Goal: Transaction & Acquisition: Purchase product/service

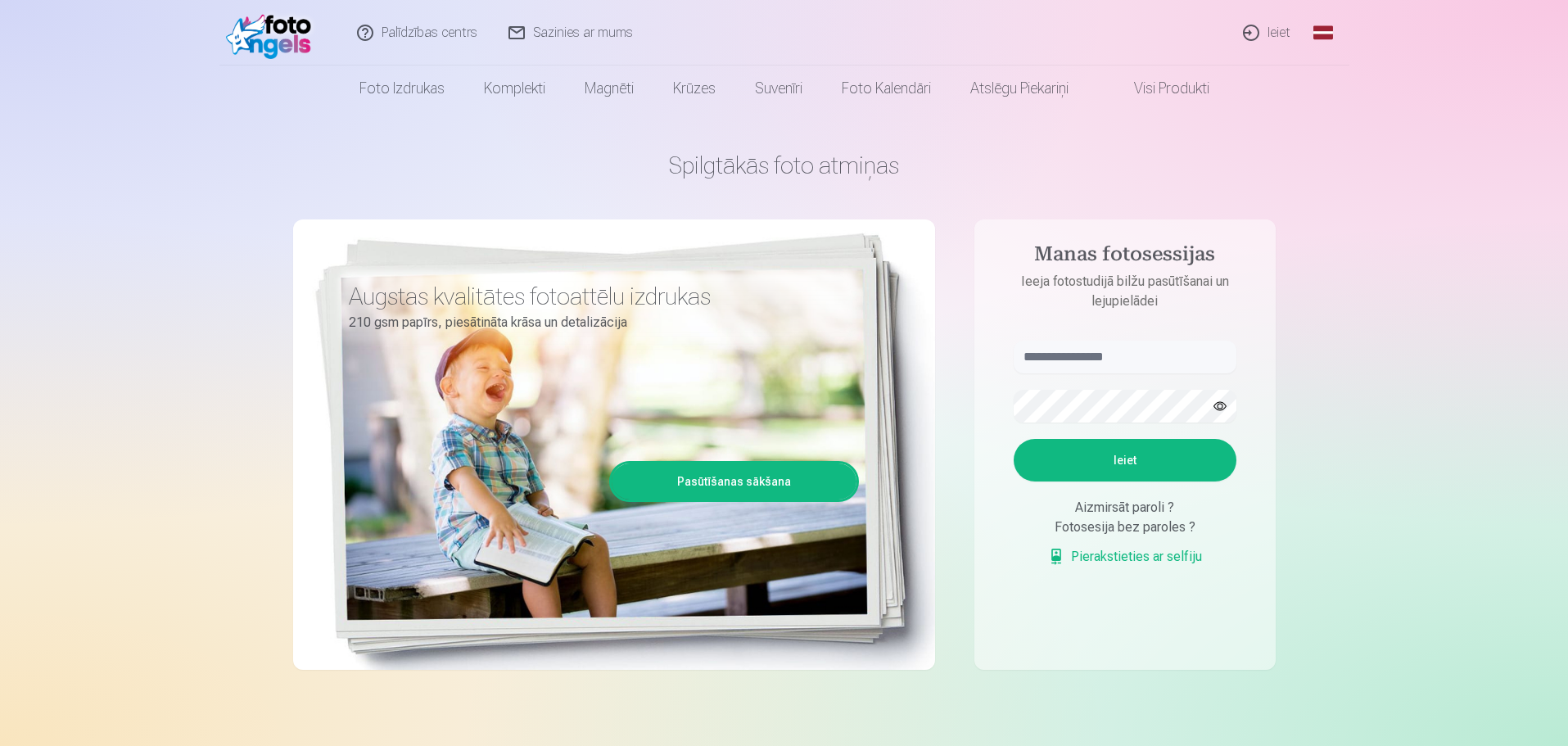
click at [1271, 32] on link "Ieiet" at bounding box center [1267, 33] width 78 height 66
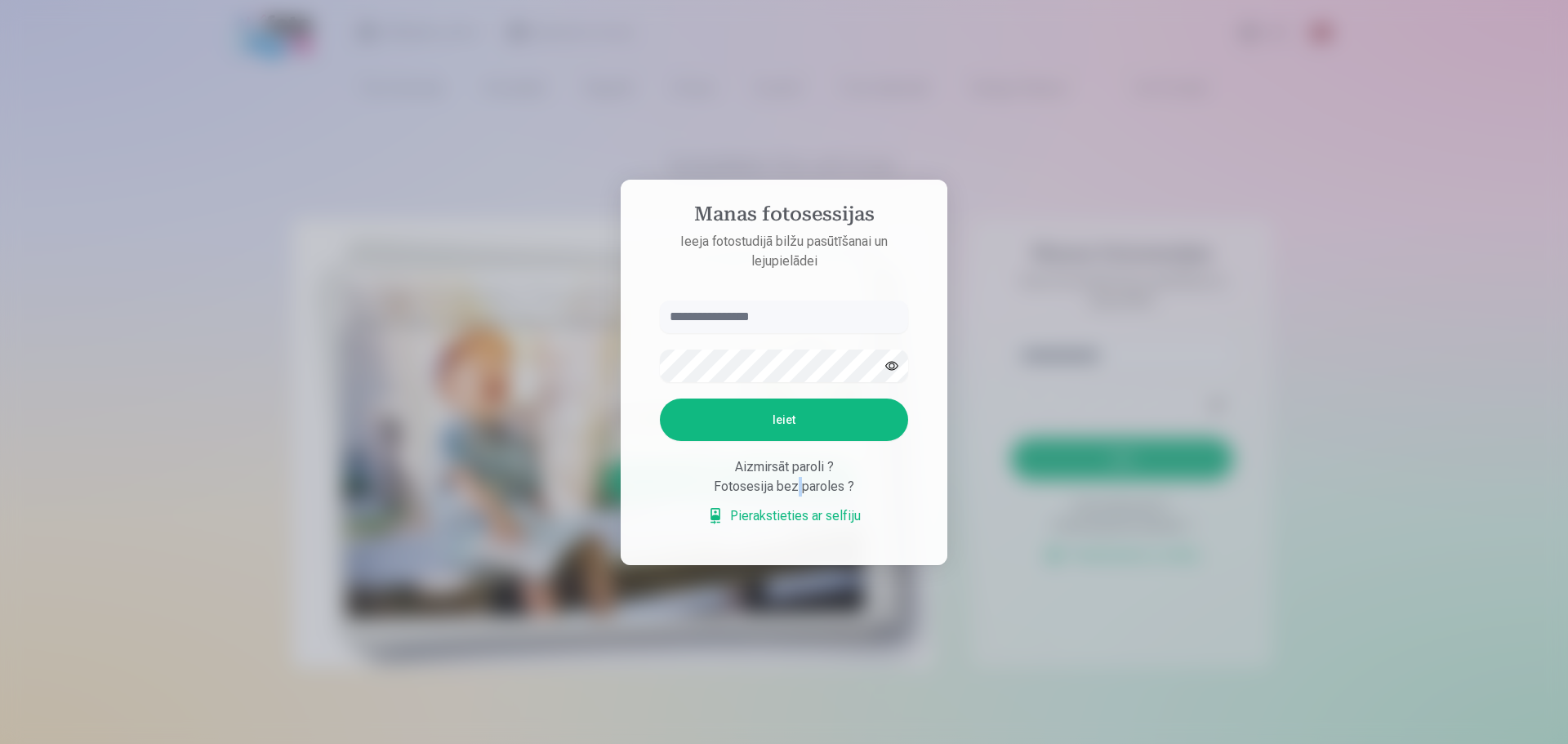
click at [794, 485] on div "Fotosesija bez paroles ?" at bounding box center [784, 487] width 248 height 20
click at [849, 484] on div "Fotosesija bez paroles ?" at bounding box center [784, 487] width 248 height 20
click at [1098, 125] on div at bounding box center [784, 372] width 1568 height 744
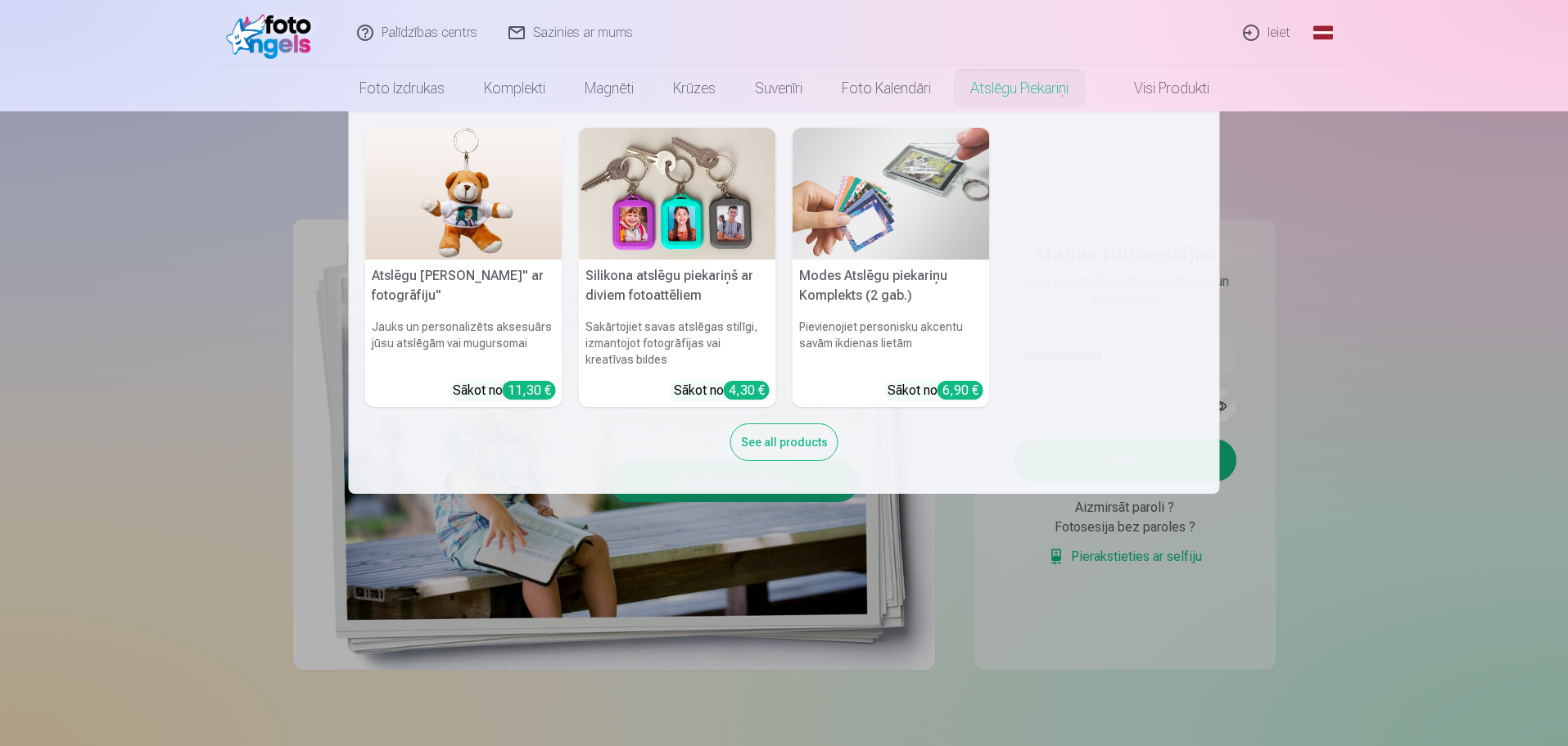
click at [1462, 315] on nav "Atslēgu piekariņš Lācītis" ar fotogrāfiju" Jauks un personalizēts aksesuārs jūs…" at bounding box center [784, 302] width 1568 height 382
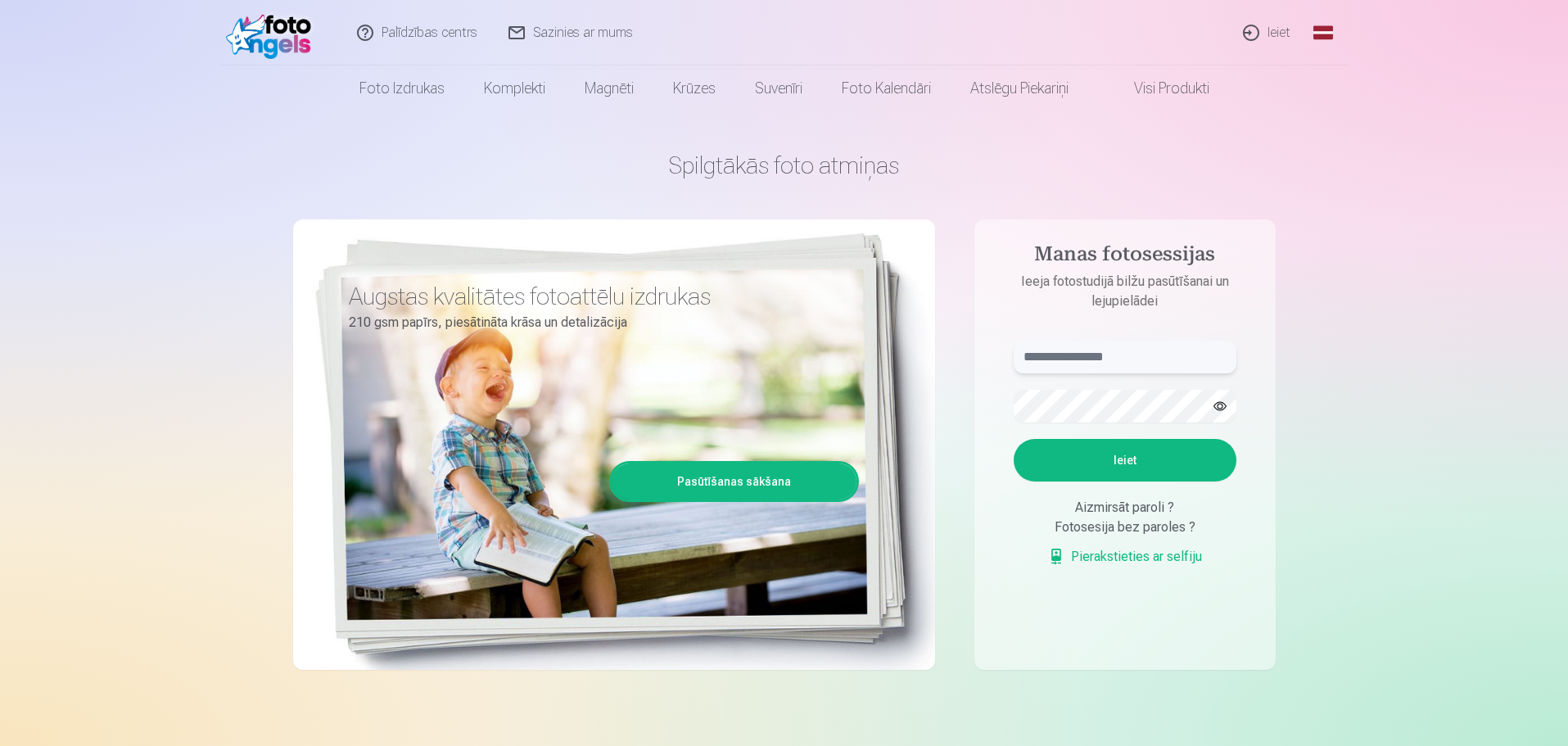
drag, startPoint x: 1101, startPoint y: 347, endPoint x: 1103, endPoint y: 358, distance: 11.2
click at [1103, 357] on input "text" at bounding box center [1125, 357] width 222 height 33
click at [1080, 455] on button "Ieiet" at bounding box center [1125, 460] width 222 height 43
click at [1212, 401] on button "button" at bounding box center [1220, 406] width 31 height 31
click at [1066, 351] on input "**********" at bounding box center [1125, 357] width 222 height 33
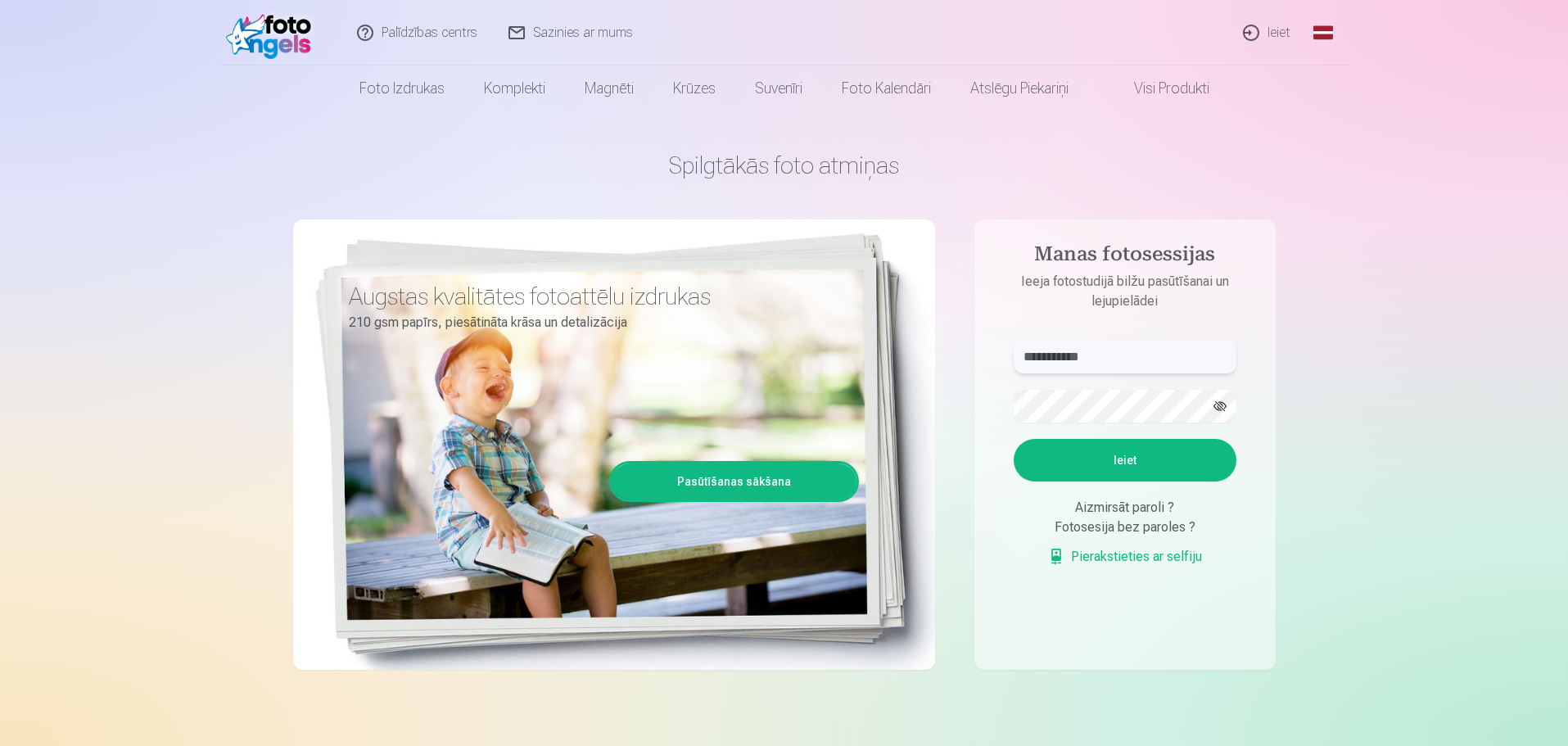
type input "**********"
click at [1139, 469] on button "Ieiet" at bounding box center [1125, 460] width 222 height 43
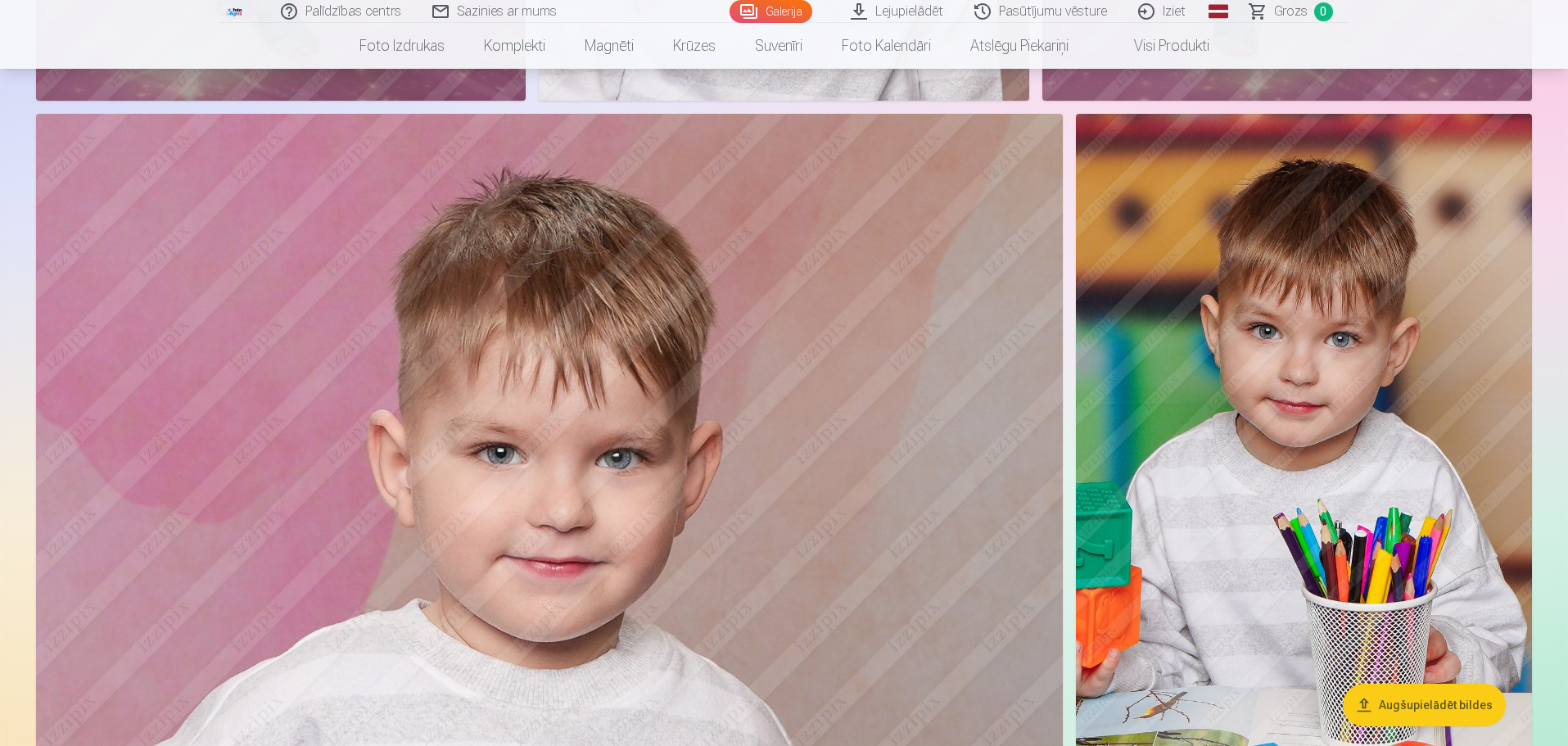
scroll to position [4907, 0]
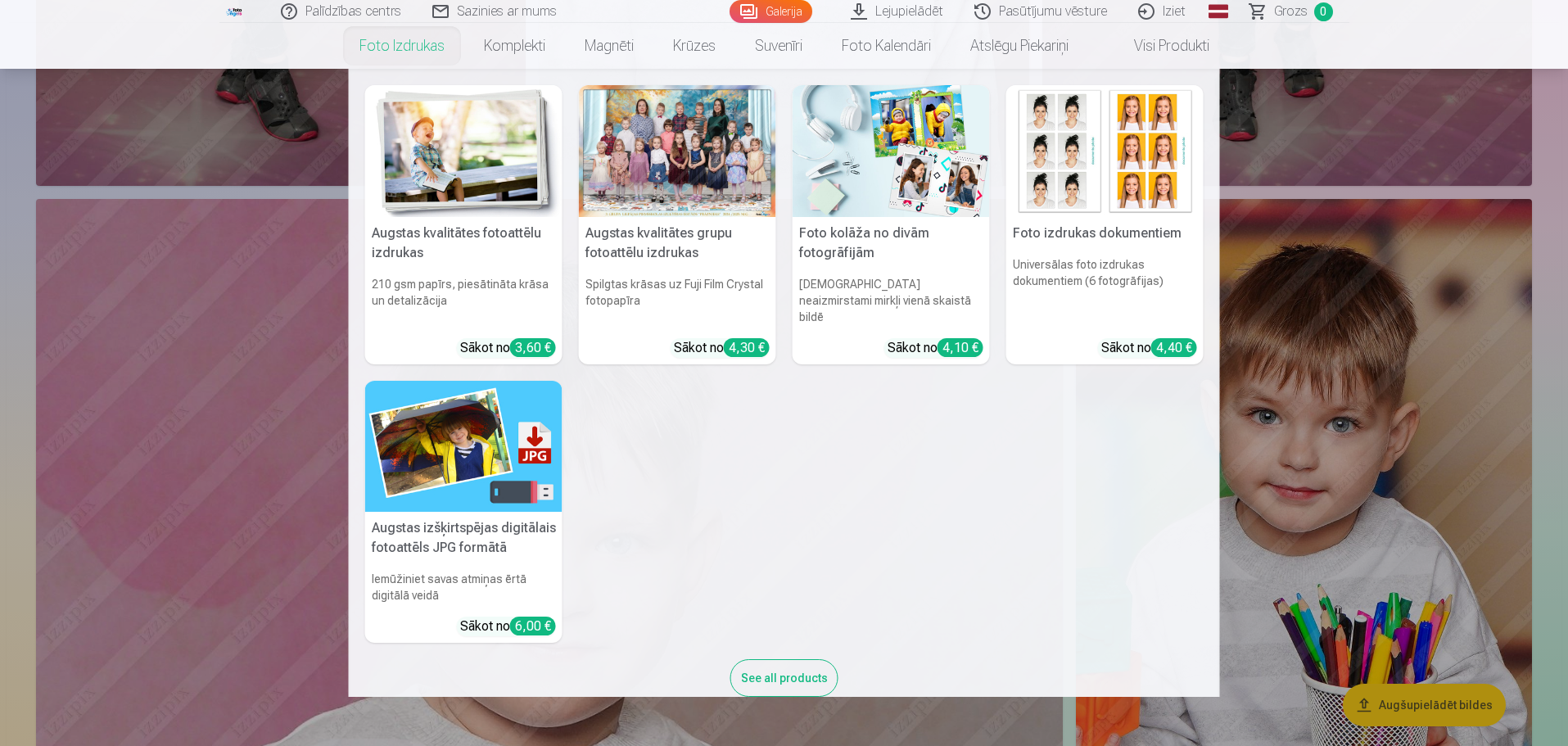
click at [424, 46] on link "Foto izdrukas" at bounding box center [402, 46] width 124 height 46
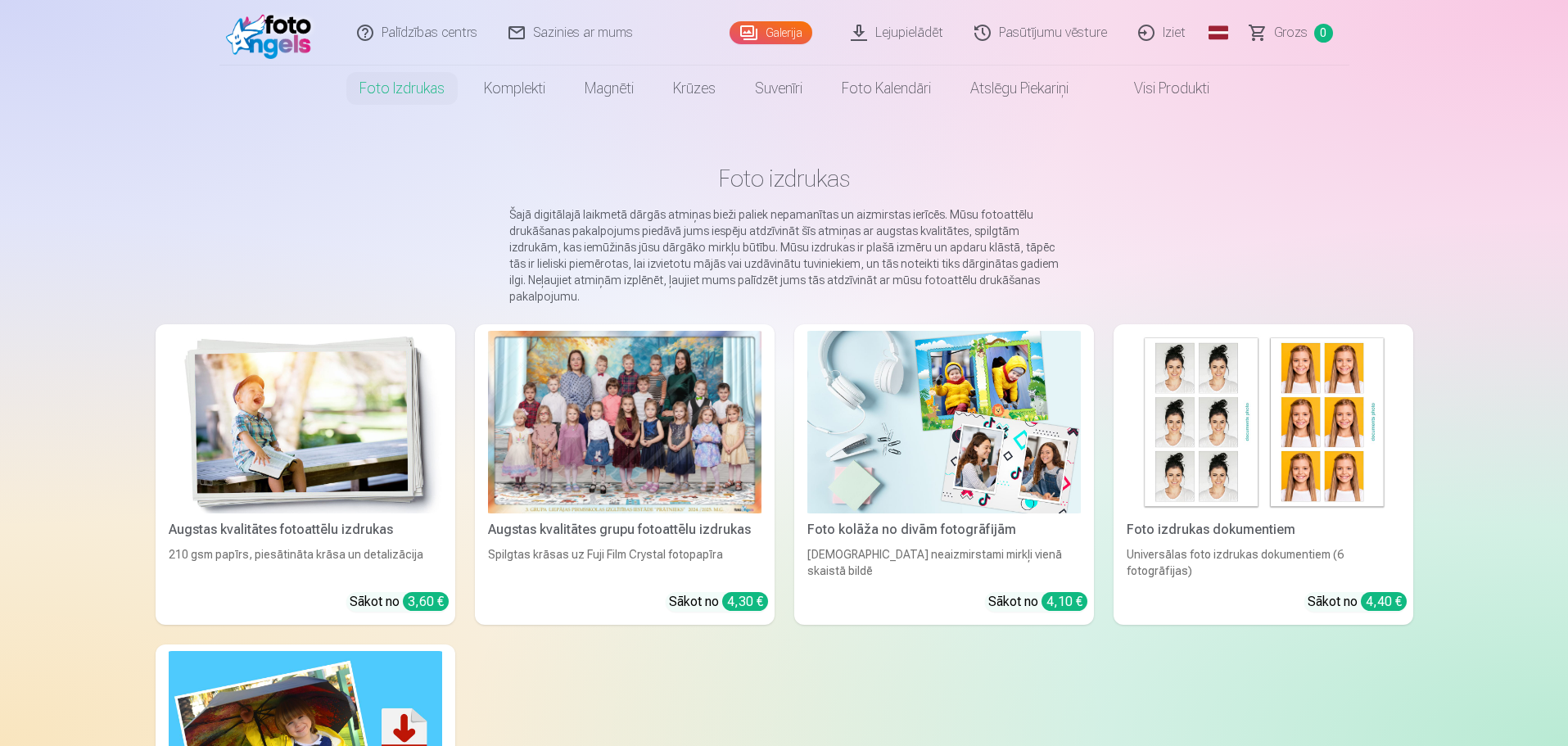
click at [1191, 87] on link "Visi produkti" at bounding box center [1158, 89] width 141 height 46
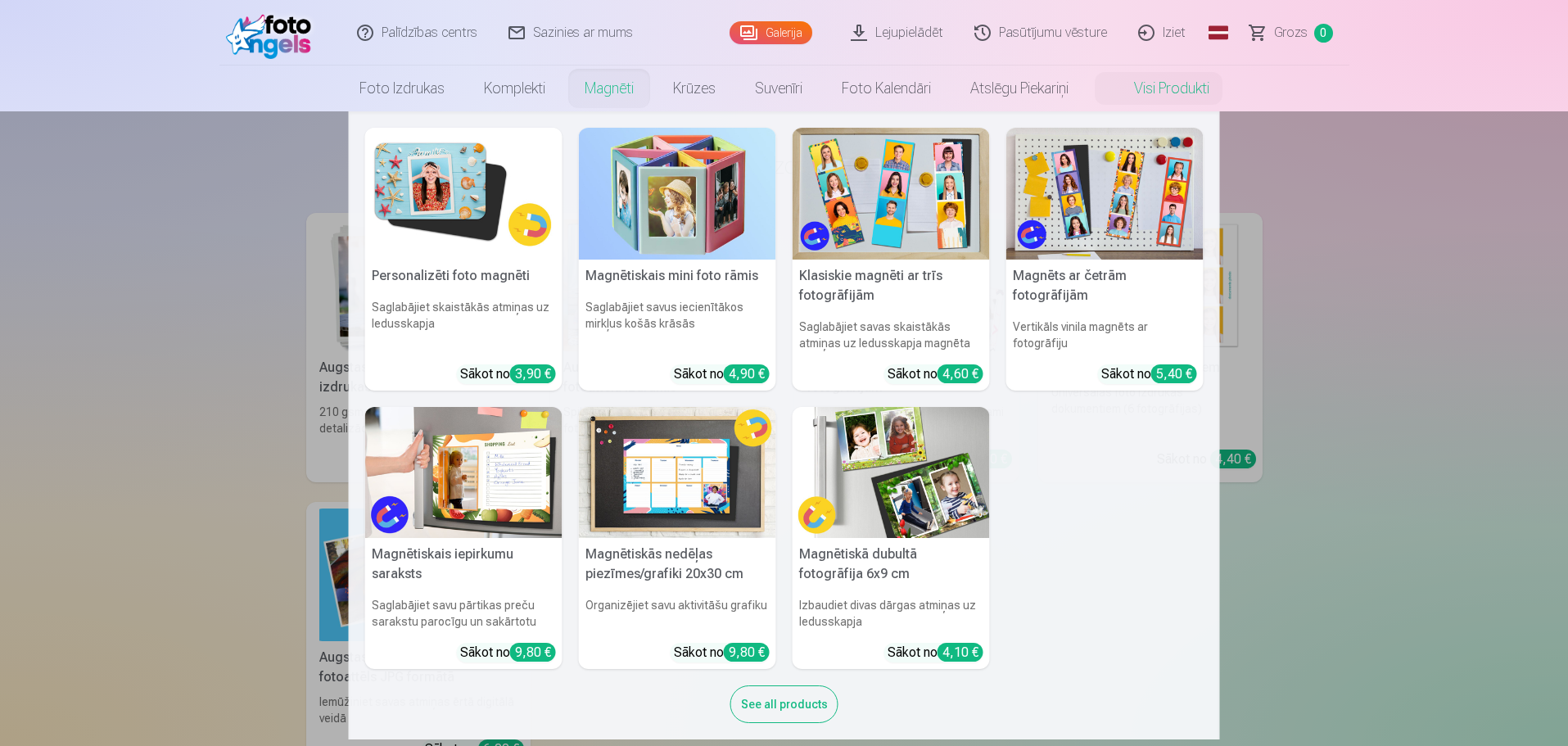
click at [611, 96] on link "Magnēti" at bounding box center [609, 89] width 88 height 46
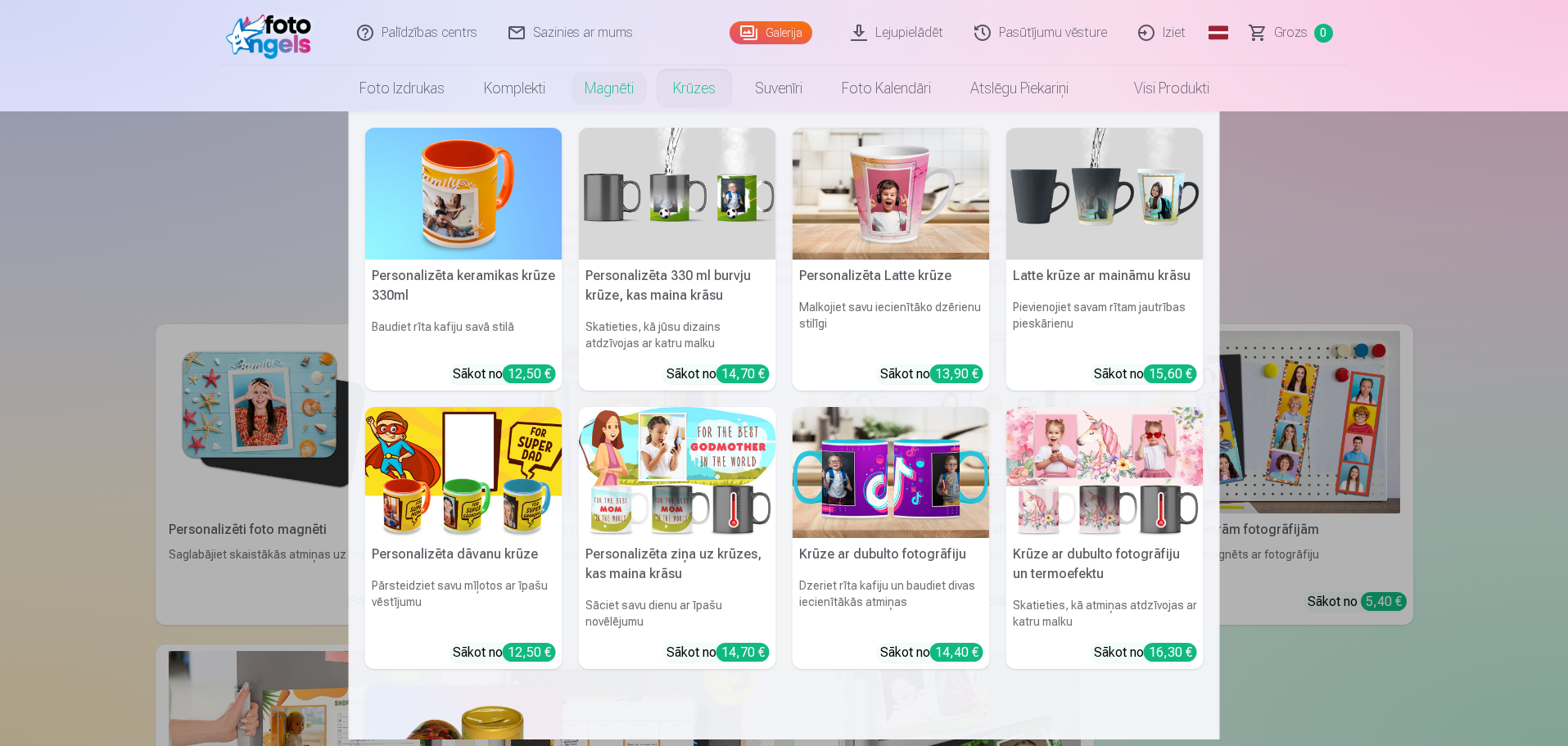
click at [145, 296] on nav "Personalizēta keramikas krūze 330ml Baudiet rīta kafiju savā stilā Sākot no 12,…" at bounding box center [784, 425] width 1568 height 627
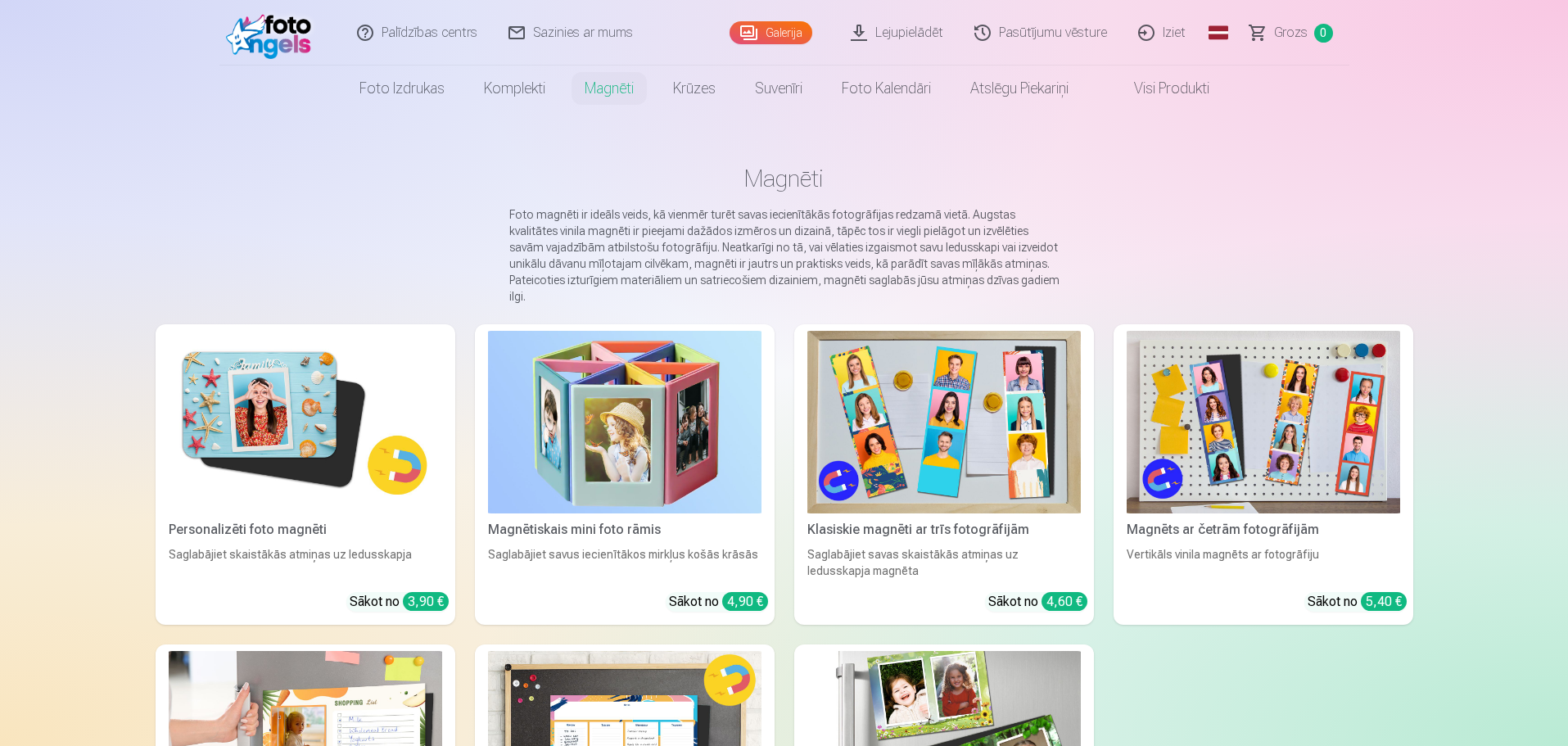
click at [415, 91] on link "Foto izdrukas" at bounding box center [402, 89] width 124 height 46
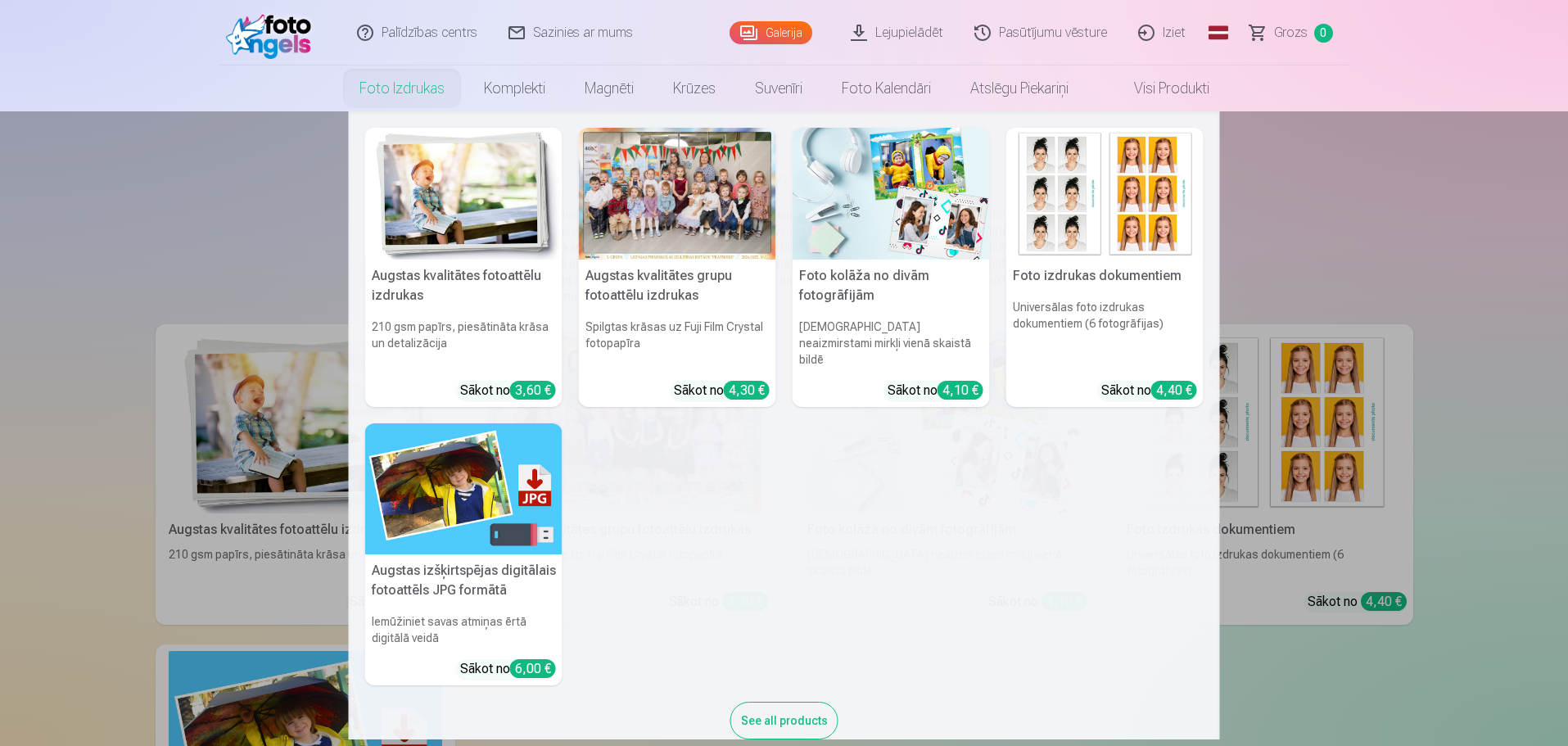
click at [460, 189] on img at bounding box center [464, 193] width 198 height 132
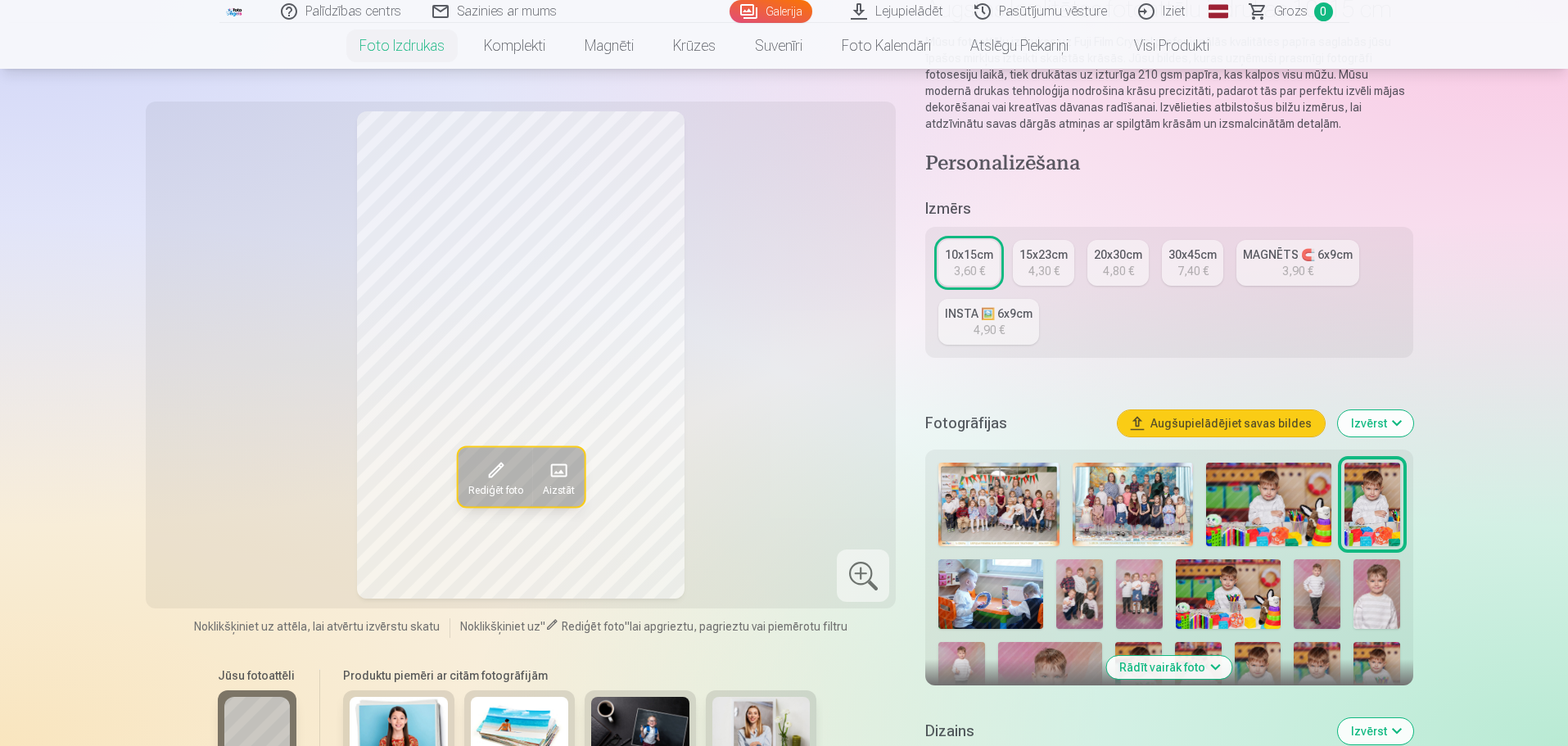
scroll to position [164, 0]
click at [1293, 270] on div "3,90 €" at bounding box center [1298, 270] width 31 height 16
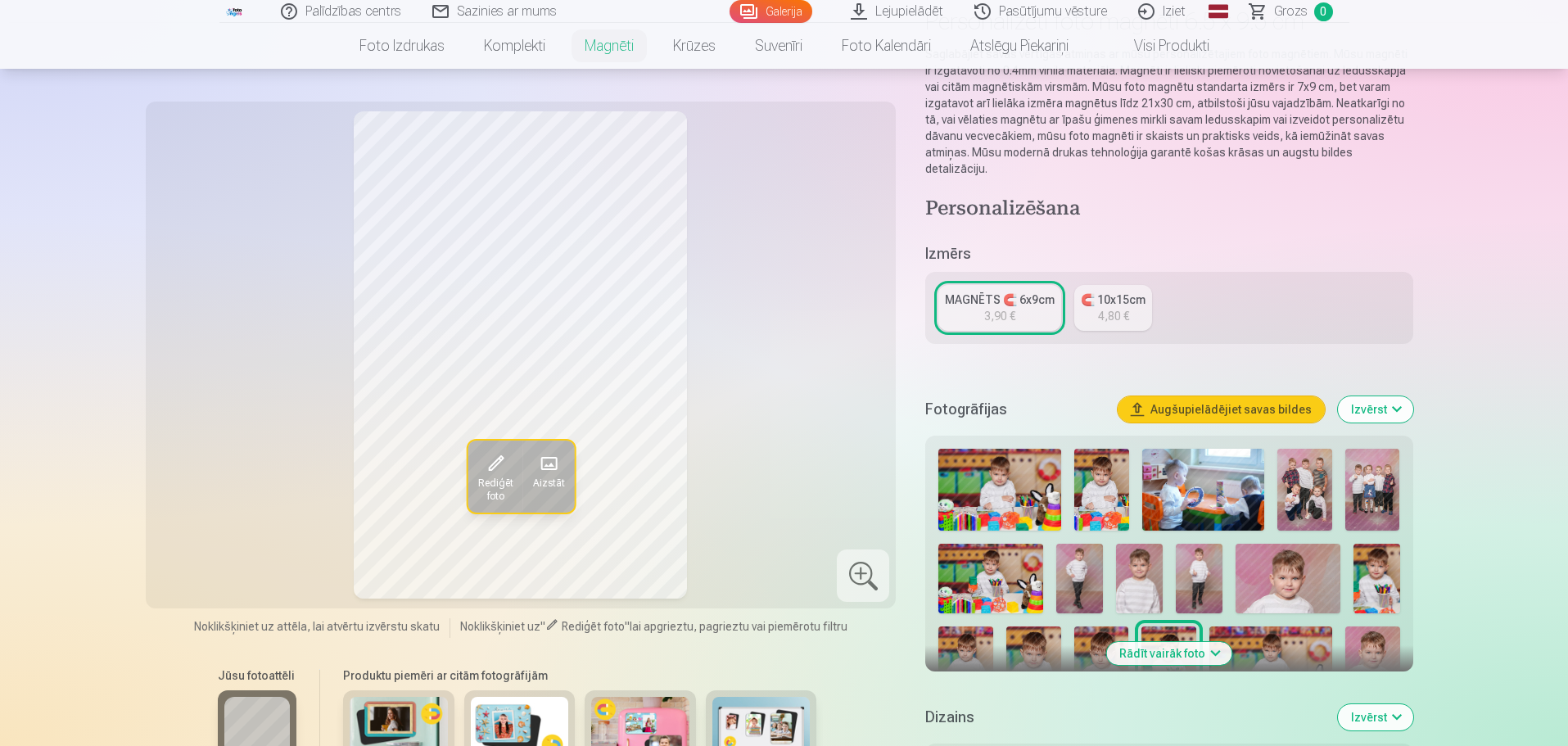
scroll to position [164, 0]
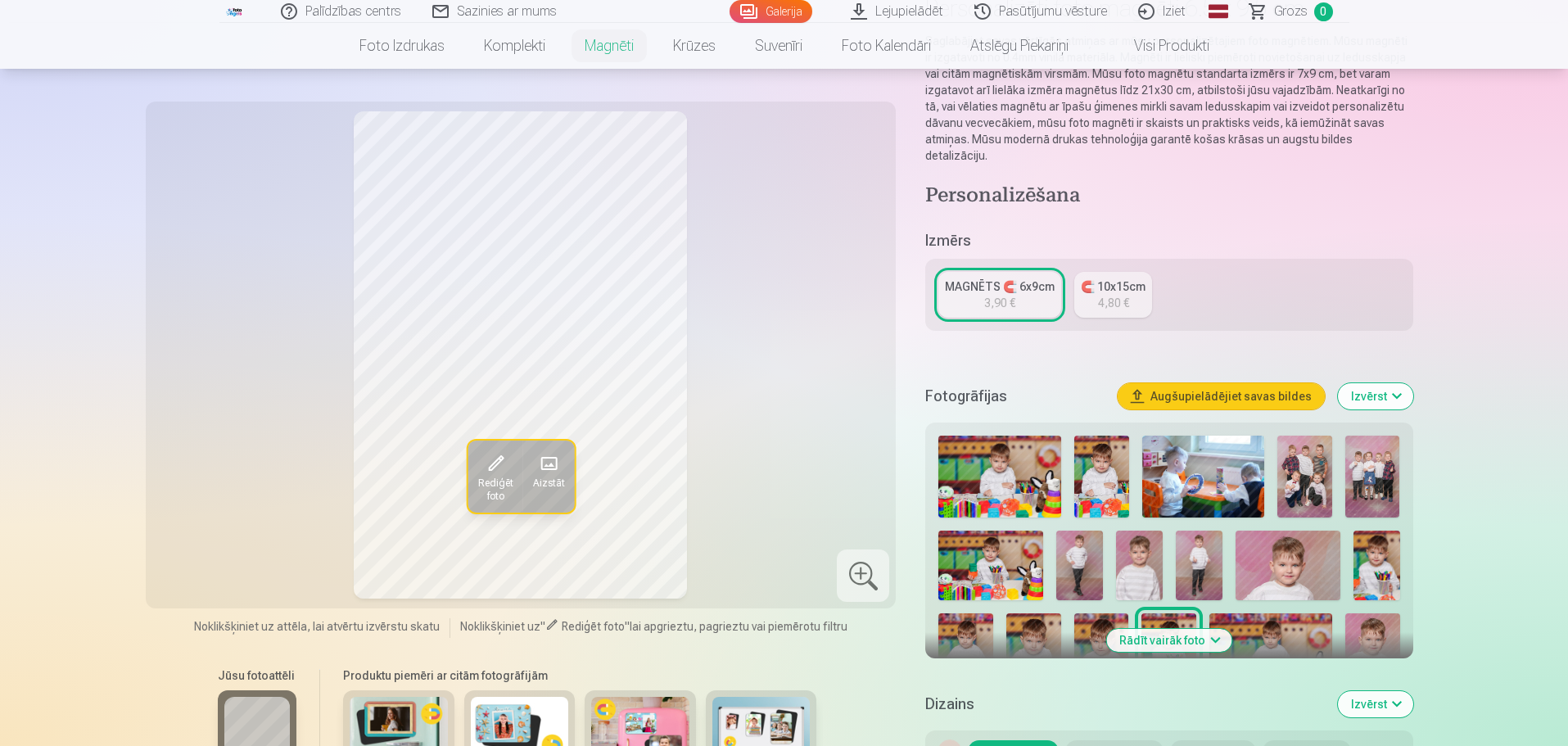
click at [1106, 552] on div at bounding box center [1169, 604] width 474 height 351
click at [1149, 541] on img at bounding box center [1139, 565] width 47 height 69
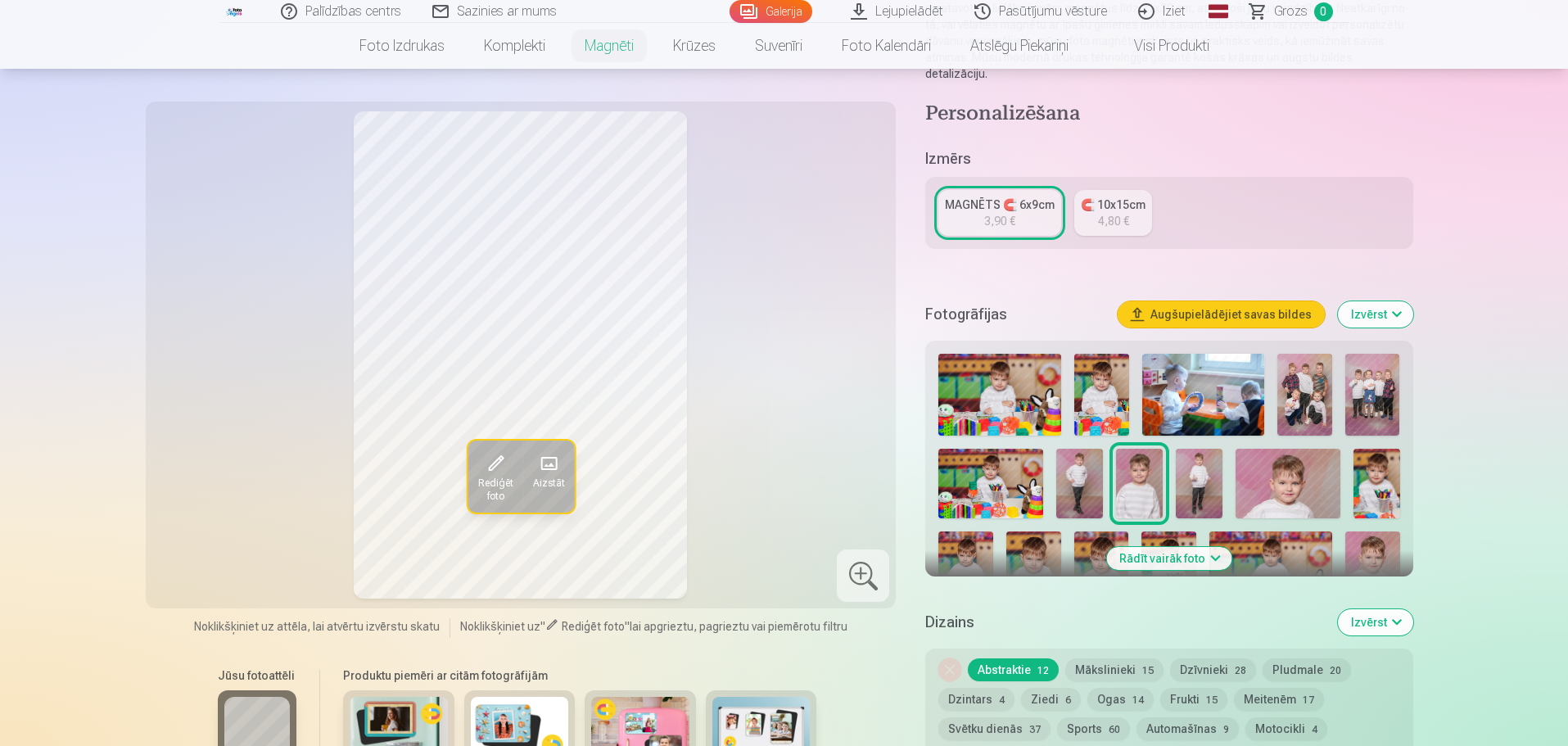
click at [1195, 547] on button "Rādīt vairāk foto" at bounding box center [1169, 558] width 125 height 23
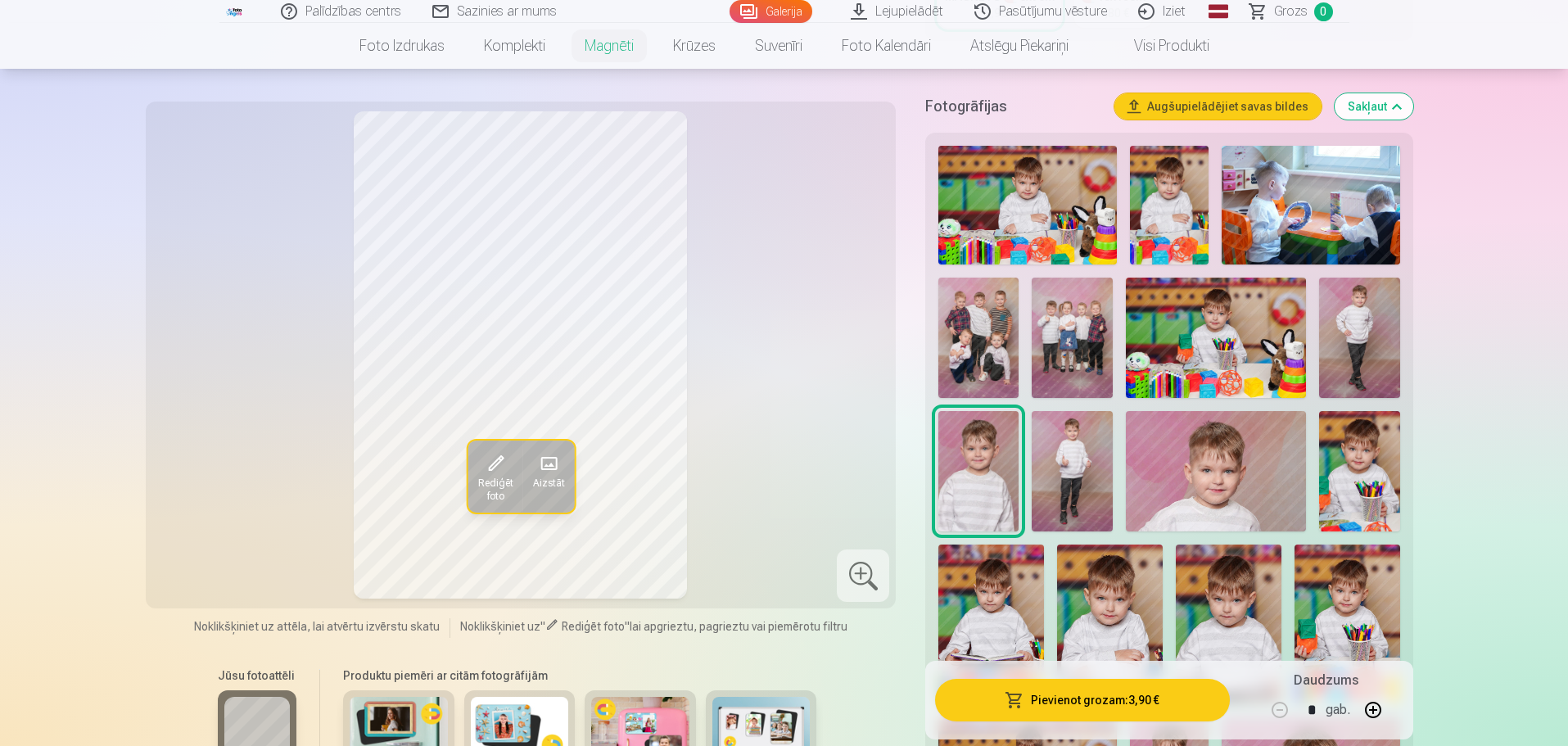
scroll to position [491, 0]
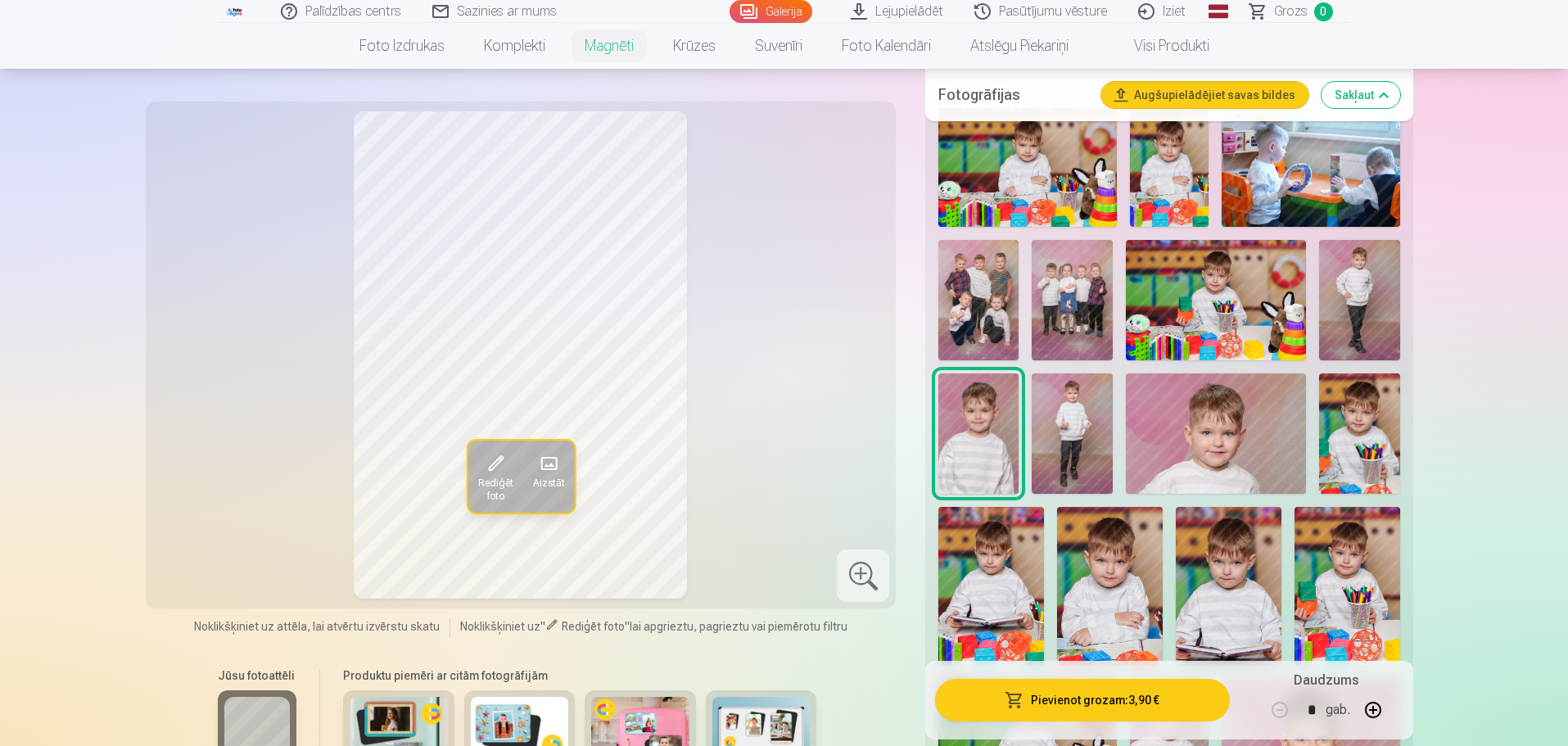
click at [1059, 425] on img at bounding box center [1071, 433] width 80 height 120
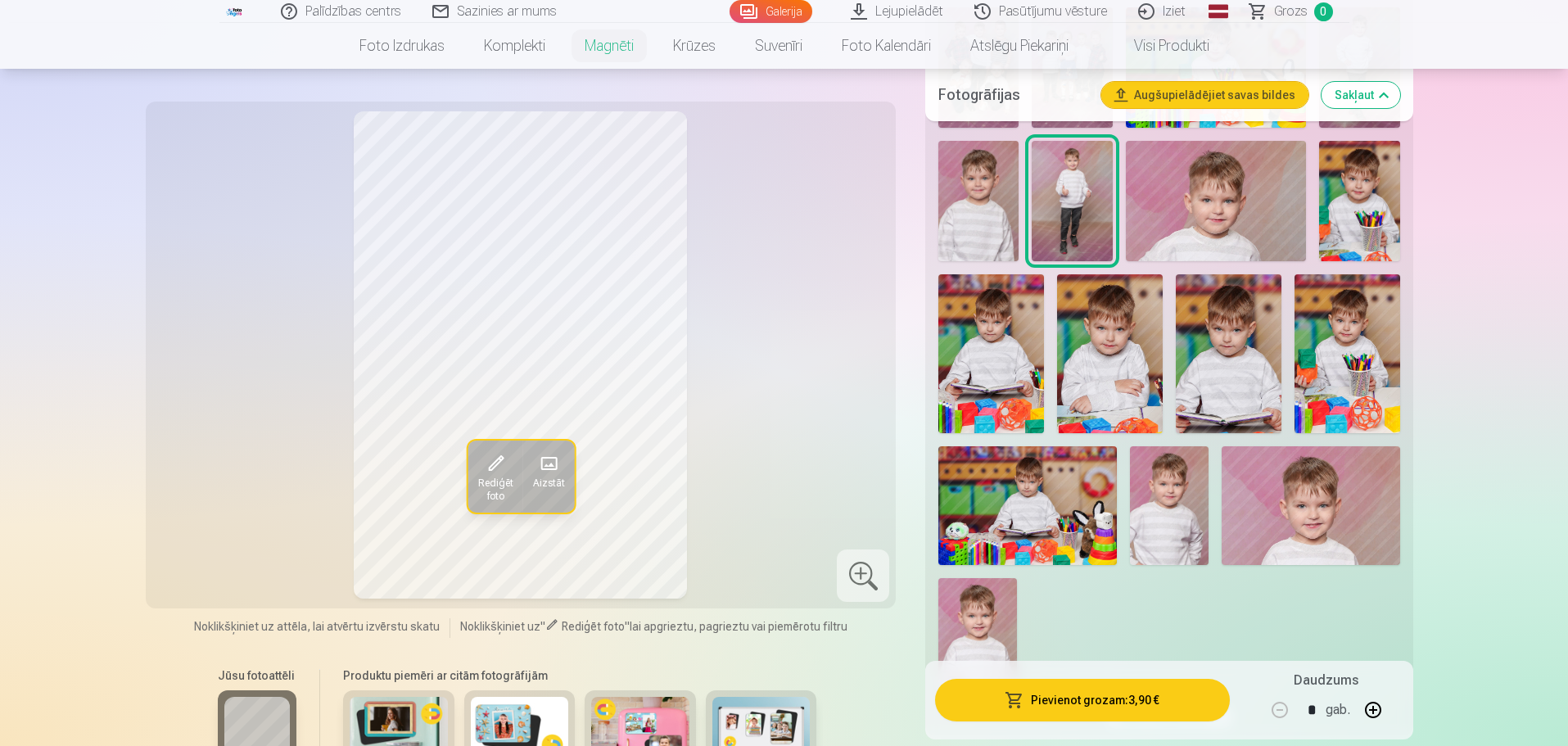
scroll to position [818, 0]
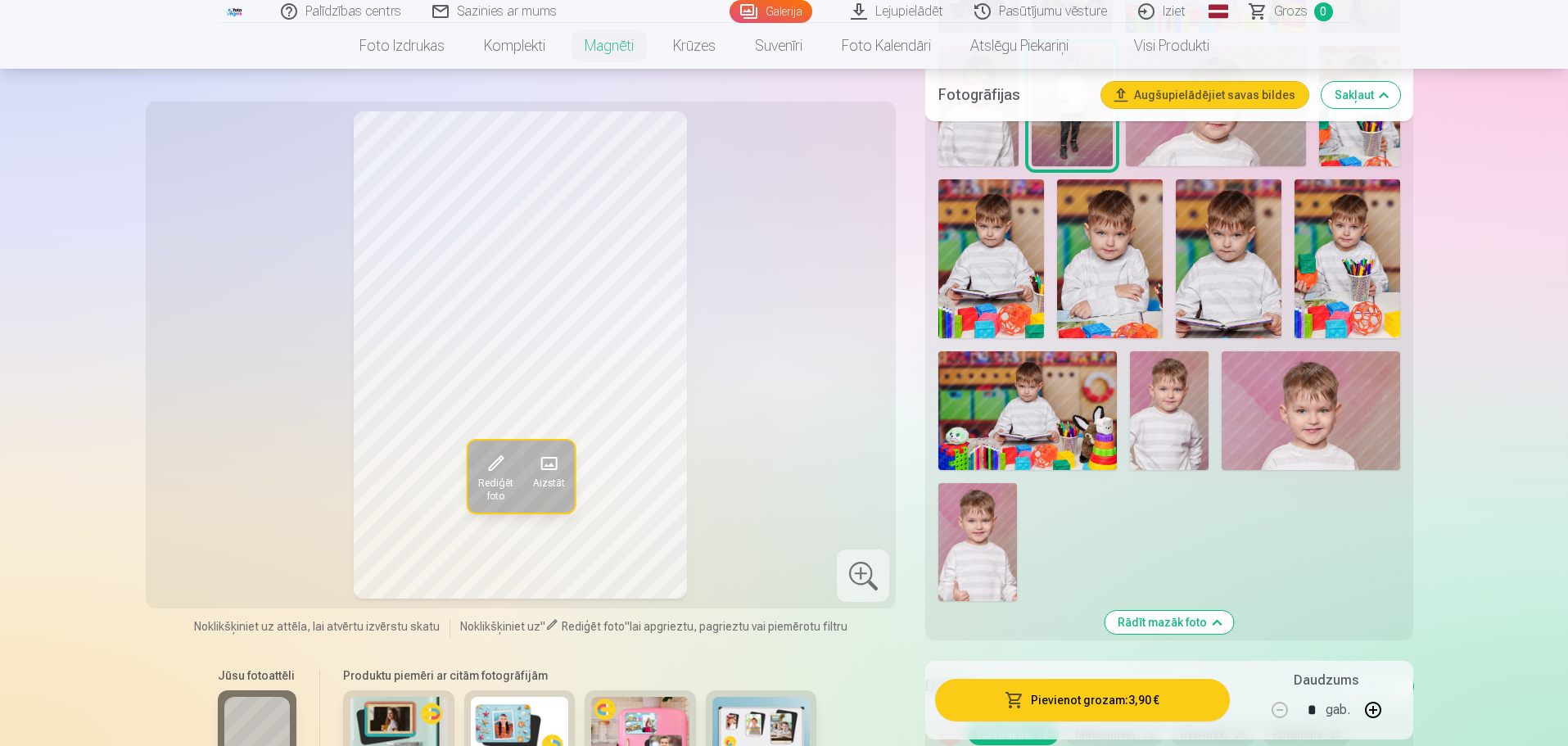
click at [972, 525] on img at bounding box center [977, 542] width 78 height 118
click at [1174, 394] on img at bounding box center [1169, 410] width 79 height 119
click at [1317, 393] on img at bounding box center [1310, 410] width 178 height 119
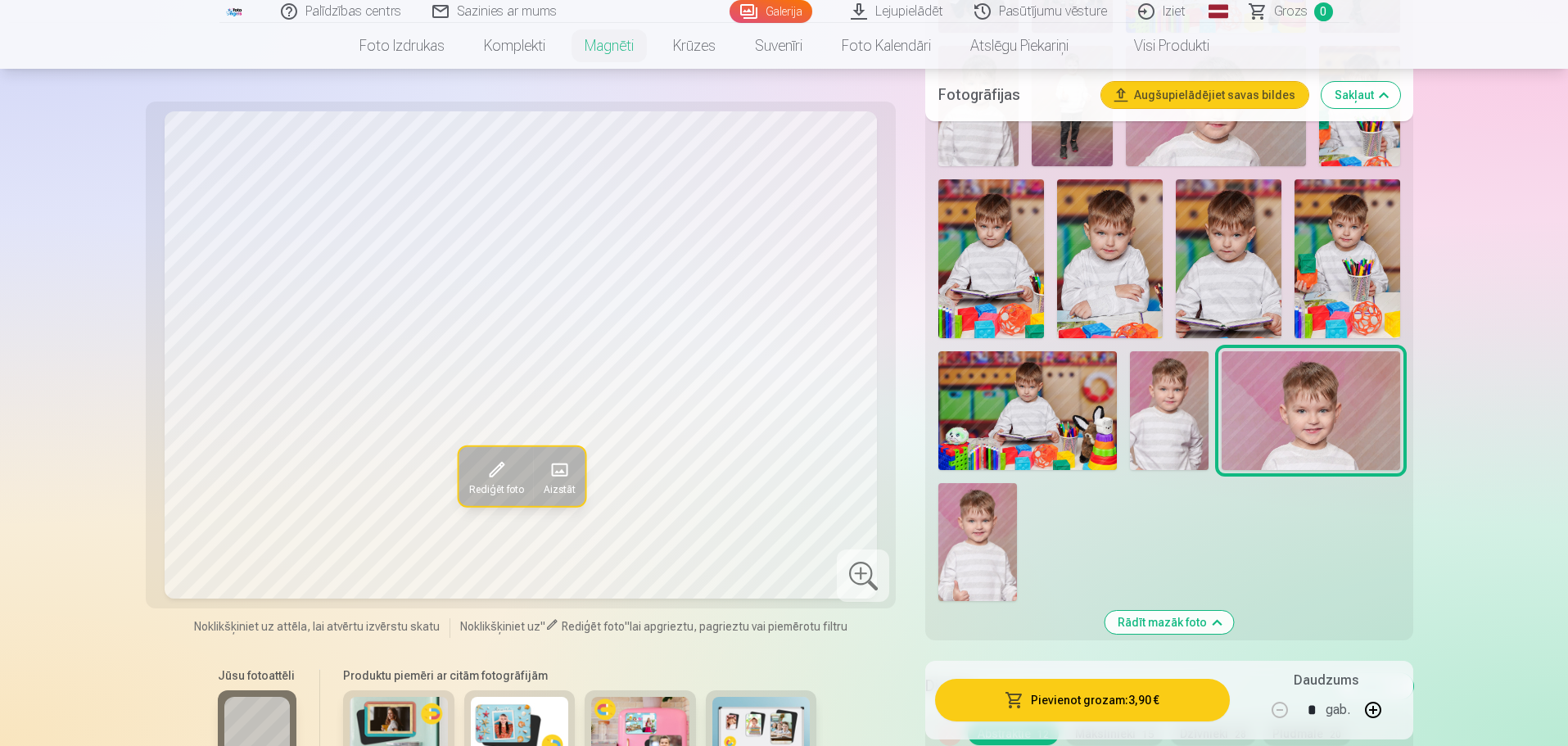
click at [954, 524] on img at bounding box center [977, 542] width 78 height 118
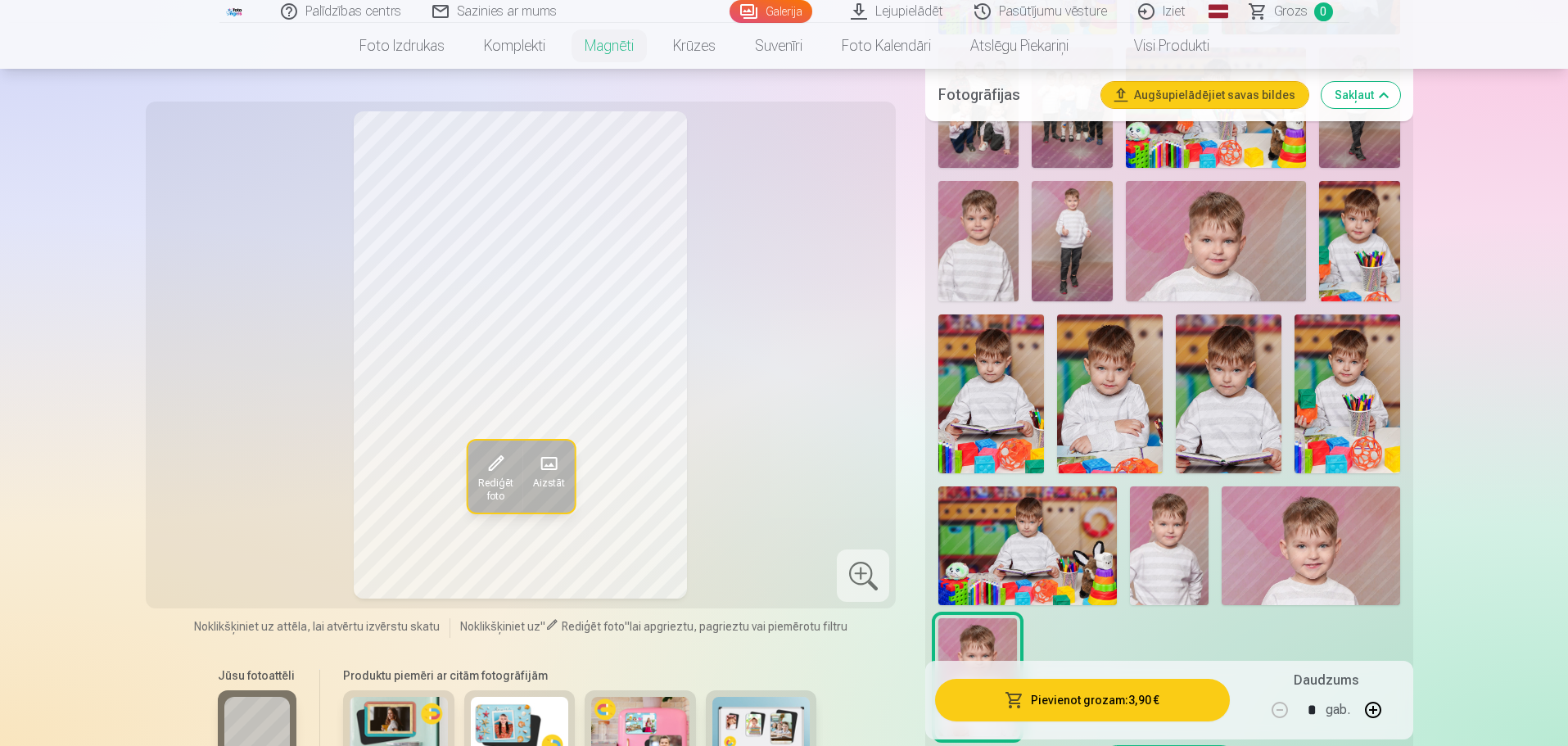
scroll to position [655, 0]
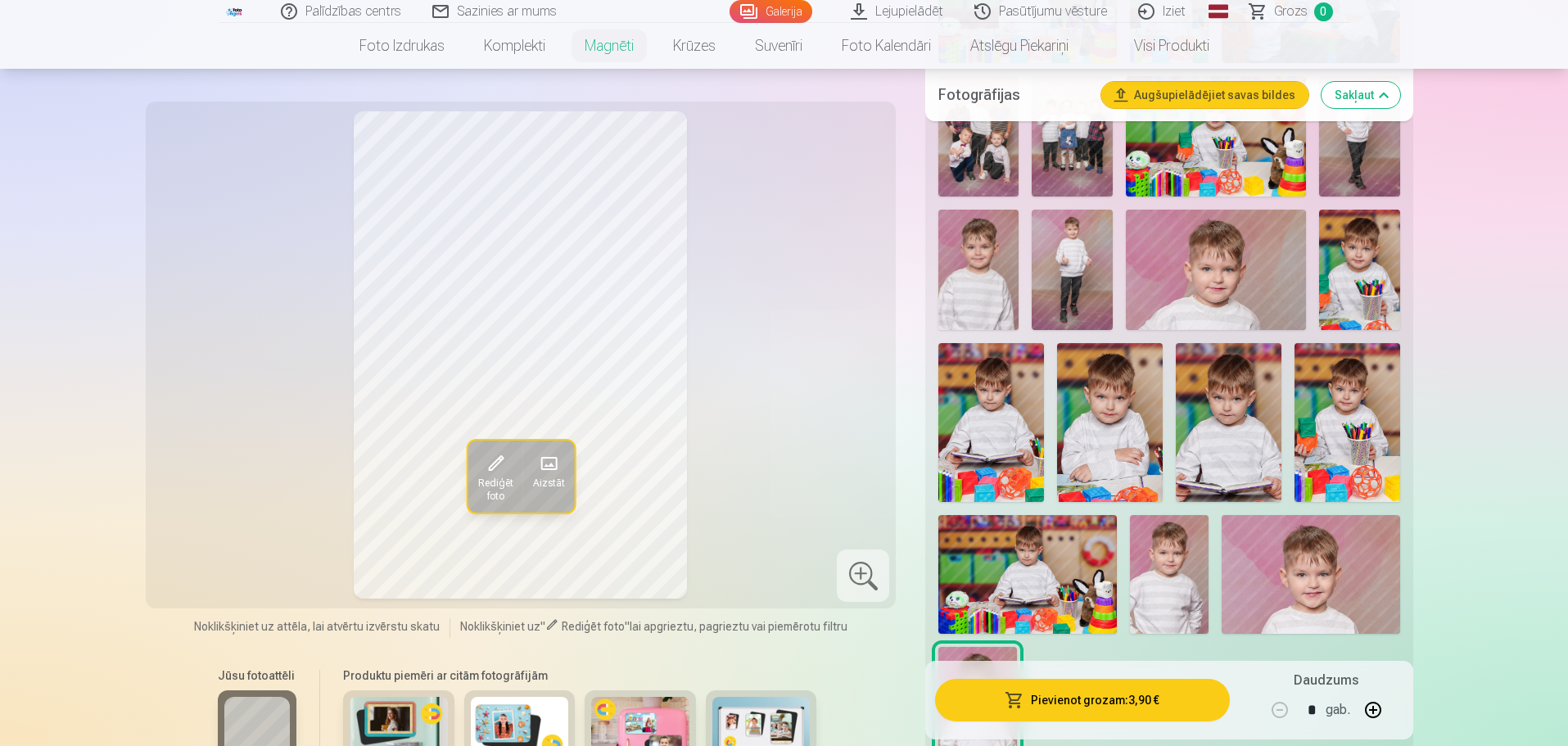
click at [982, 250] on img at bounding box center [978, 269] width 80 height 120
click at [1128, 248] on img at bounding box center [1216, 269] width 181 height 120
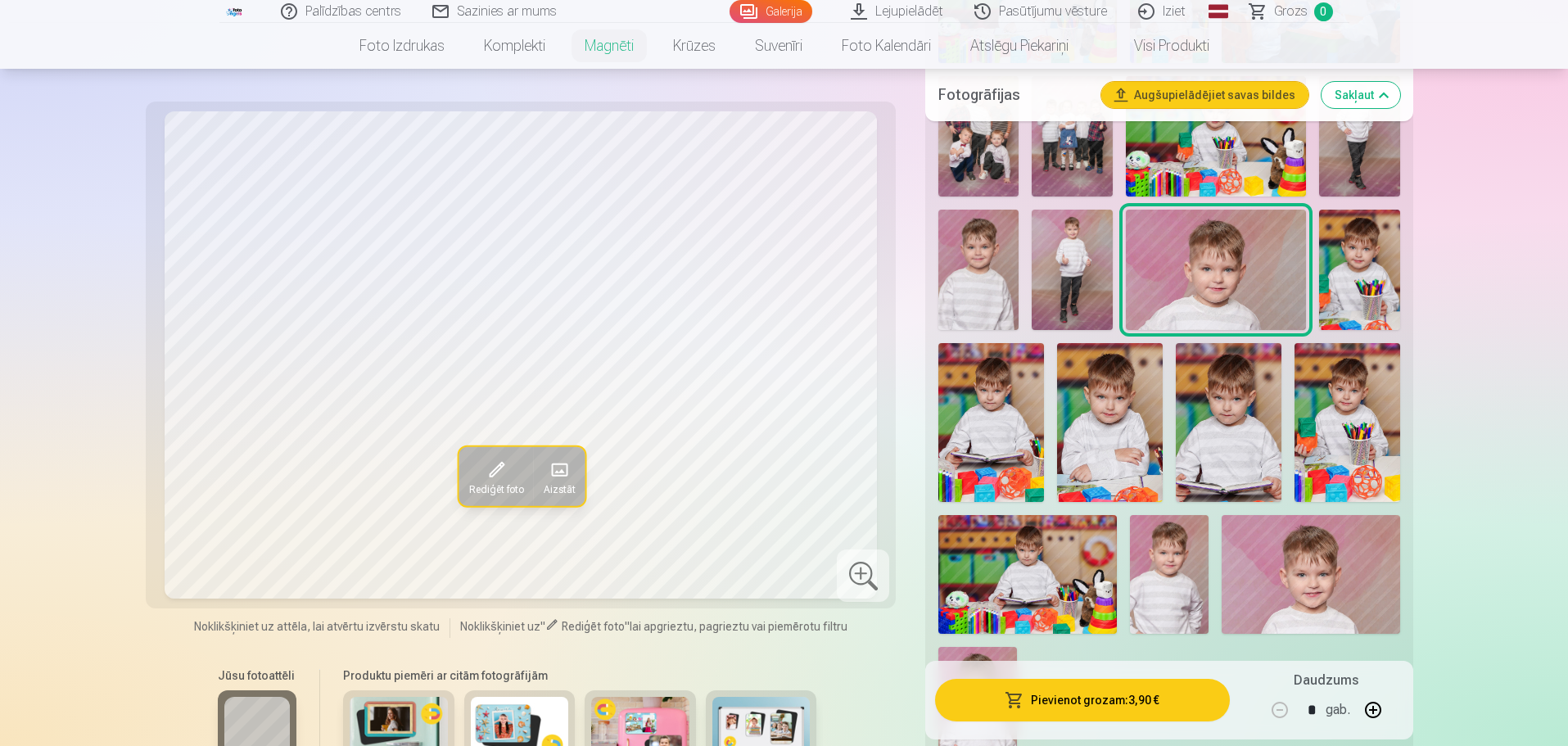
click at [1035, 249] on img at bounding box center [1071, 269] width 80 height 120
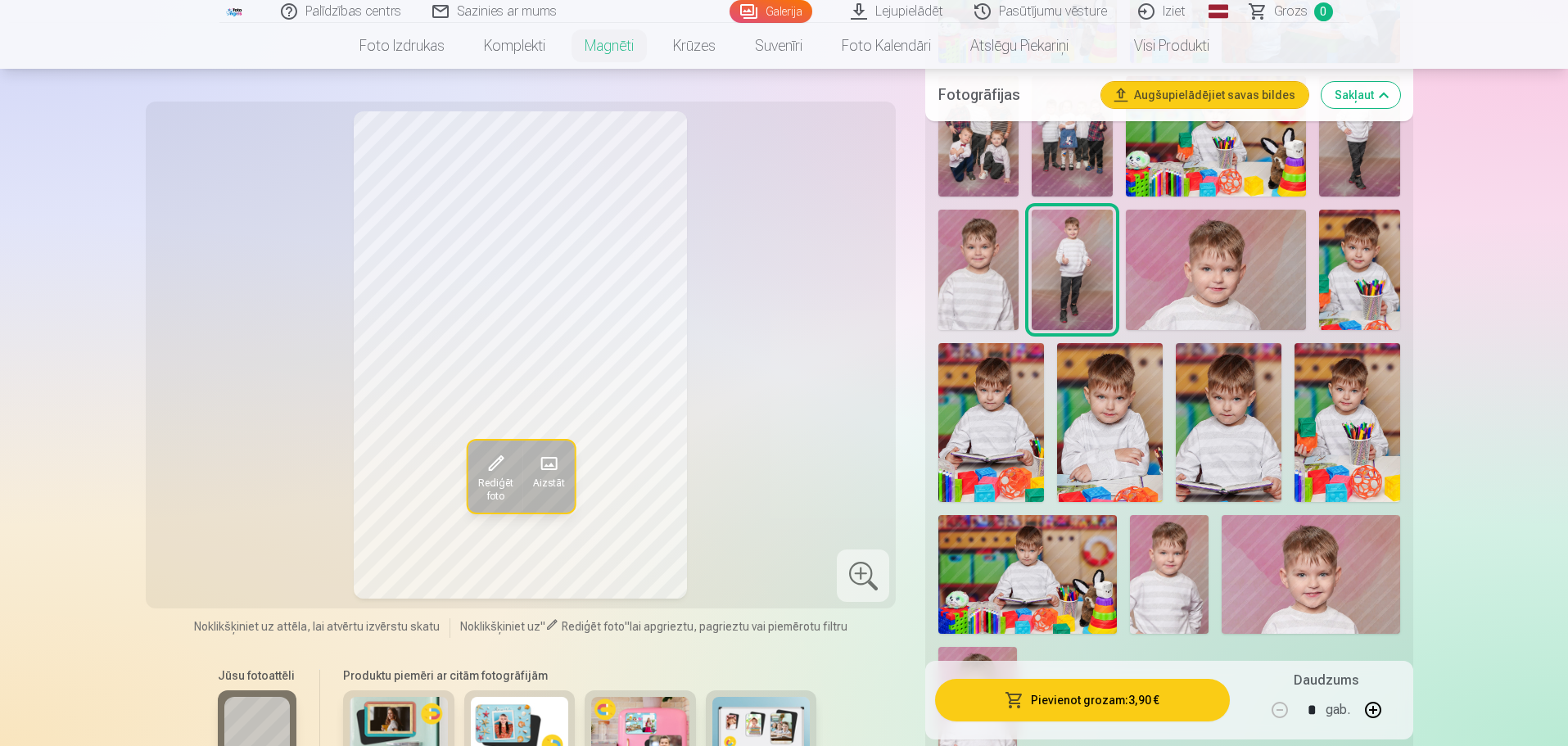
click at [997, 255] on img at bounding box center [978, 269] width 80 height 120
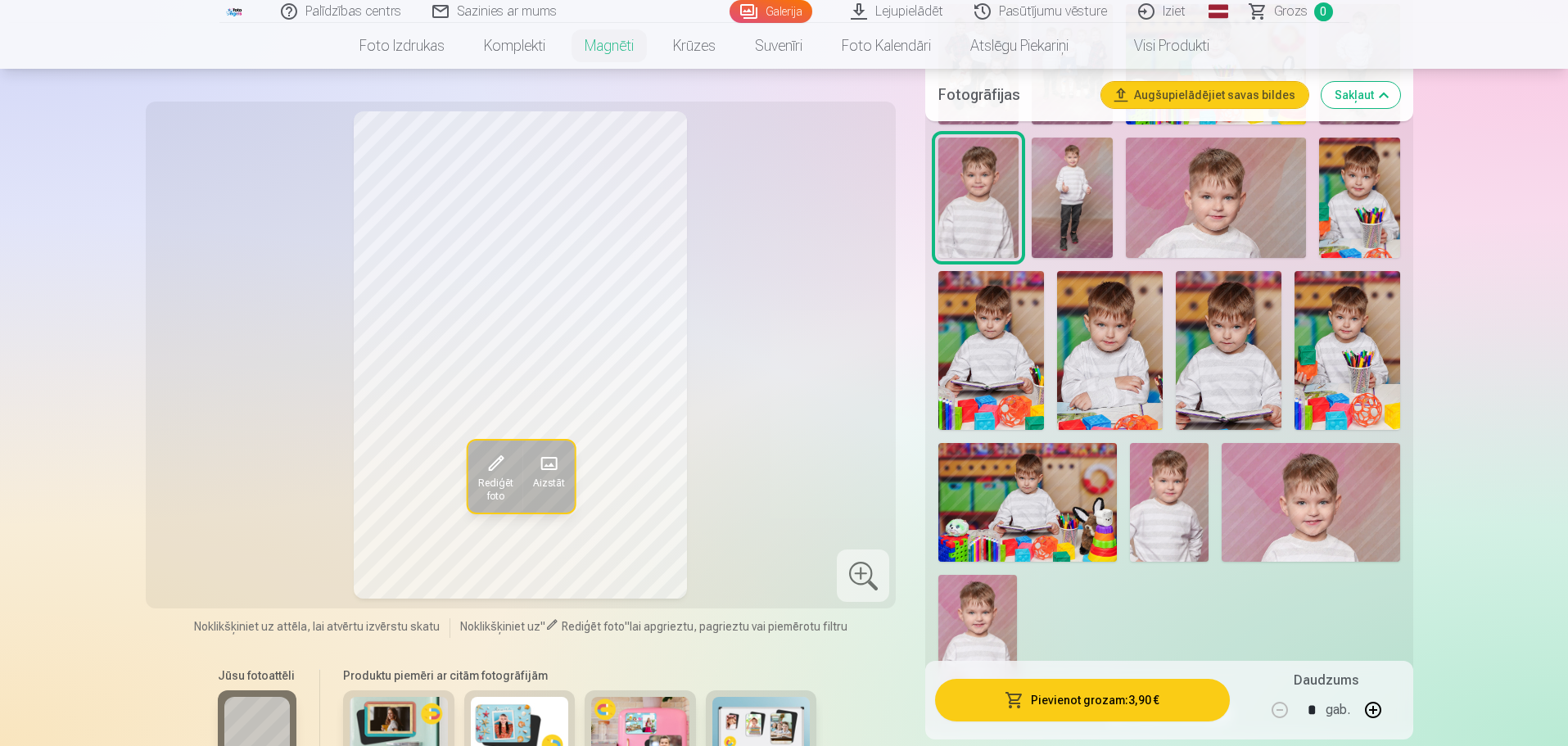
scroll to position [818, 0]
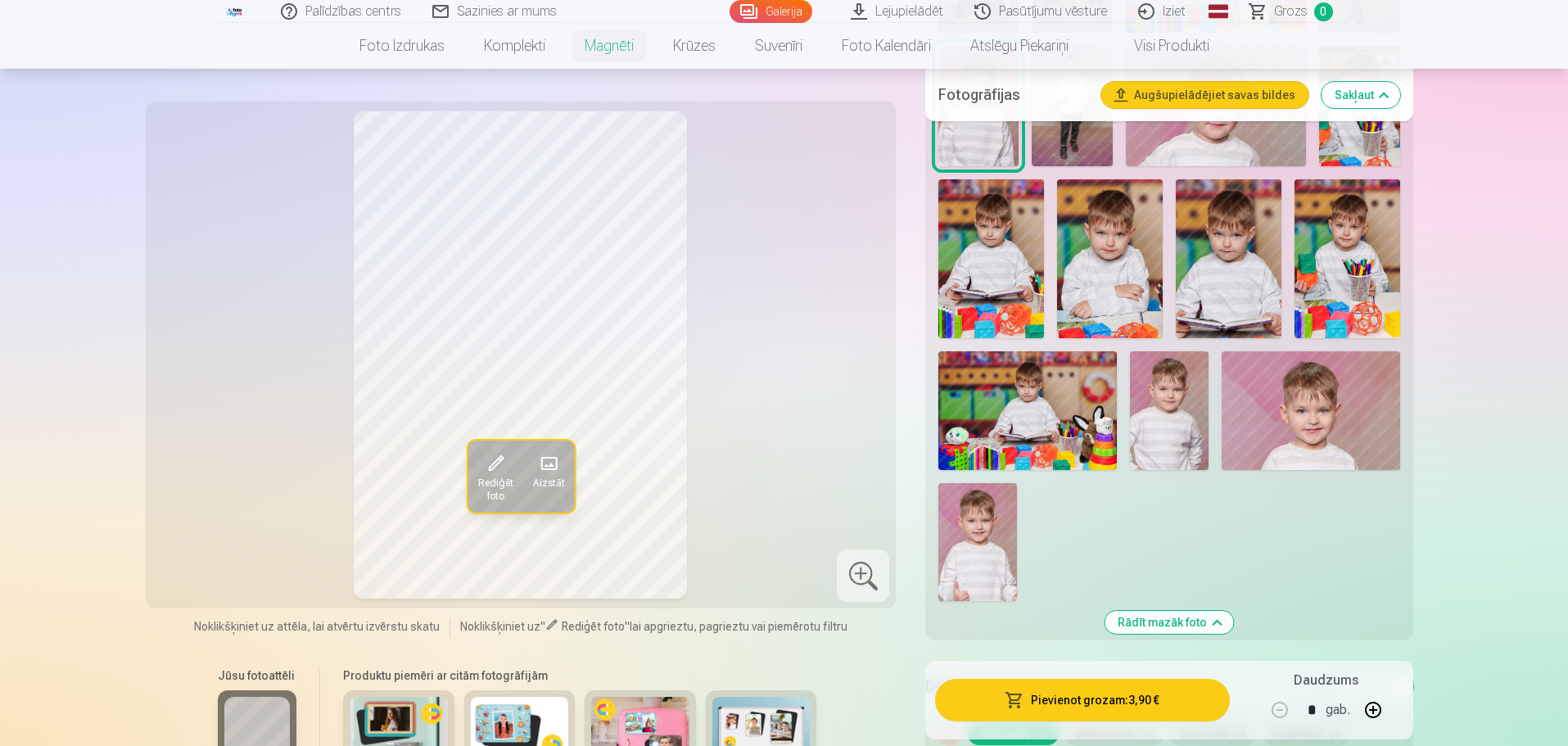
click at [973, 538] on img at bounding box center [977, 542] width 78 height 118
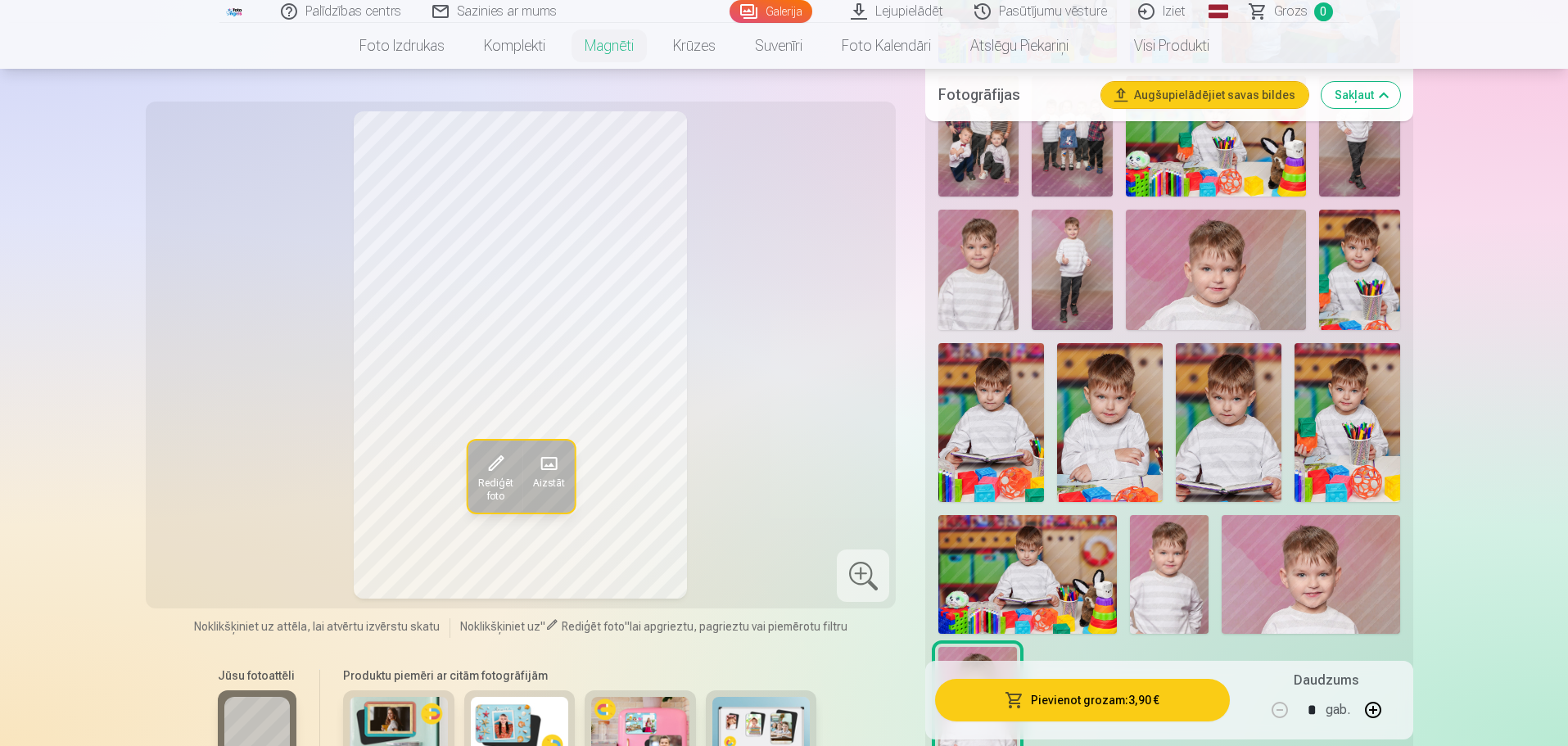
click at [992, 266] on img at bounding box center [978, 269] width 80 height 120
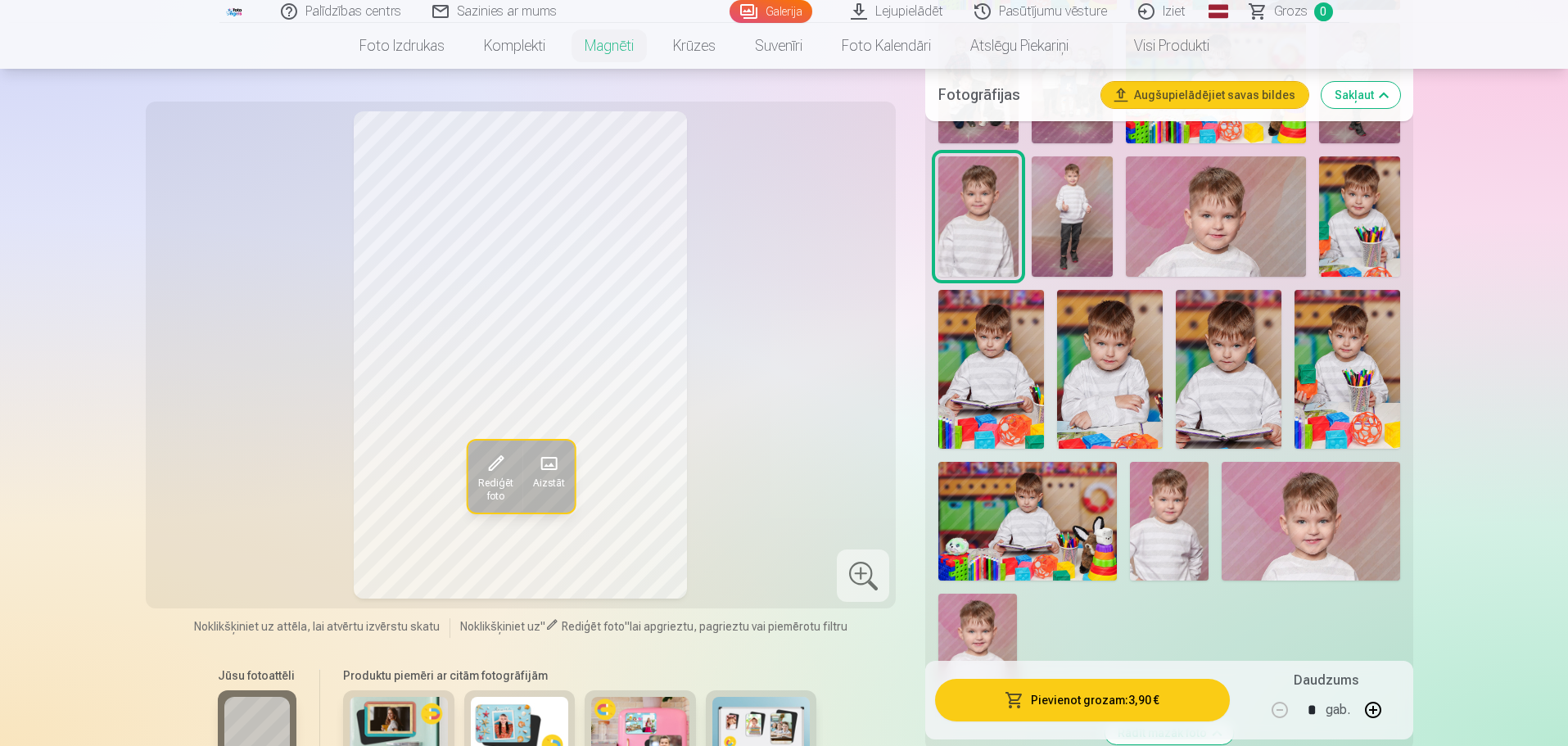
scroll to position [737, 0]
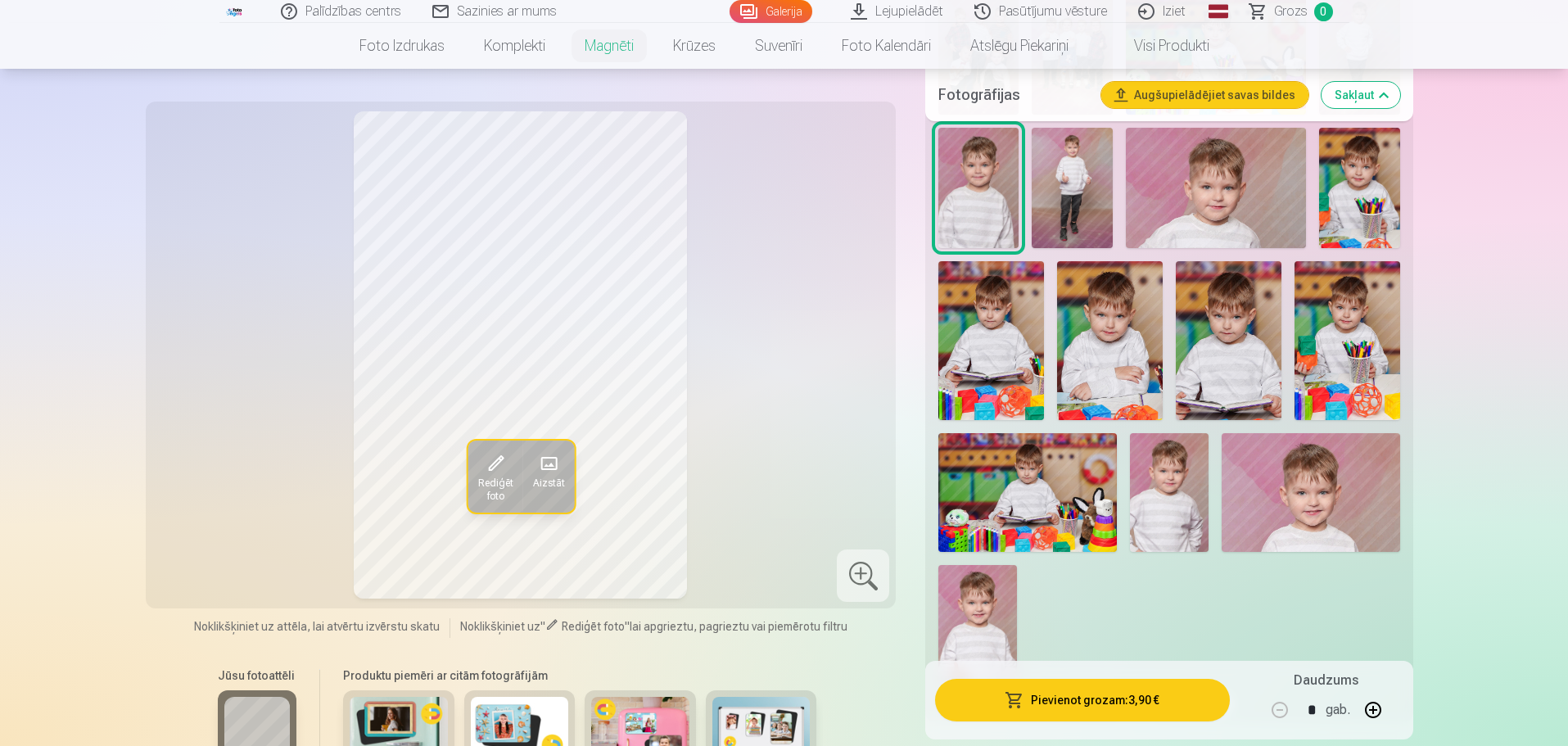
click at [996, 583] on img at bounding box center [977, 623] width 78 height 118
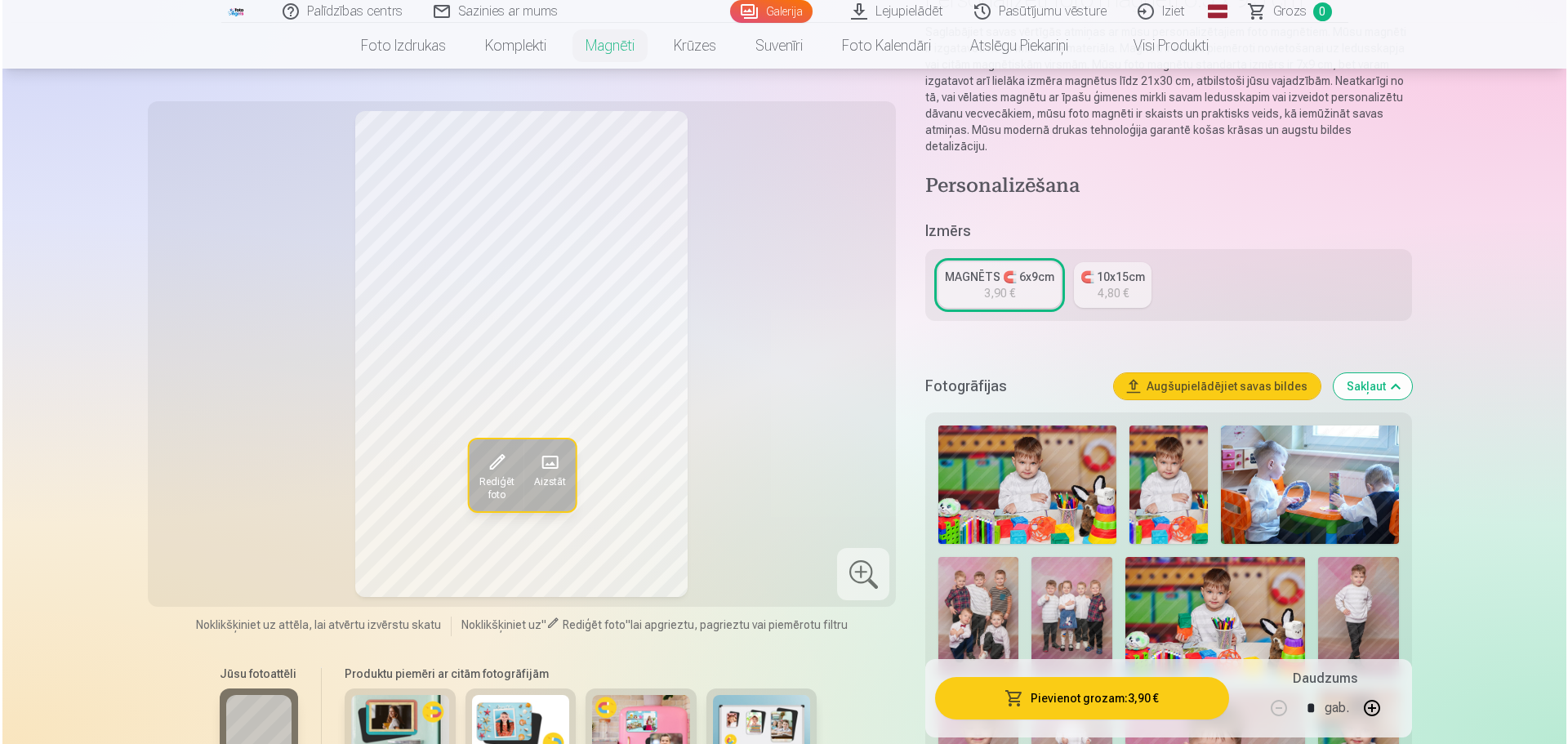
scroll to position [163, 0]
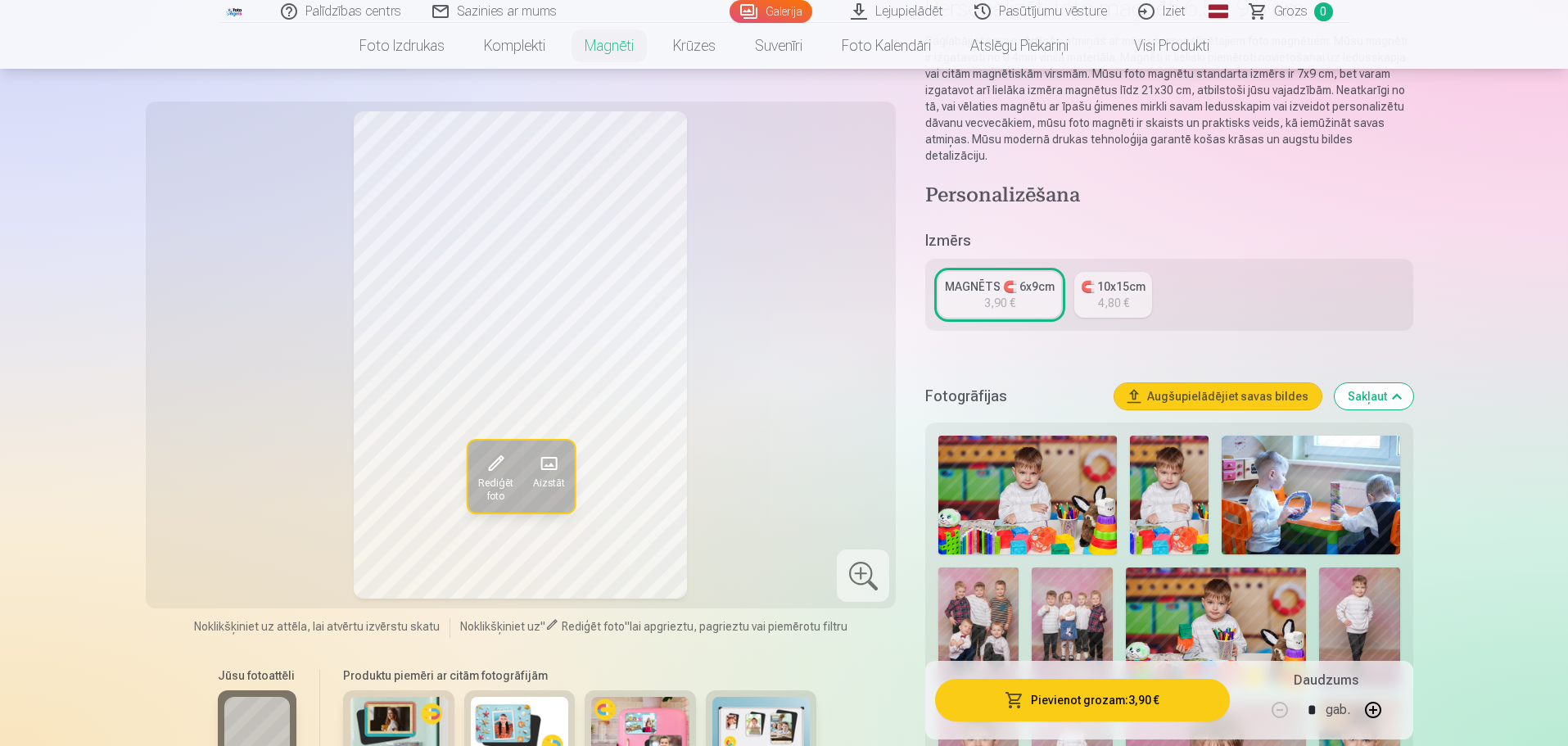
click at [1089, 698] on button "Pievienot grozam : 3,90 €" at bounding box center [1081, 700] width 294 height 43
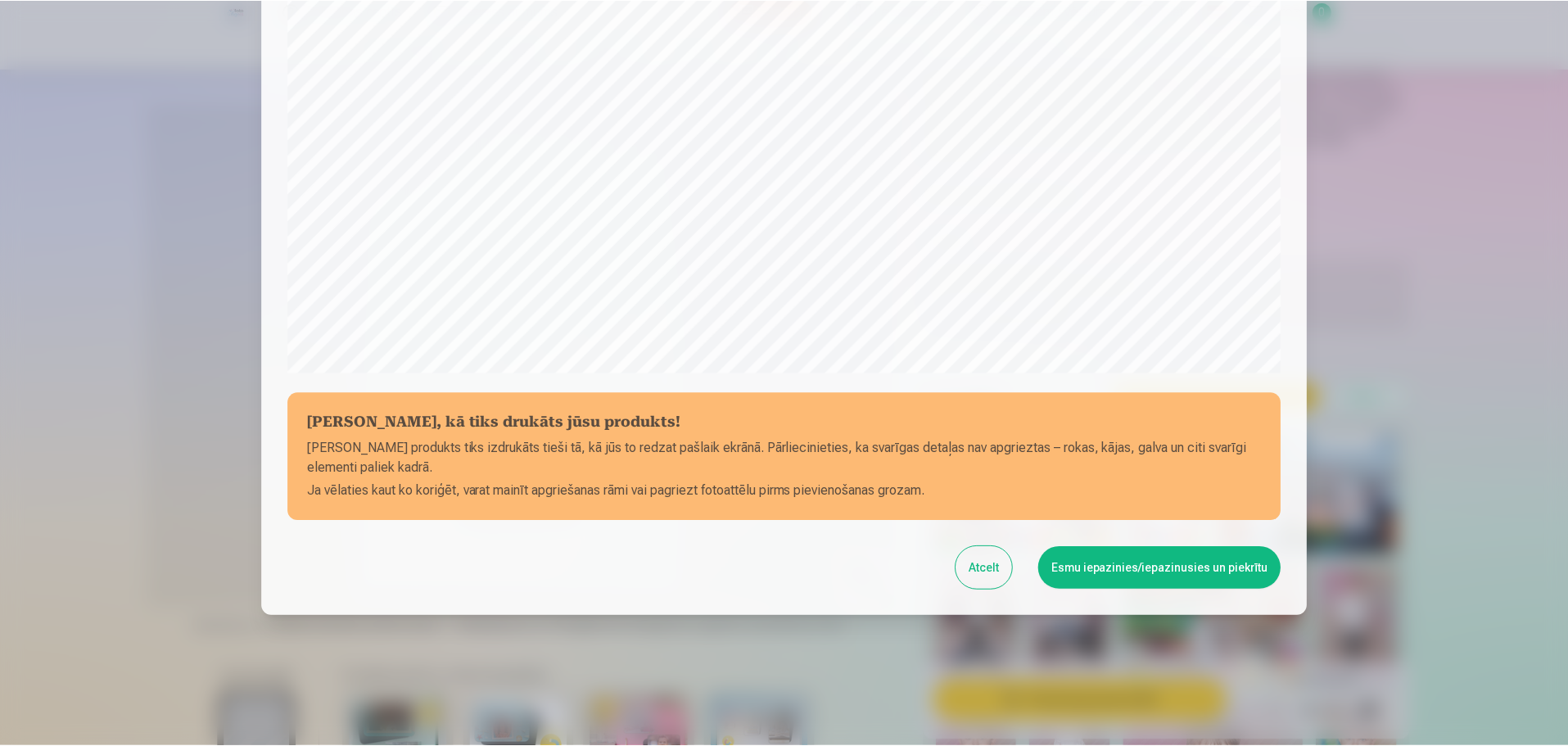
scroll to position [433, 0]
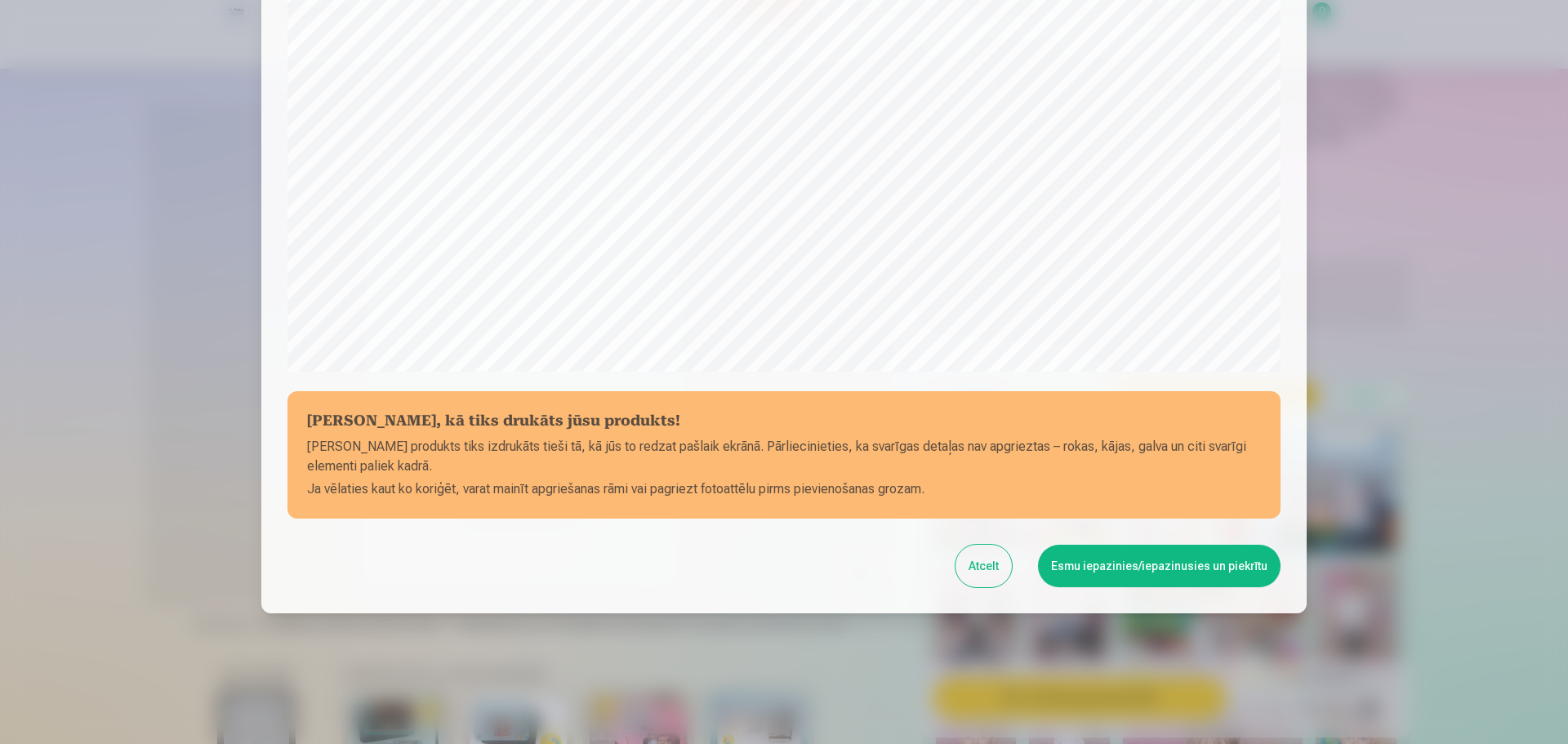
click at [1152, 565] on button "Esmu iepazinies/iepazinusies un piekrītu" at bounding box center [1158, 566] width 242 height 43
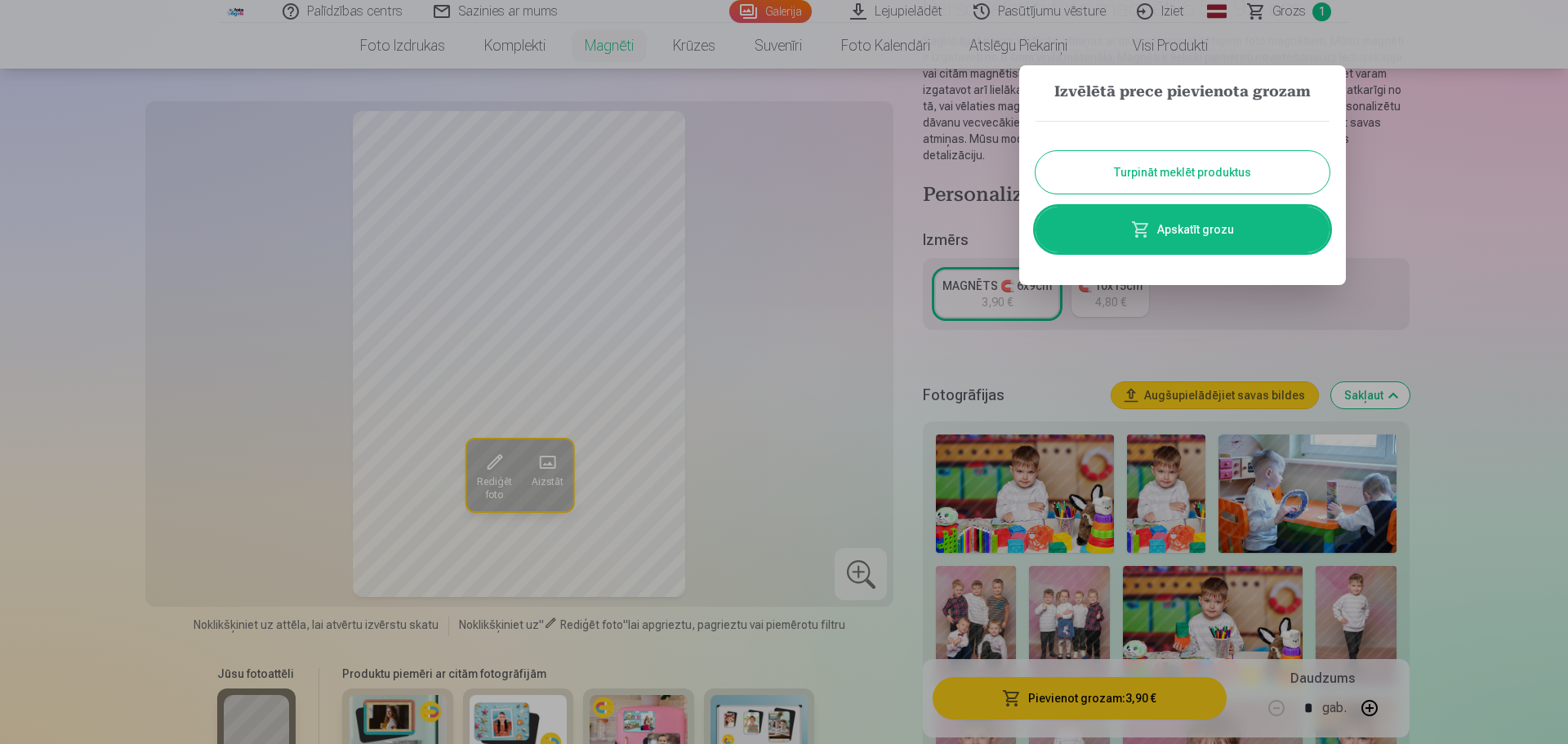
click at [1257, 167] on button "Turpināt meklēt produktus" at bounding box center [1183, 172] width 294 height 43
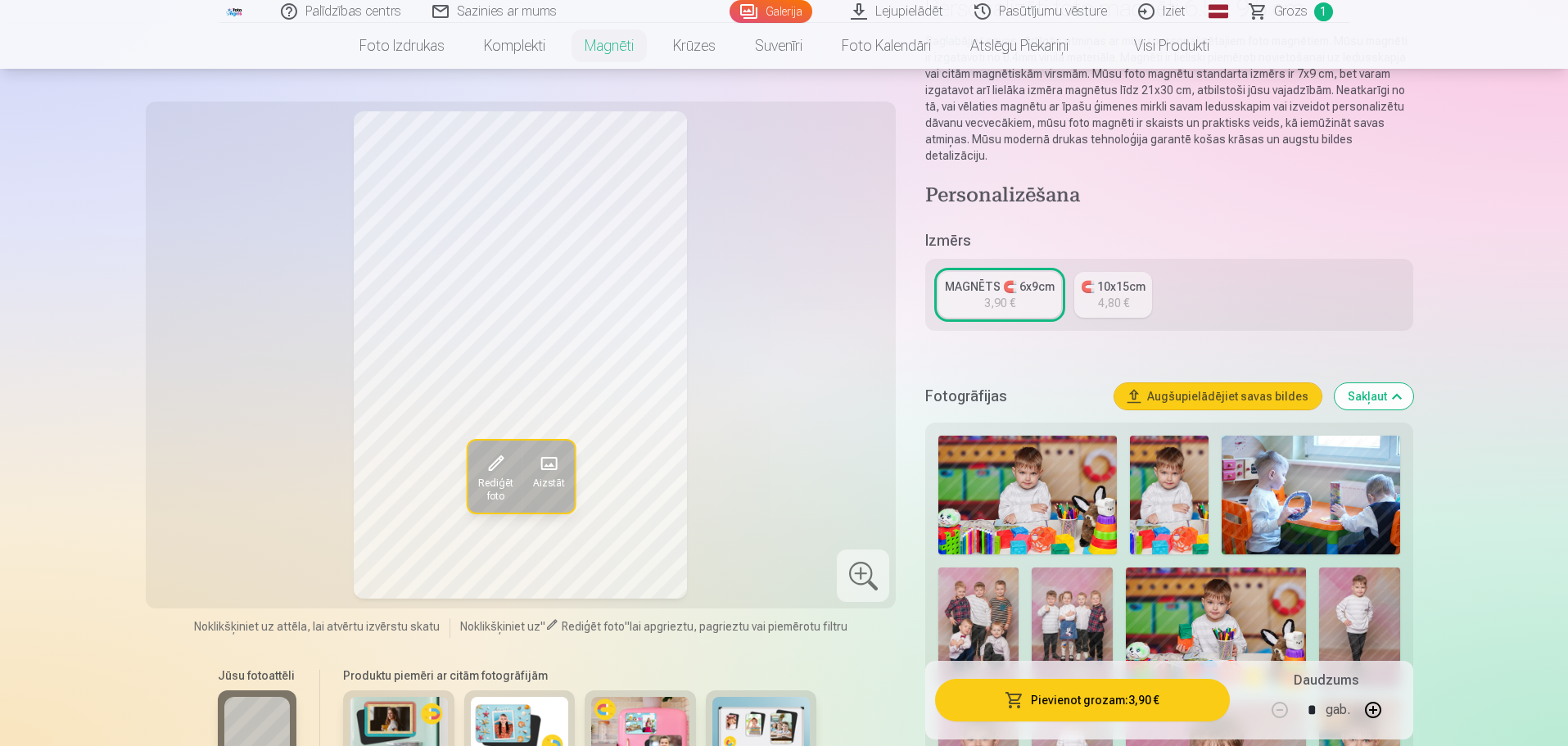
click at [1052, 594] on img at bounding box center [1071, 627] width 80 height 120
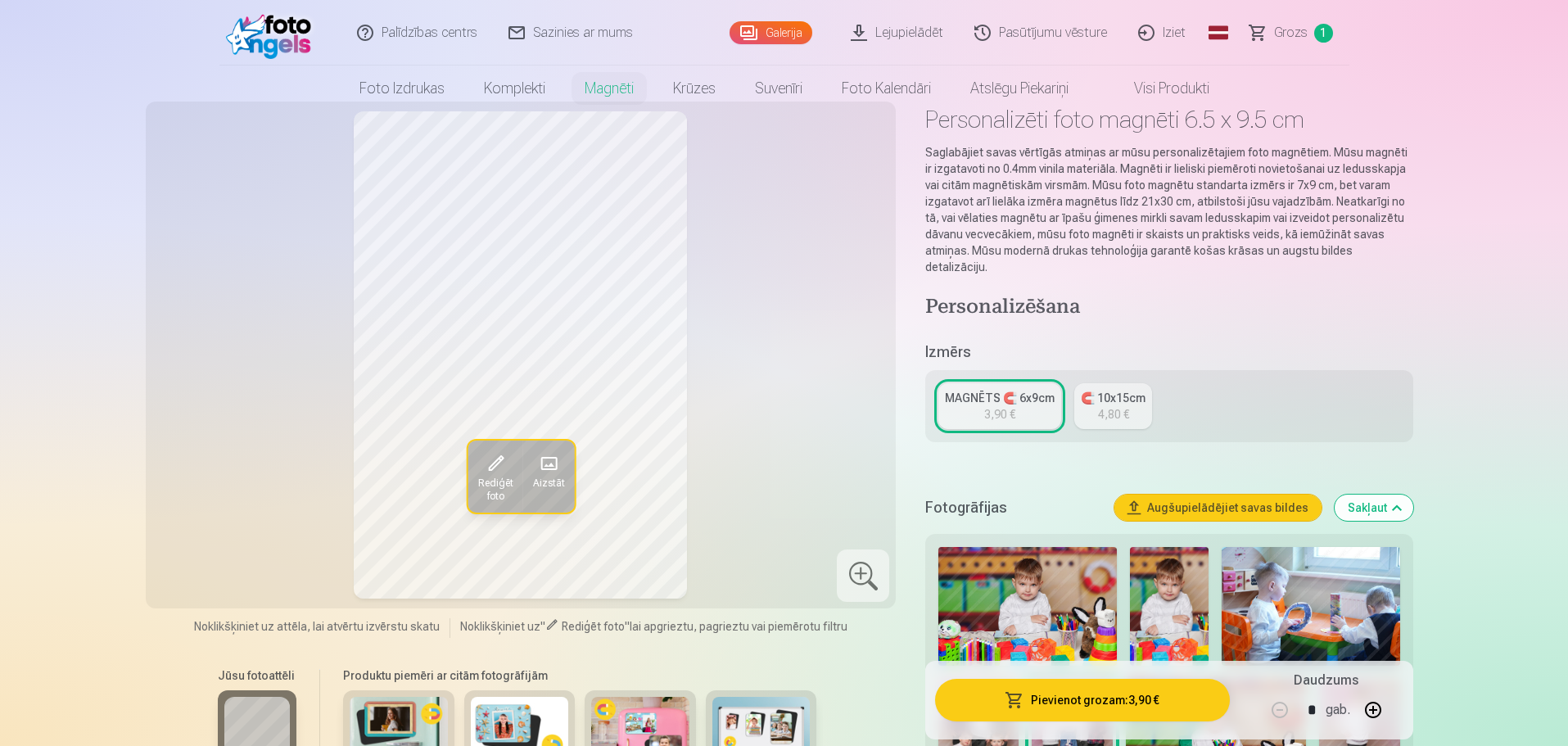
scroll to position [82, 0]
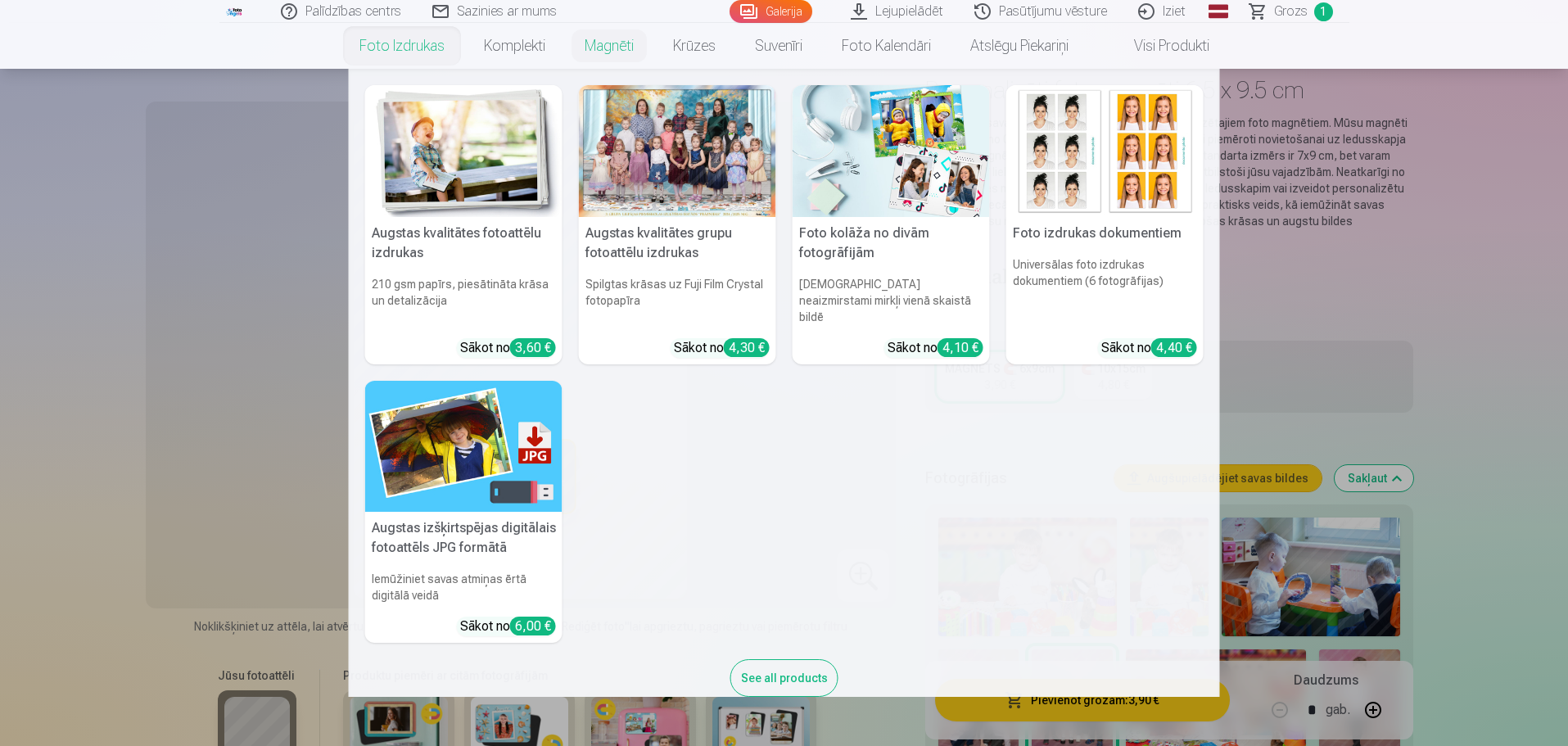
click at [413, 50] on link "Foto izdrukas" at bounding box center [402, 46] width 124 height 46
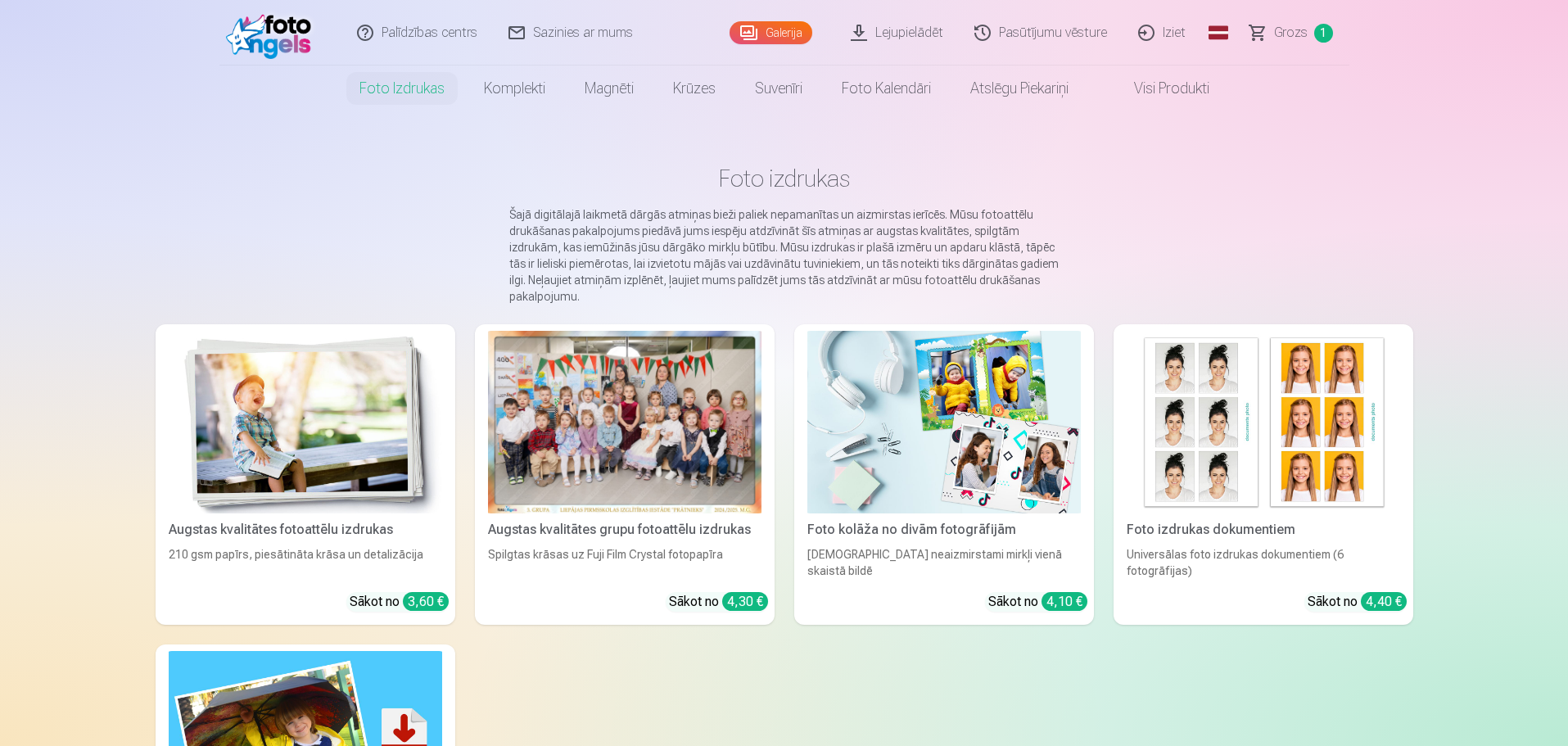
click at [403, 472] on img at bounding box center [306, 422] width 273 height 183
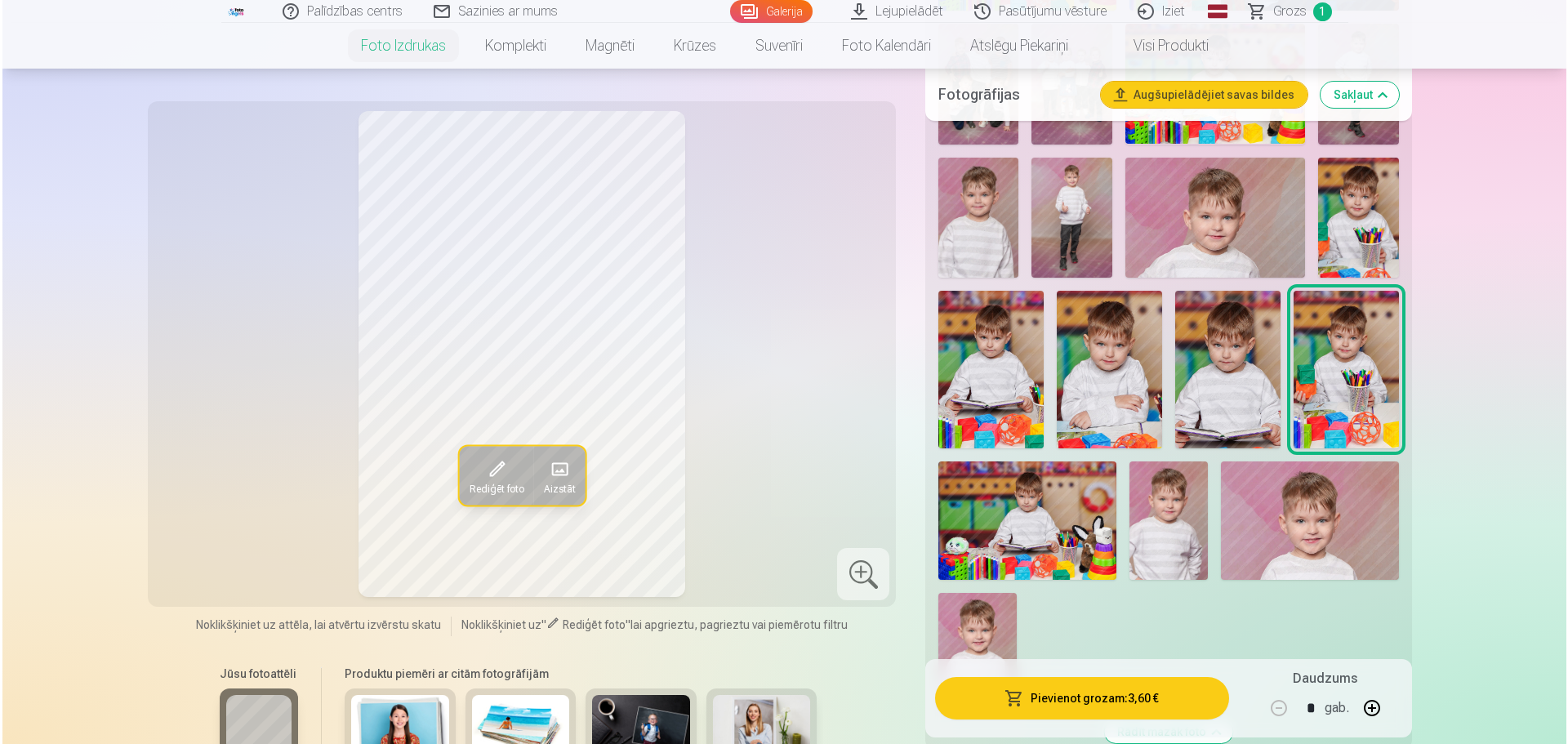
scroll to position [735, 0]
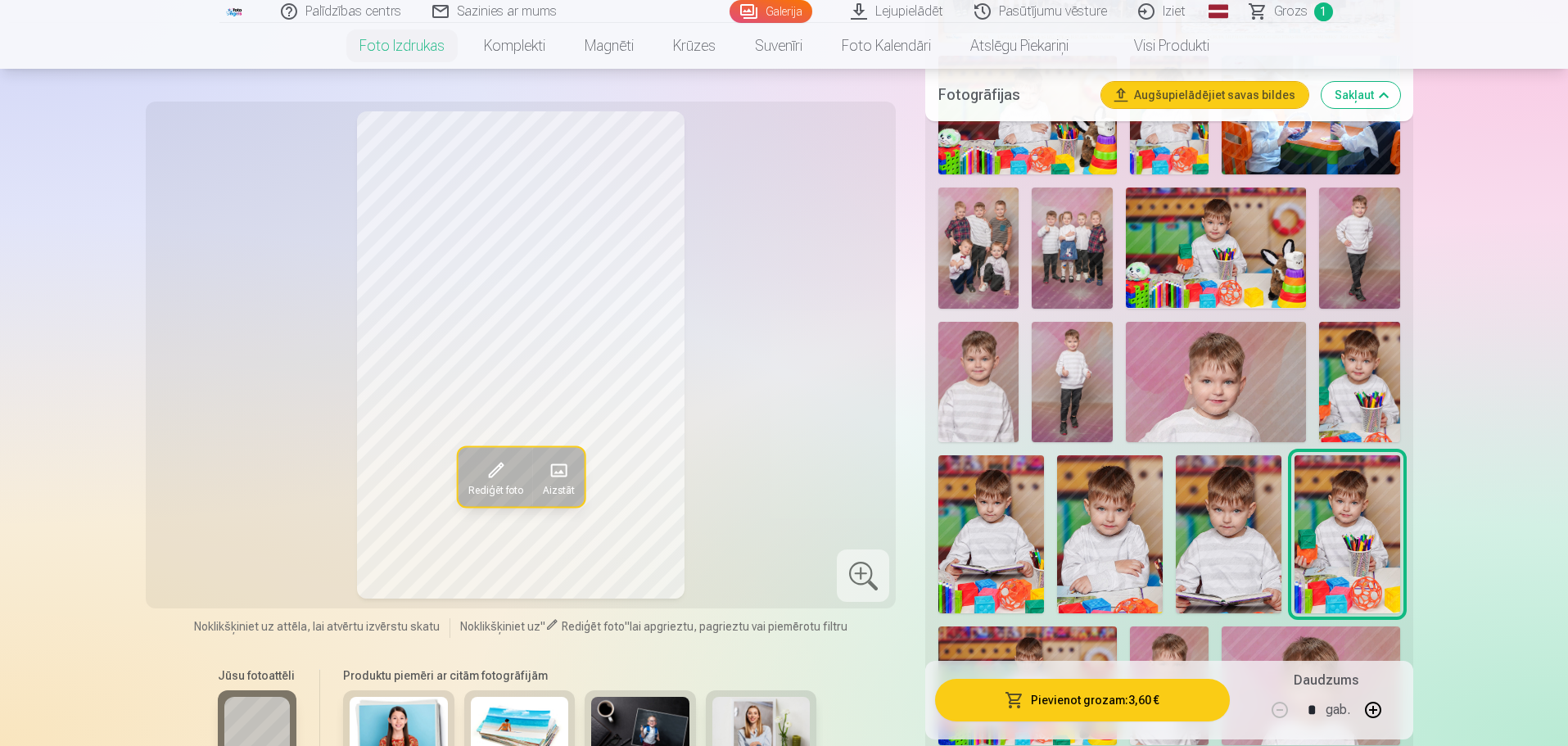
click at [1075, 237] on img at bounding box center [1071, 248] width 80 height 120
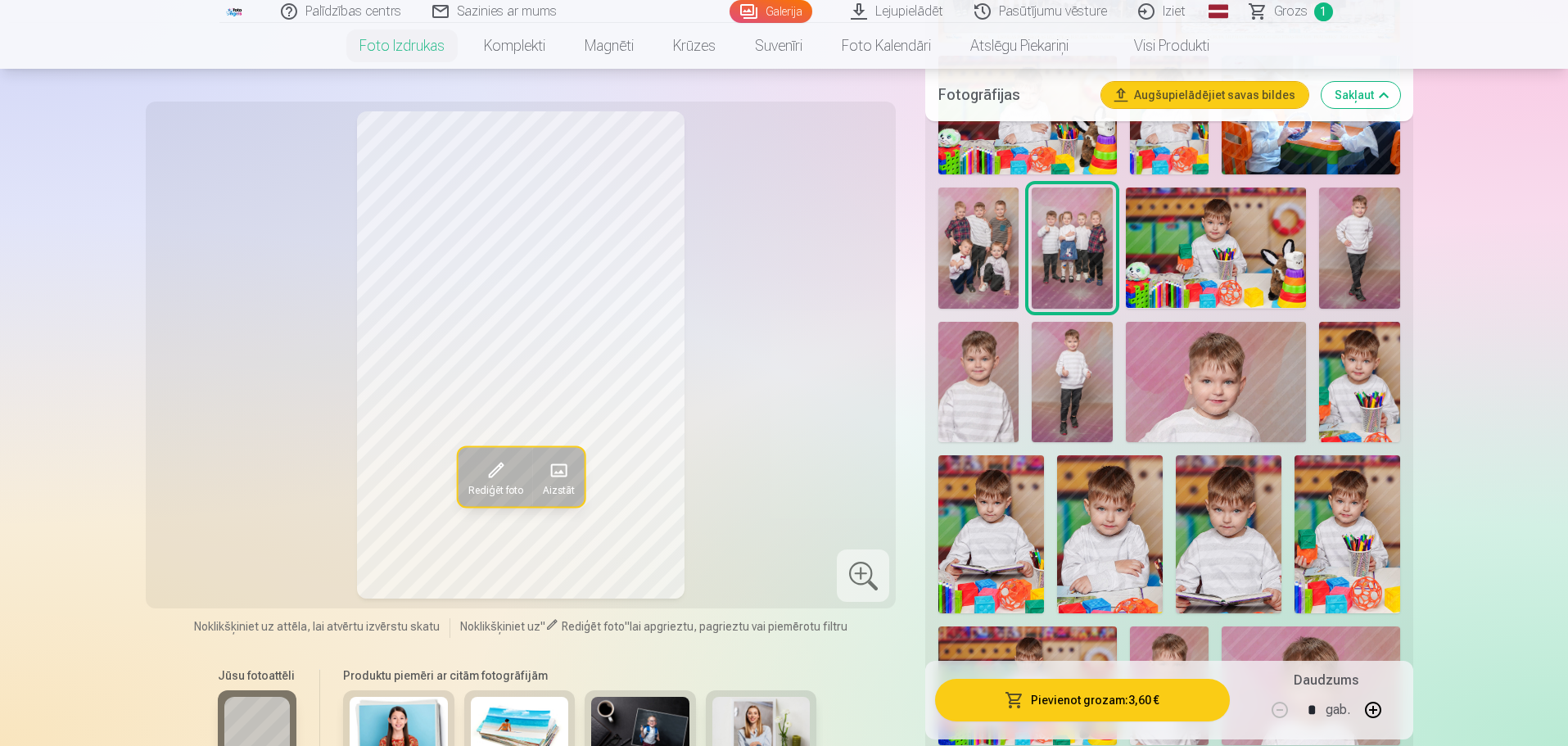
click at [1078, 698] on button "Pievienot grozam : 3,60 €" at bounding box center [1081, 700] width 294 height 43
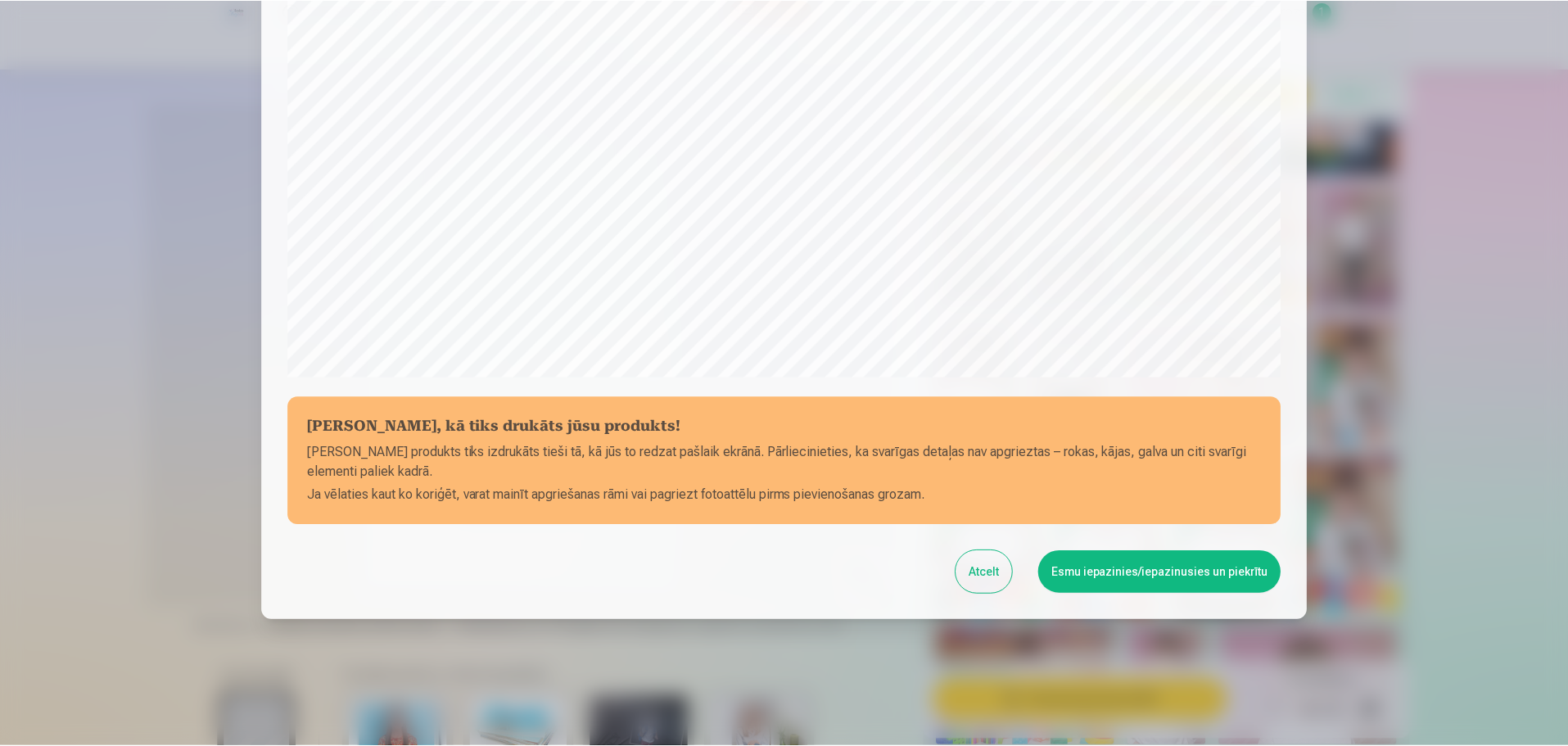
scroll to position [433, 0]
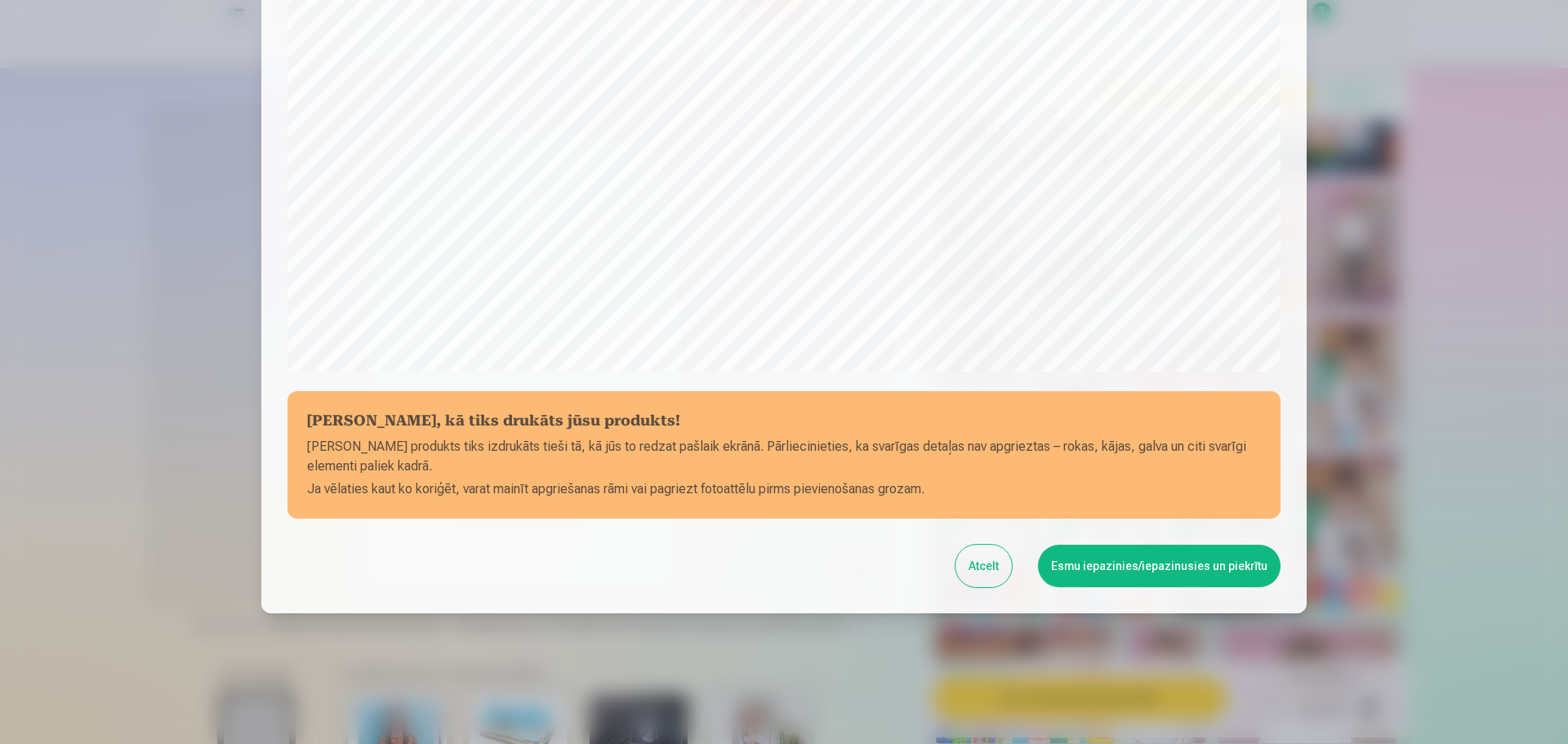
click at [1138, 550] on button "Esmu iepazinies/iepazinusies un piekrītu" at bounding box center [1158, 566] width 242 height 43
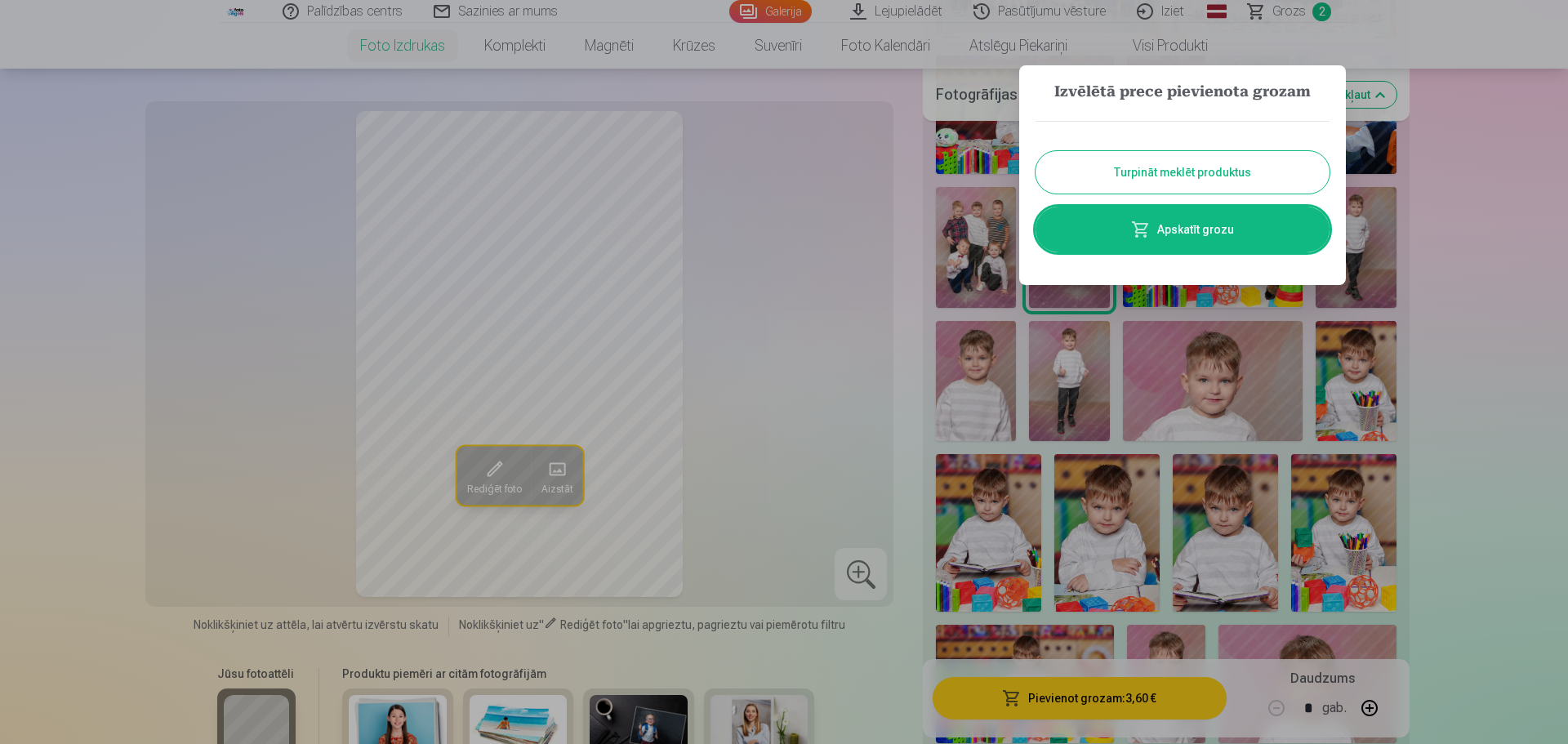
click at [1212, 176] on button "Turpināt meklēt produktus" at bounding box center [1183, 172] width 294 height 43
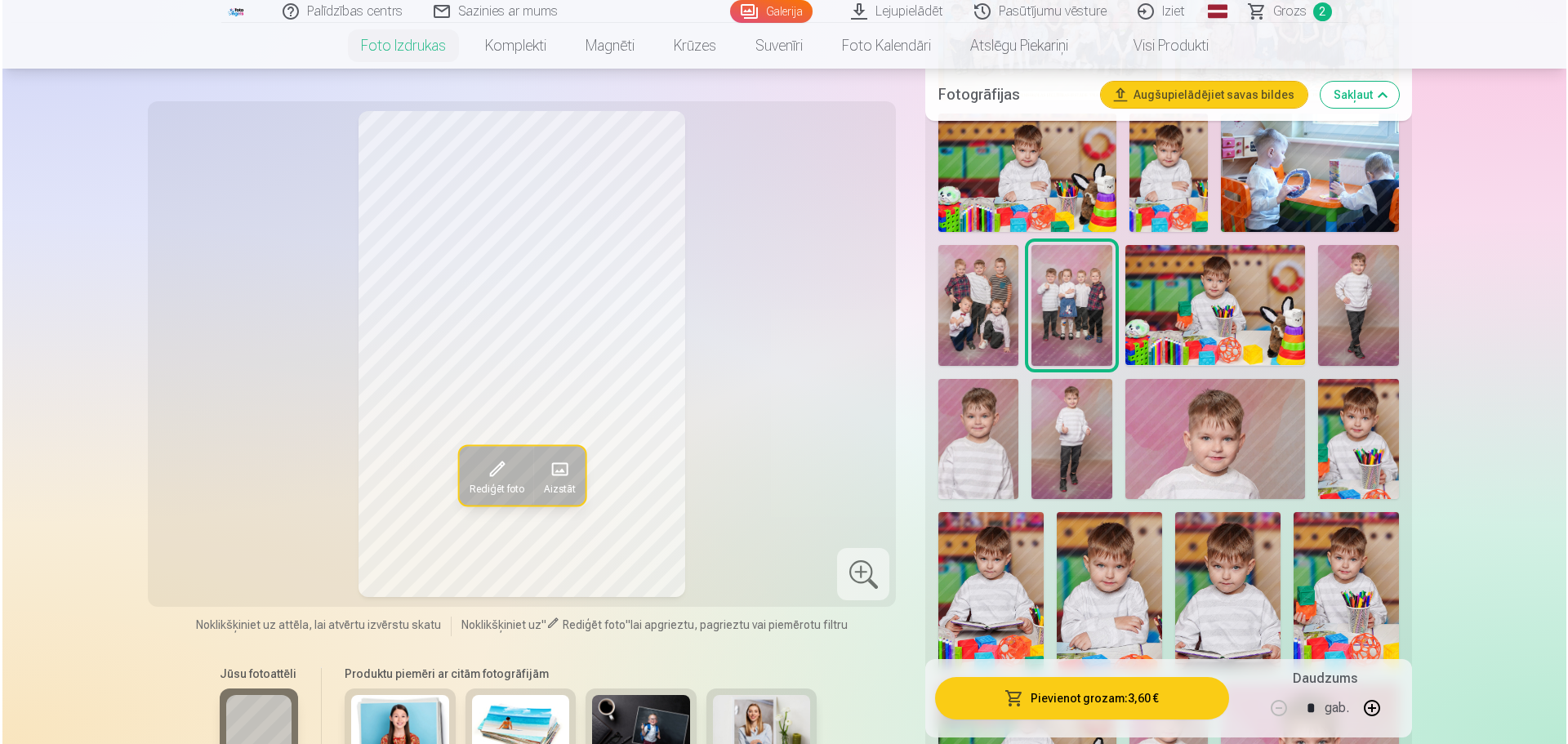
scroll to position [653, 0]
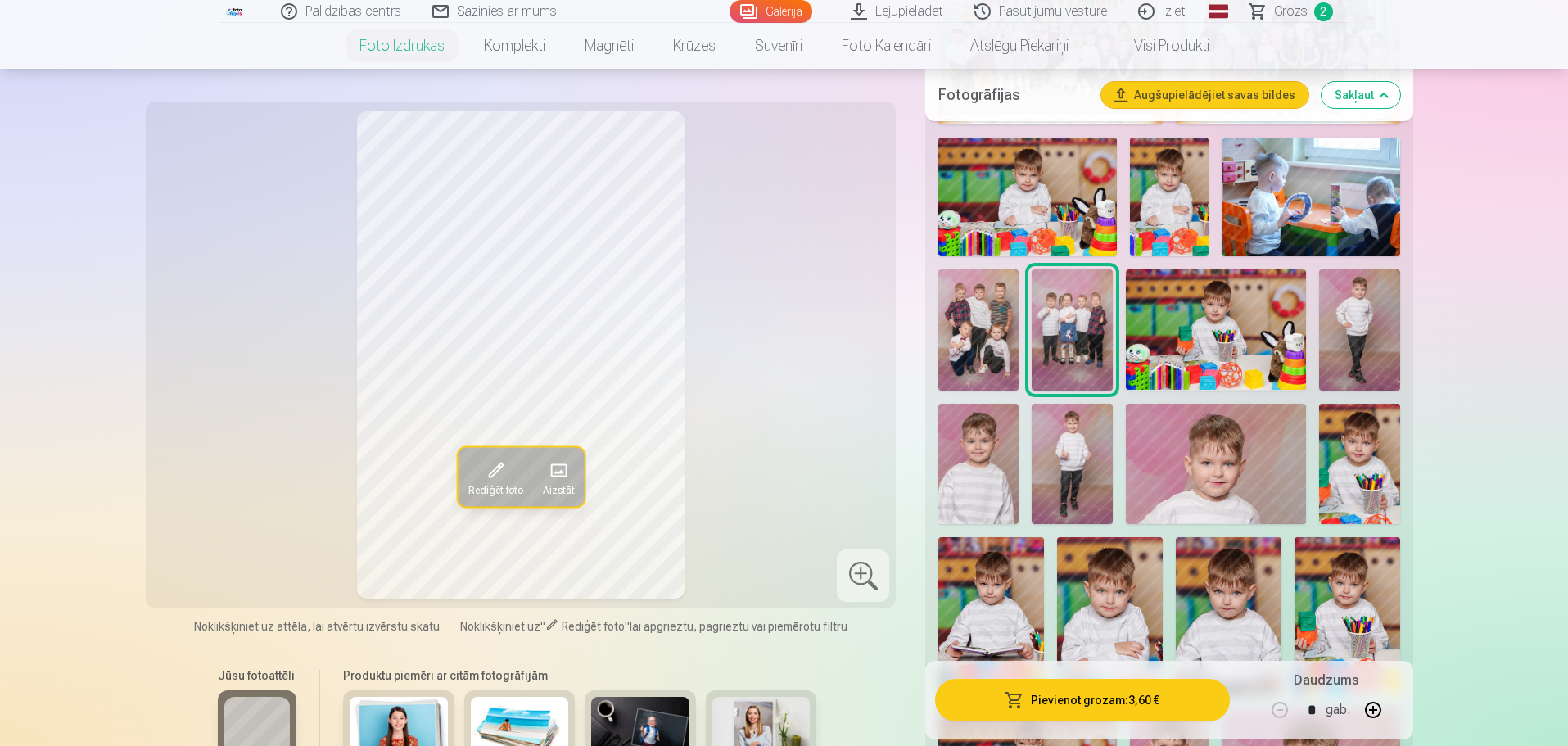
click at [1001, 328] on img at bounding box center [978, 329] width 80 height 120
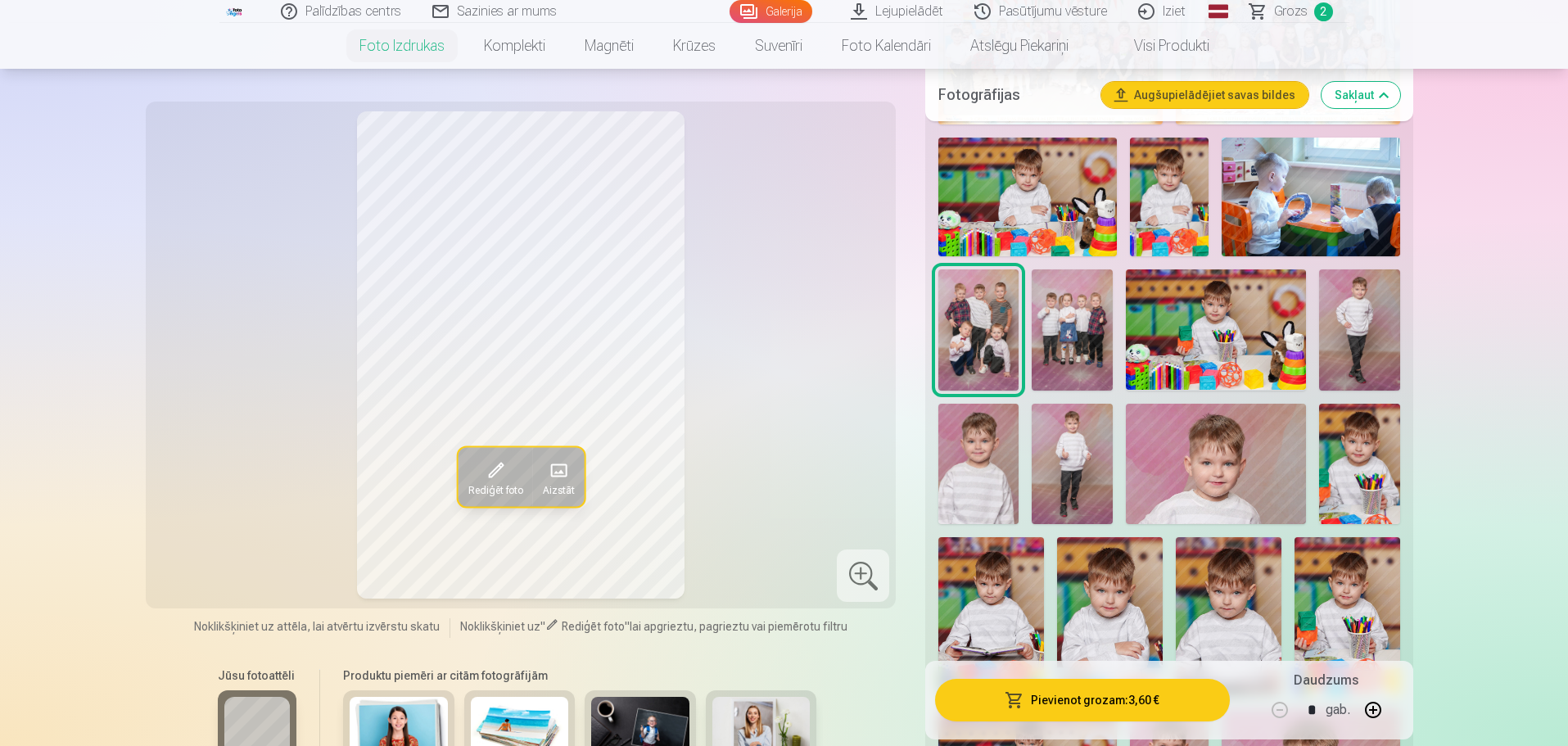
click at [1145, 702] on button "Pievienot grozam : 3,60 €" at bounding box center [1081, 700] width 294 height 43
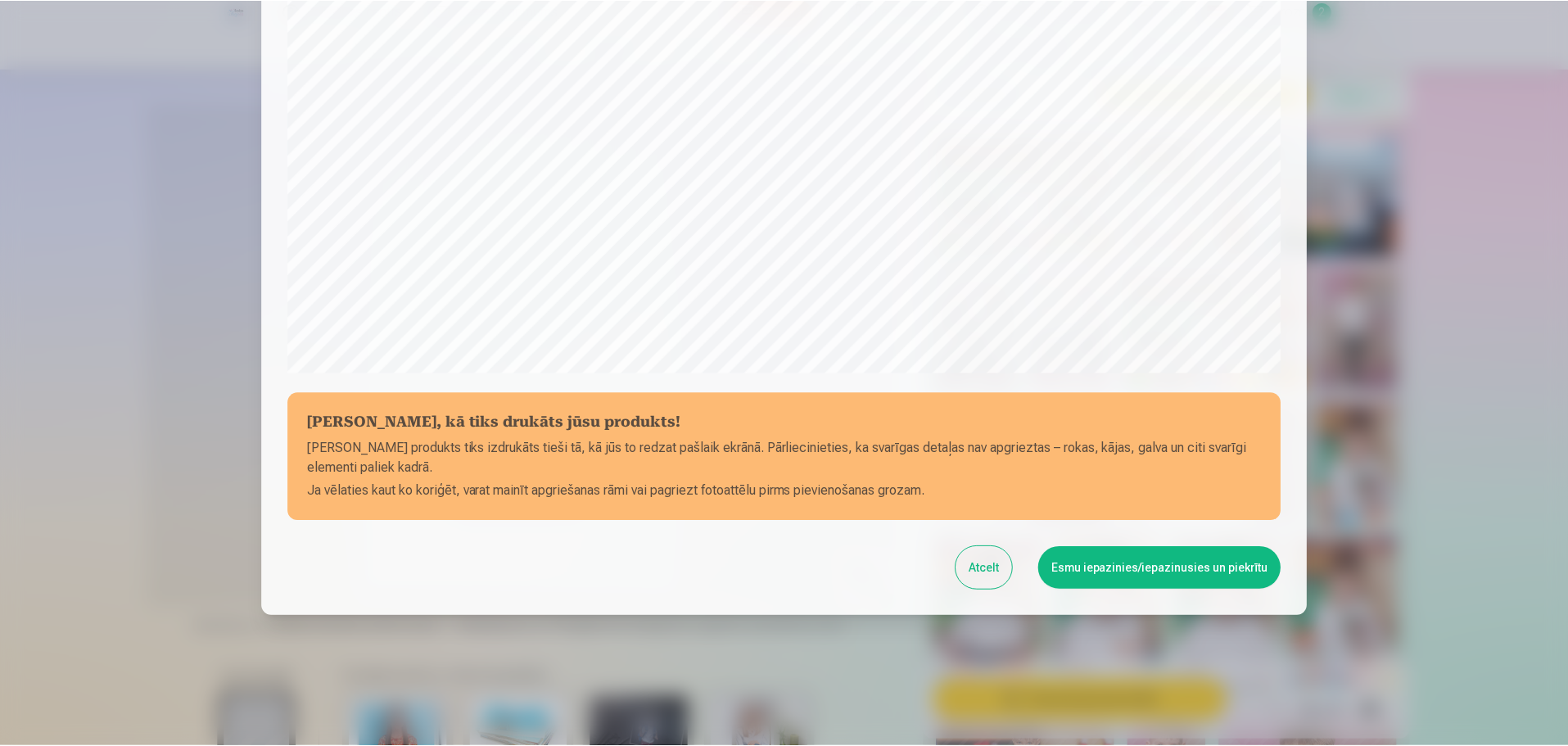
scroll to position [433, 0]
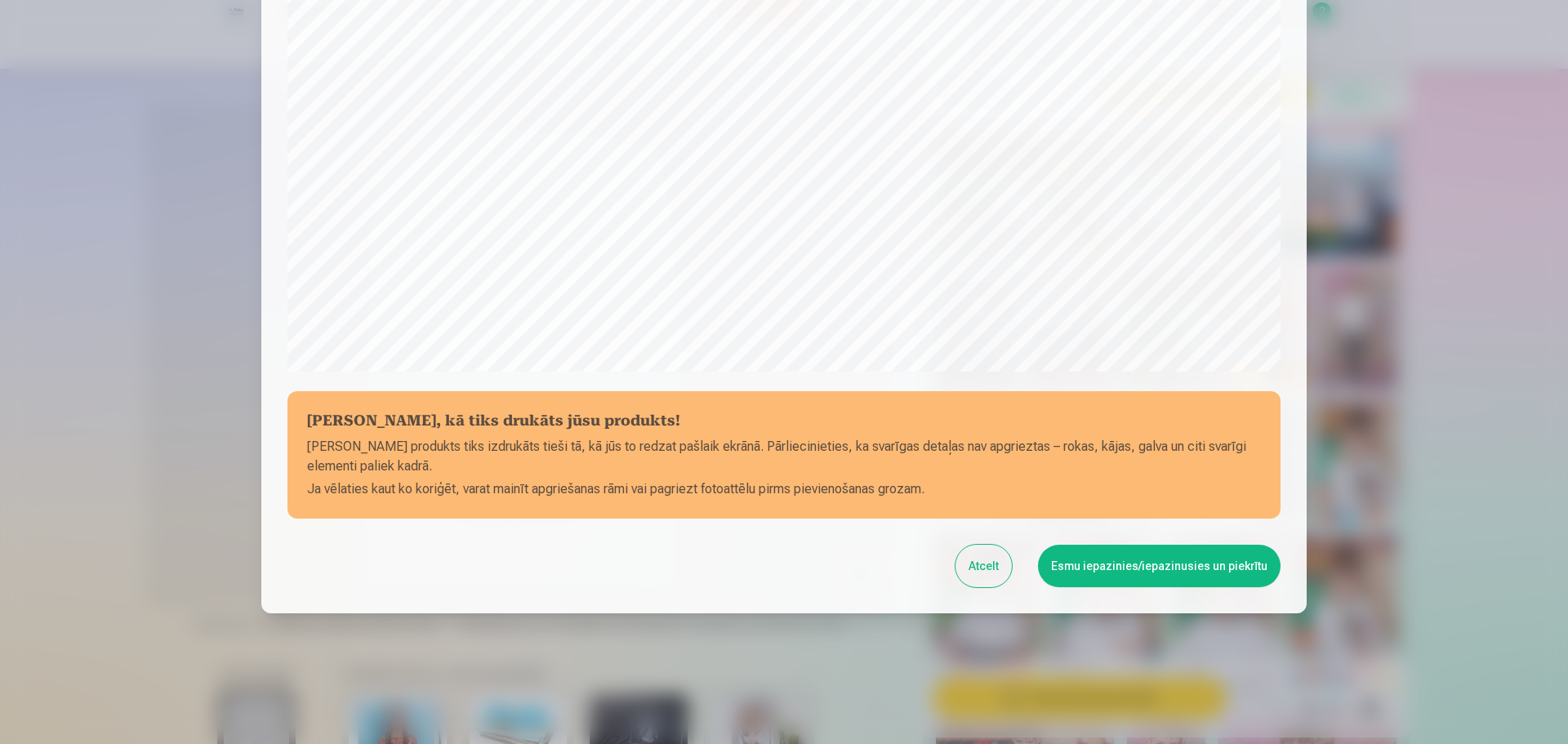
click at [1144, 571] on button "Esmu iepazinies/iepazinusies un piekrītu" at bounding box center [1158, 566] width 242 height 43
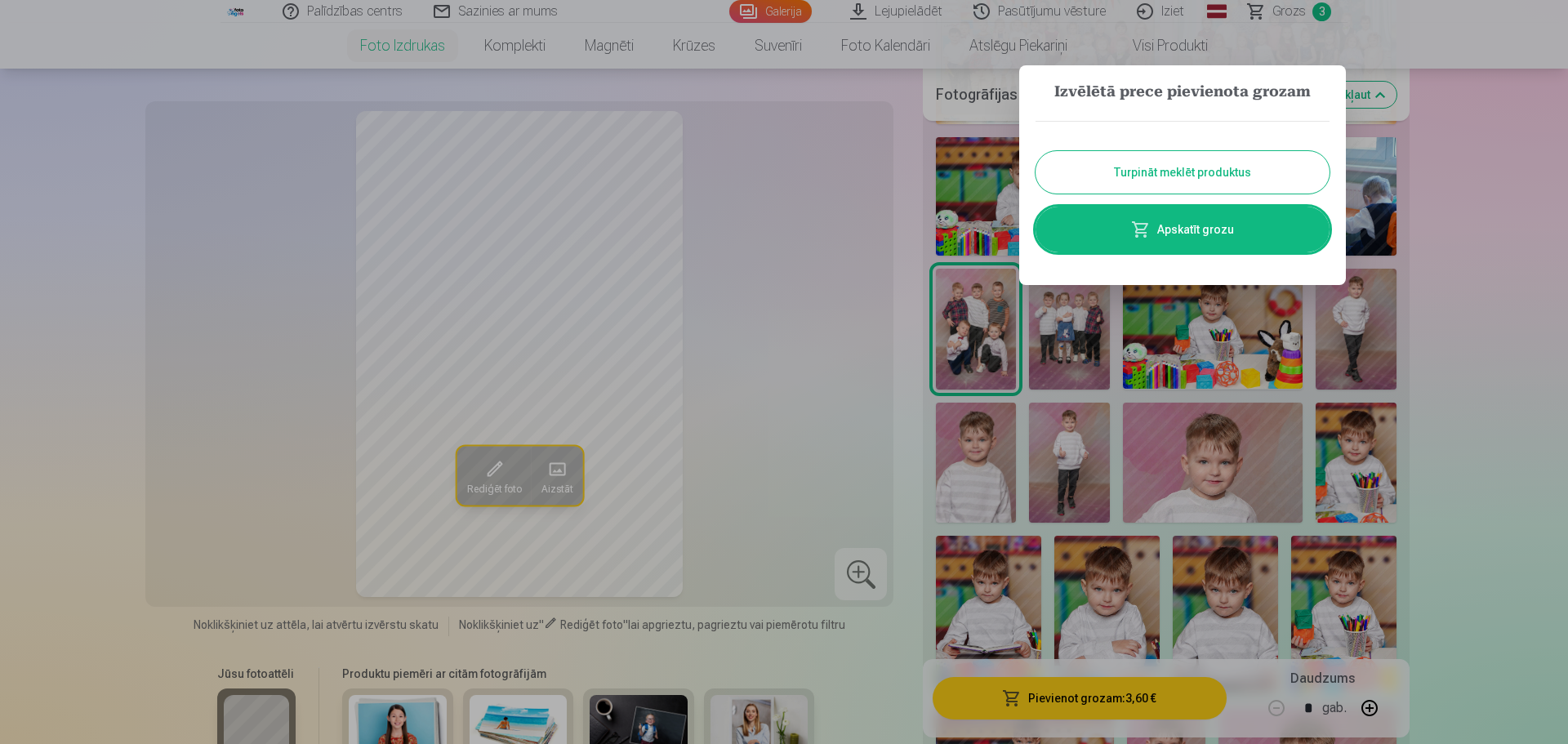
click at [1466, 224] on div at bounding box center [784, 372] width 1568 height 744
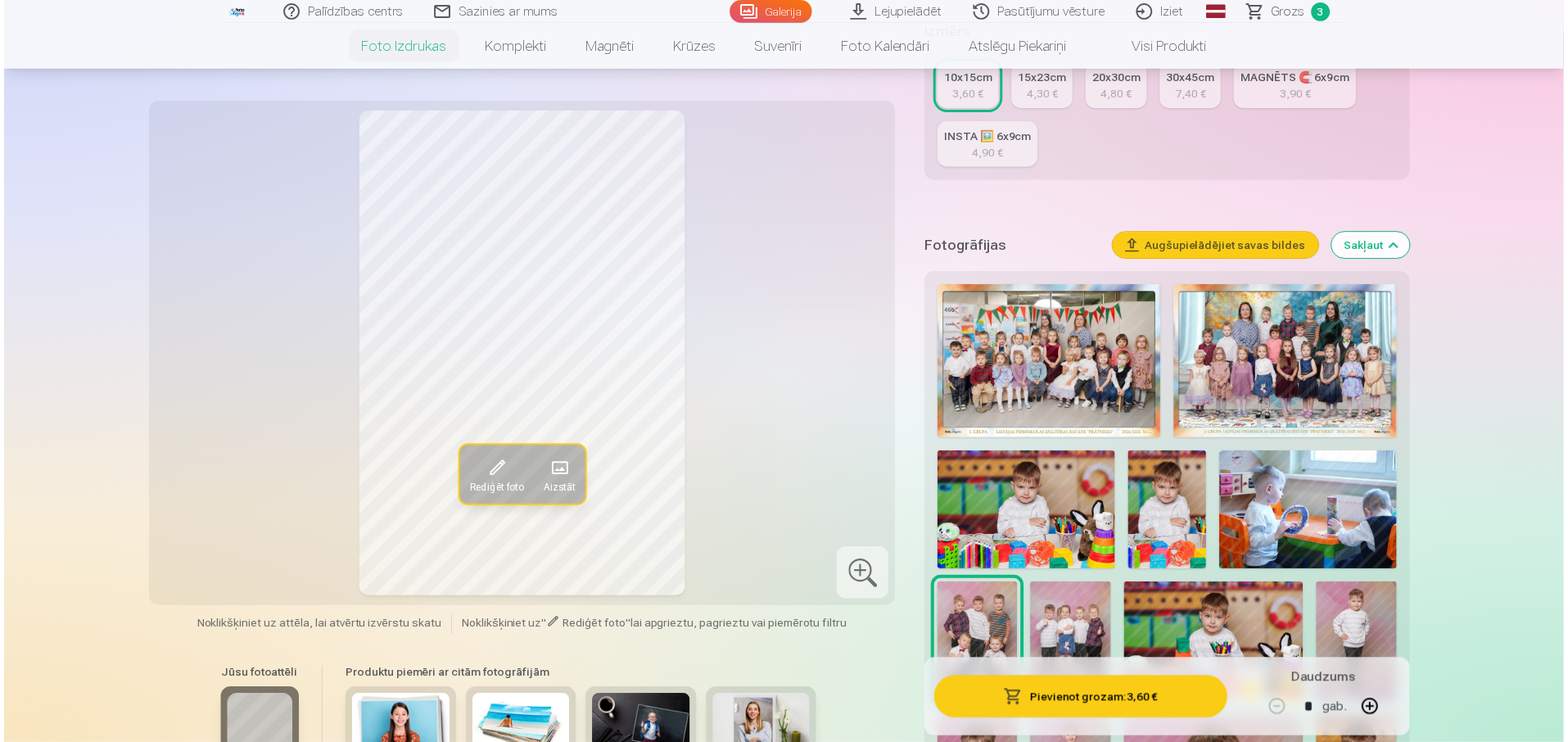
scroll to position [245, 0]
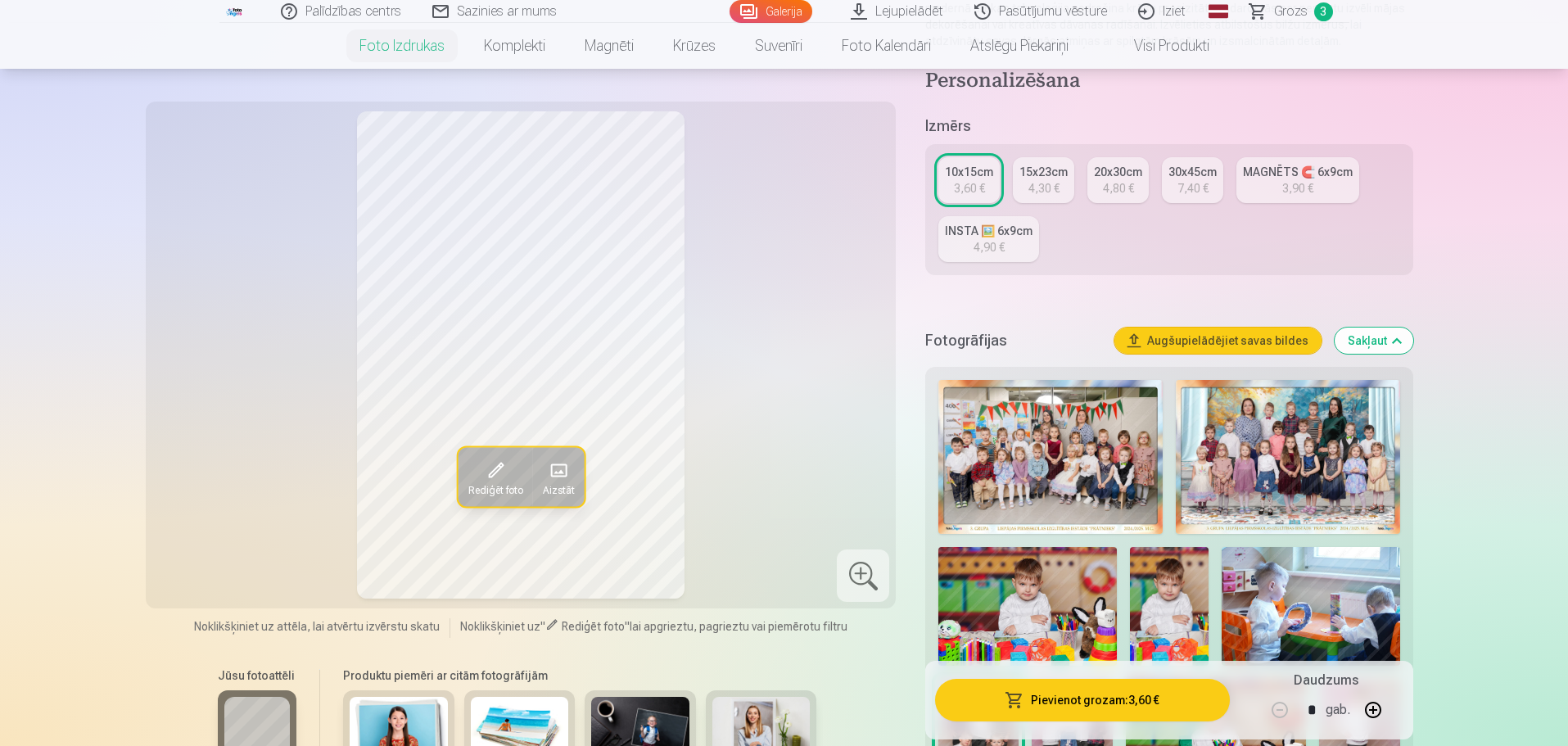
click at [982, 446] on img at bounding box center [1050, 456] width 224 height 154
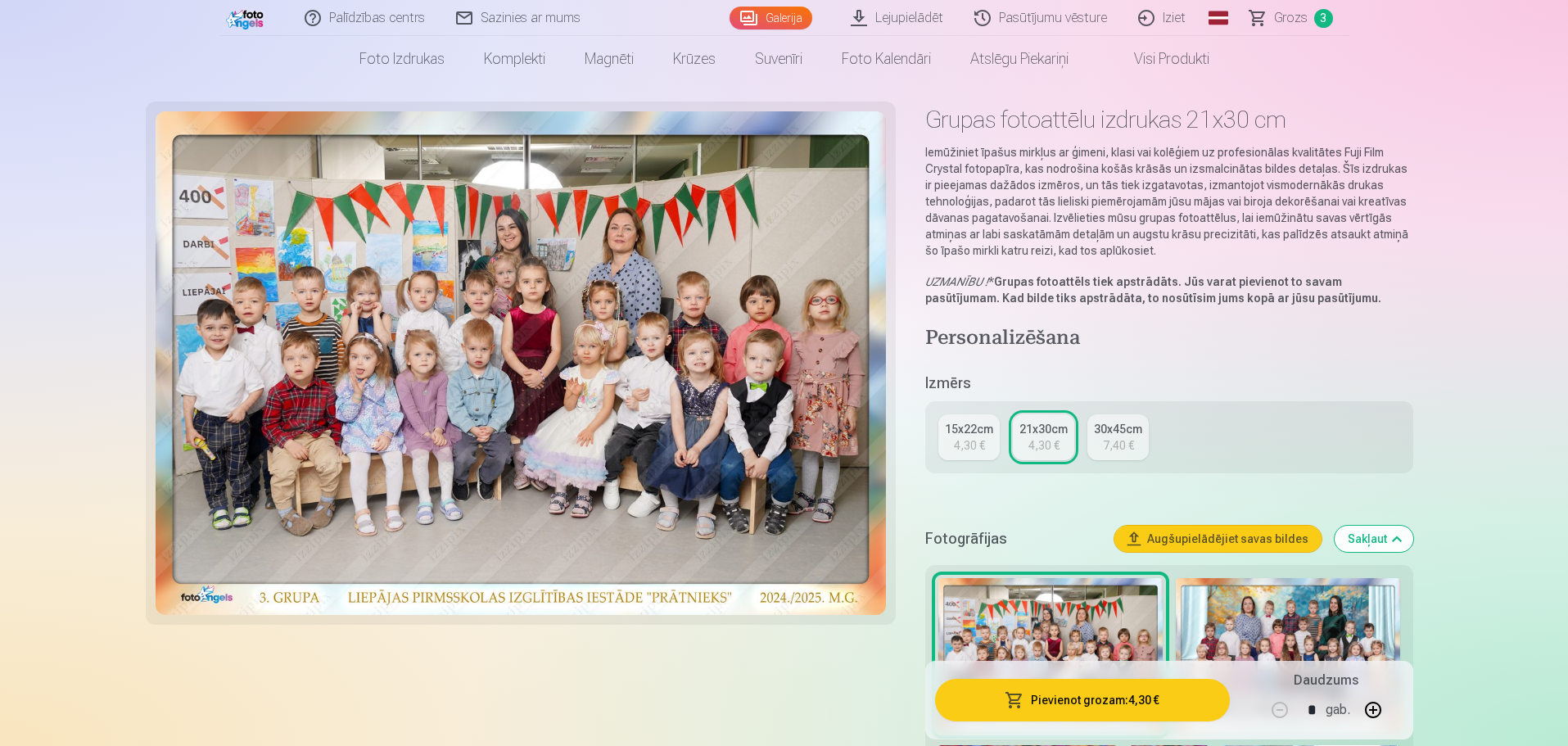
scroll to position [82, 0]
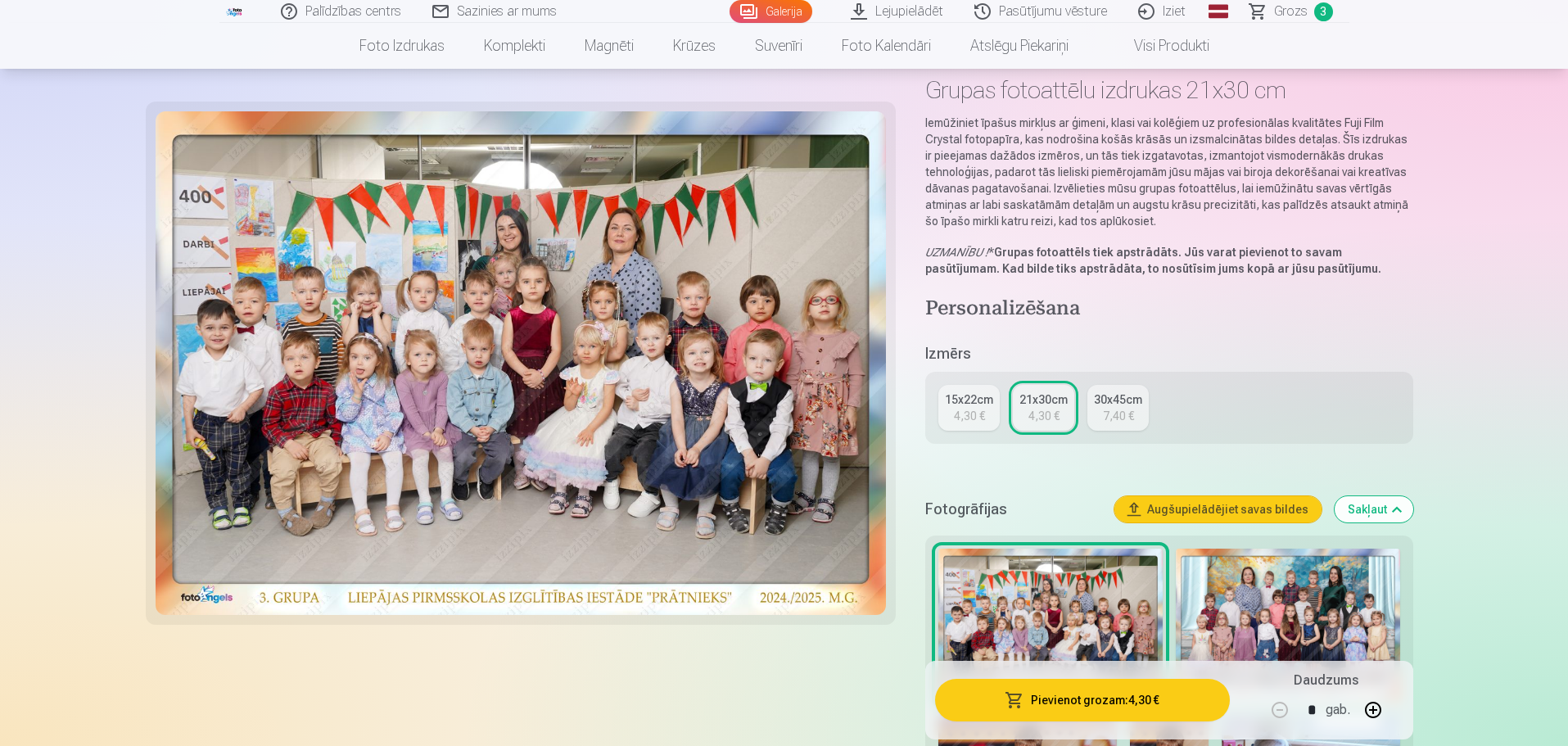
click at [1278, 599] on img at bounding box center [1288, 625] width 224 height 154
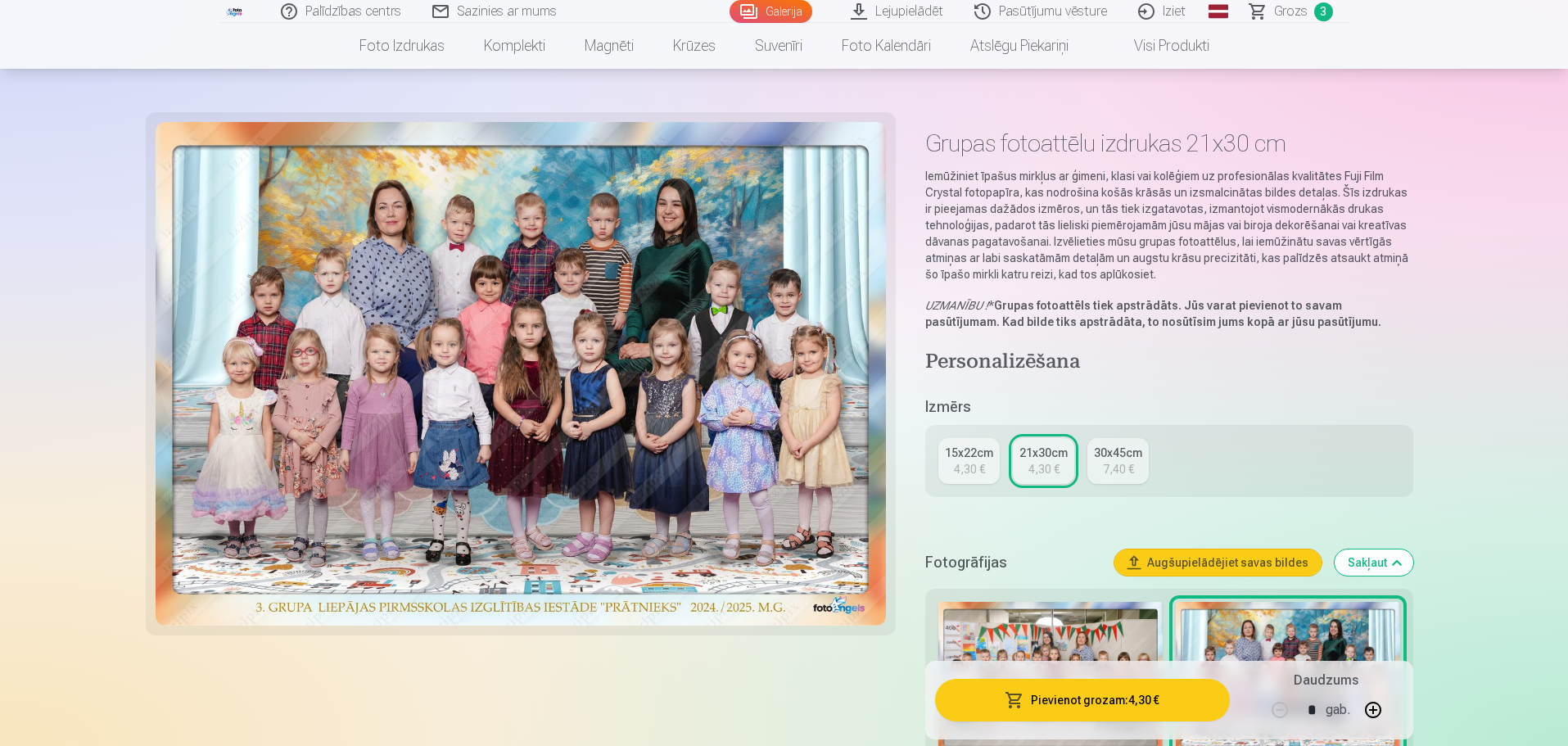
scroll to position [0, 0]
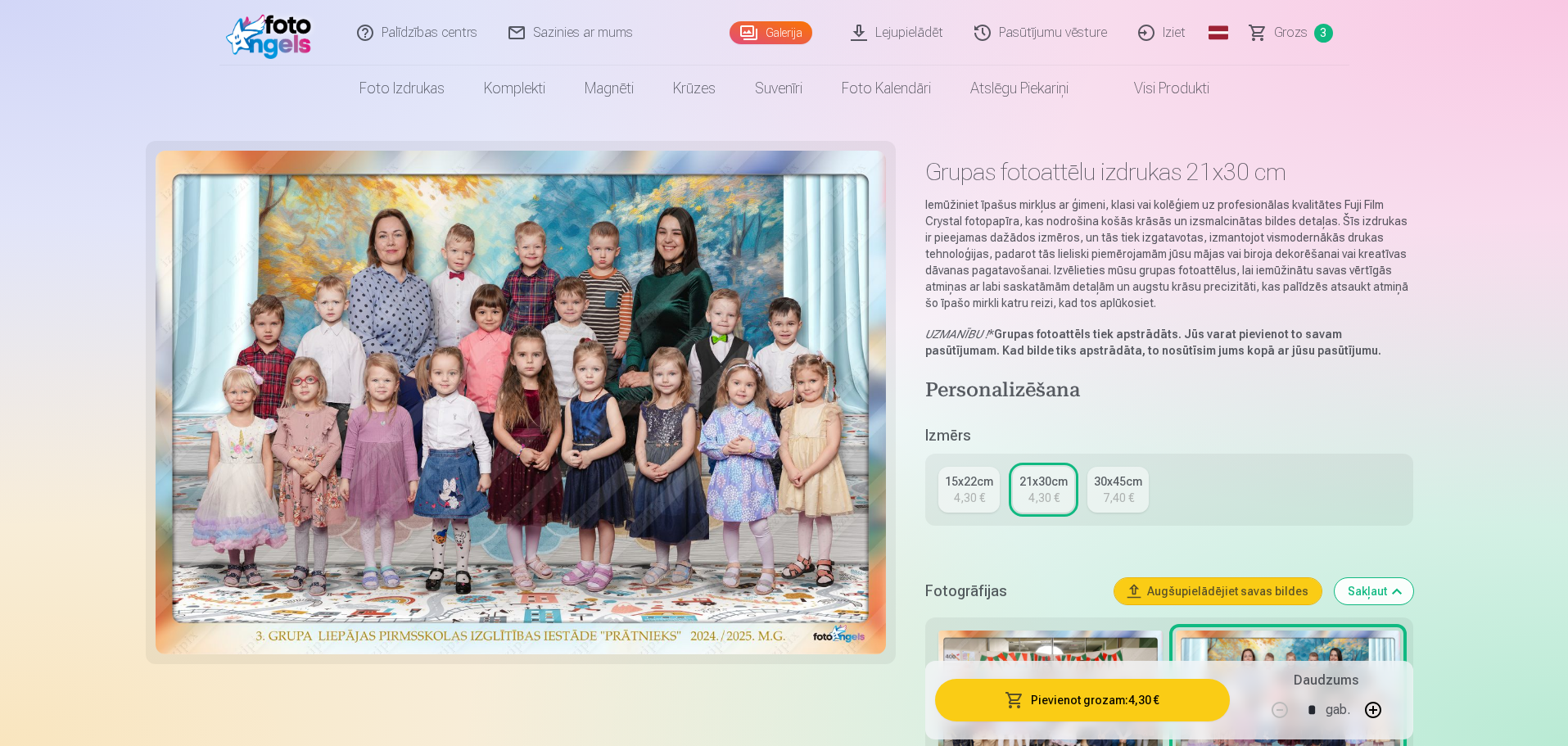
click at [1337, 28] on link "Grozs 3" at bounding box center [1291, 33] width 114 height 66
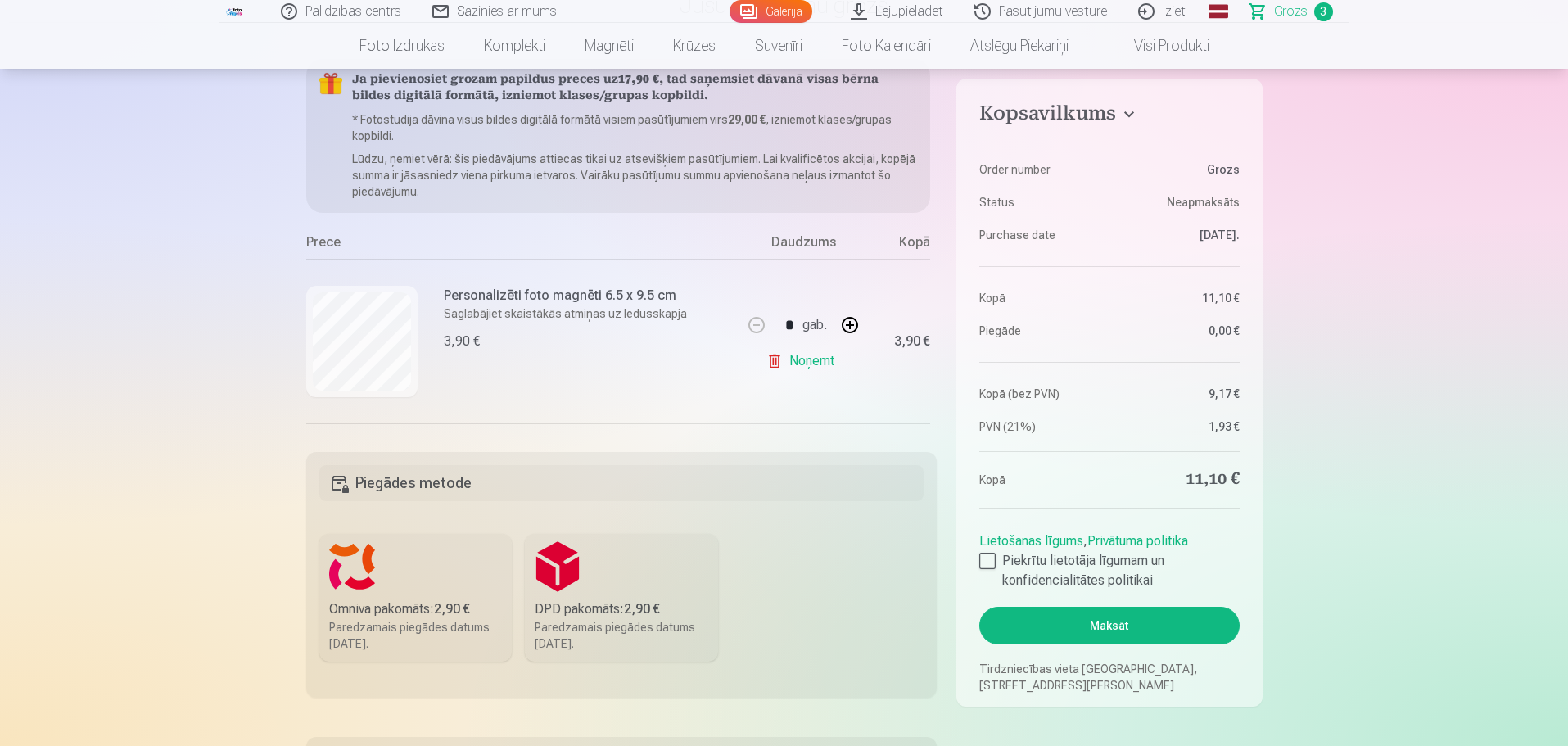
scroll to position [164, 0]
click at [992, 559] on div at bounding box center [987, 561] width 16 height 16
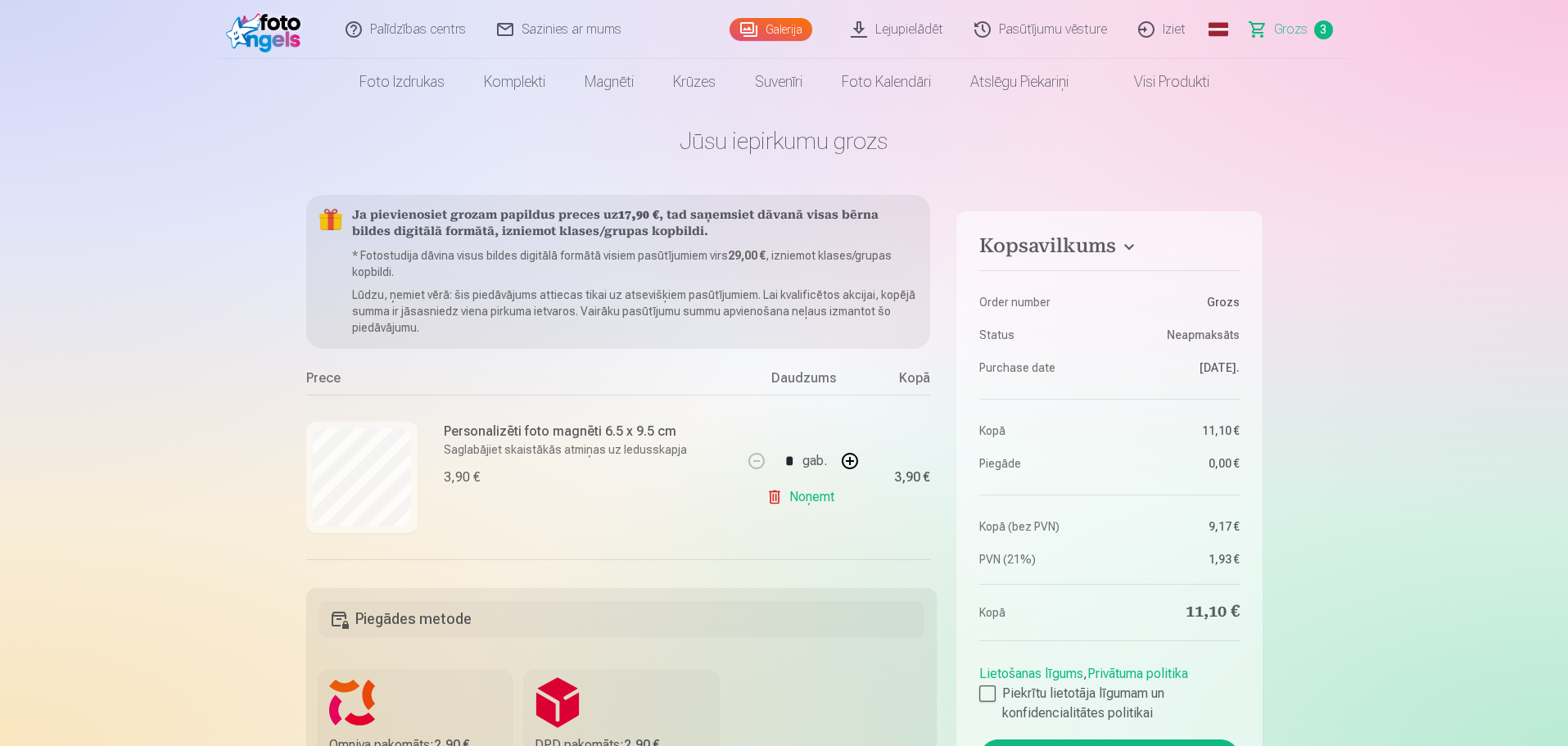
scroll to position [0, 0]
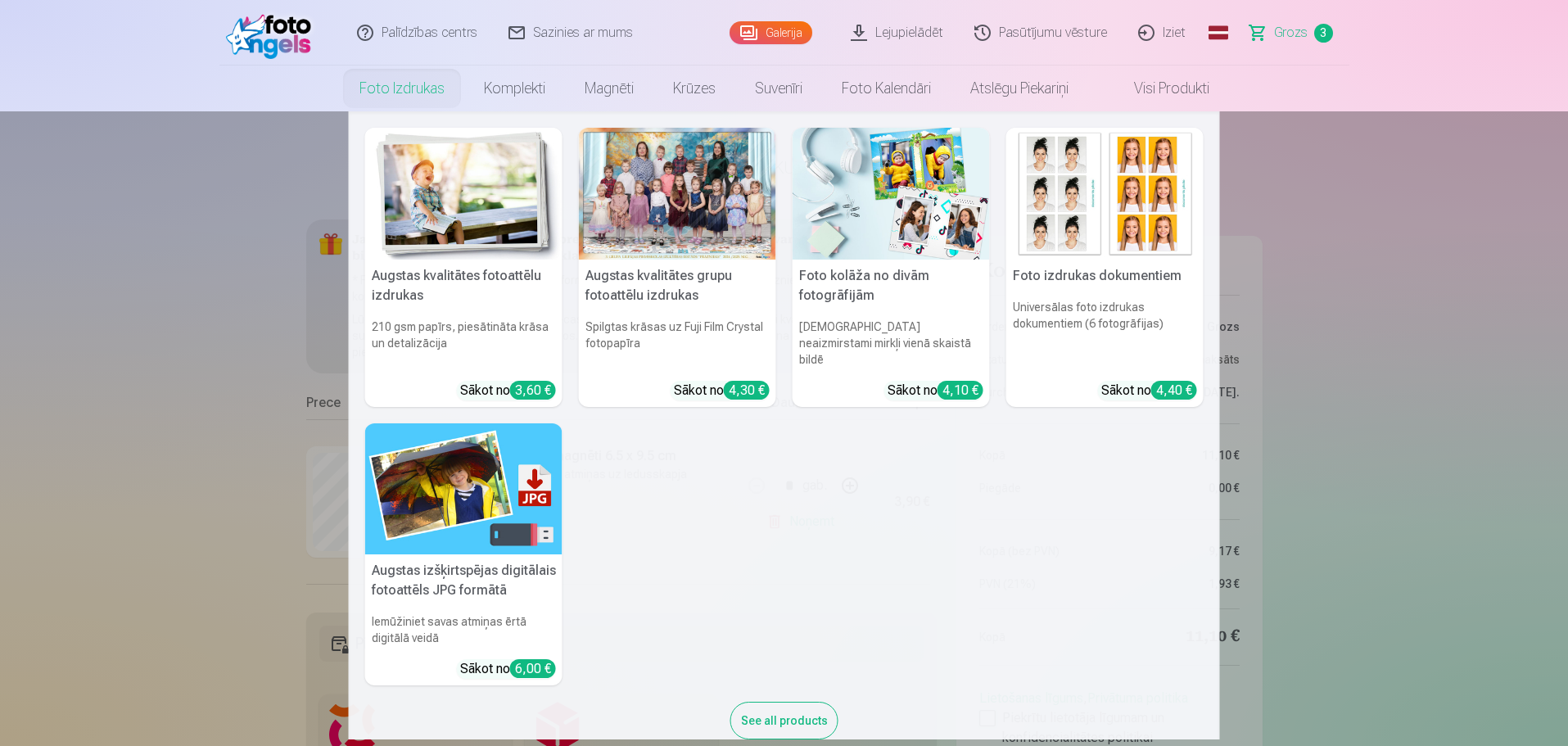
click at [867, 281] on h5 "Foto kolāža no divām fotogrāfijām" at bounding box center [891, 286] width 198 height 53
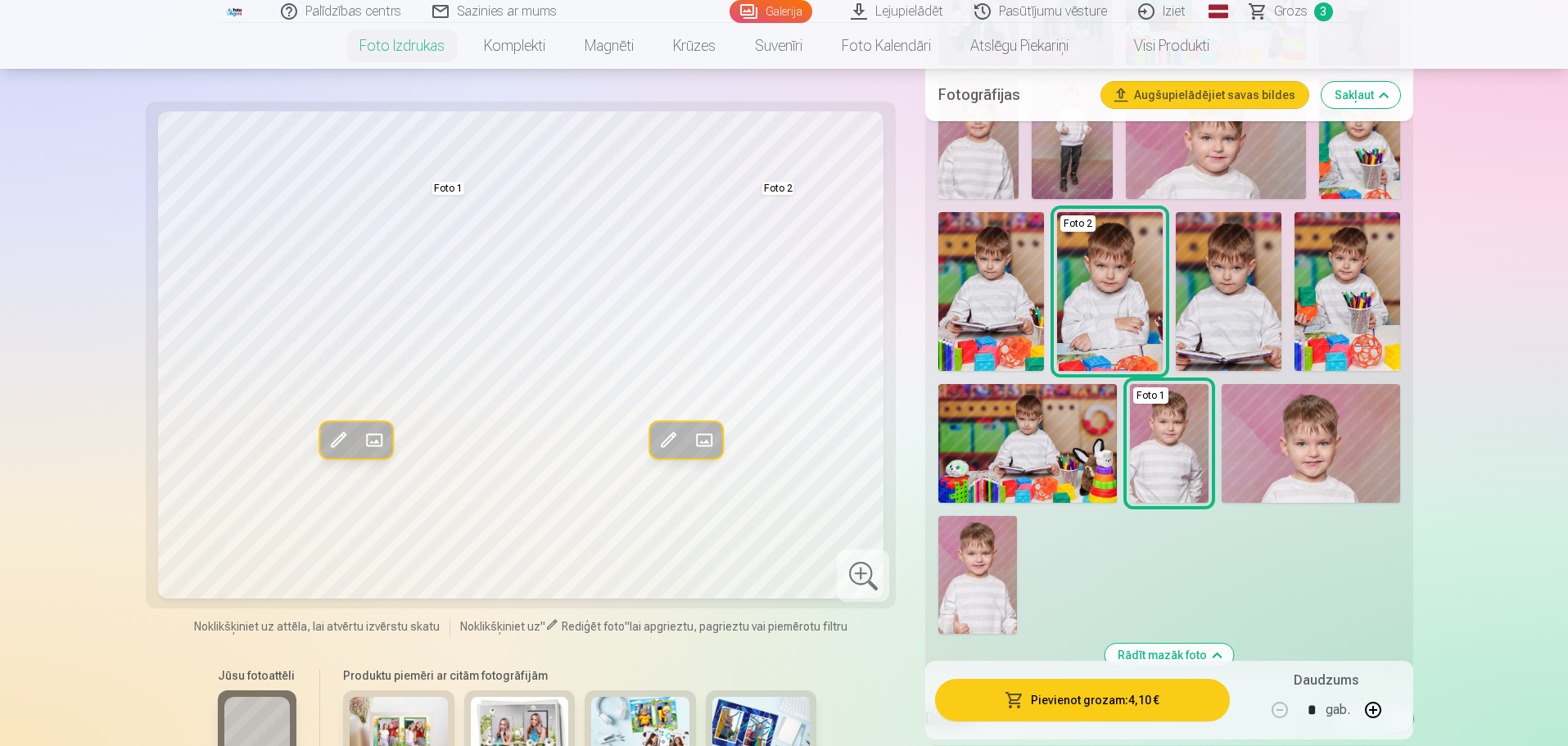
scroll to position [818, 0]
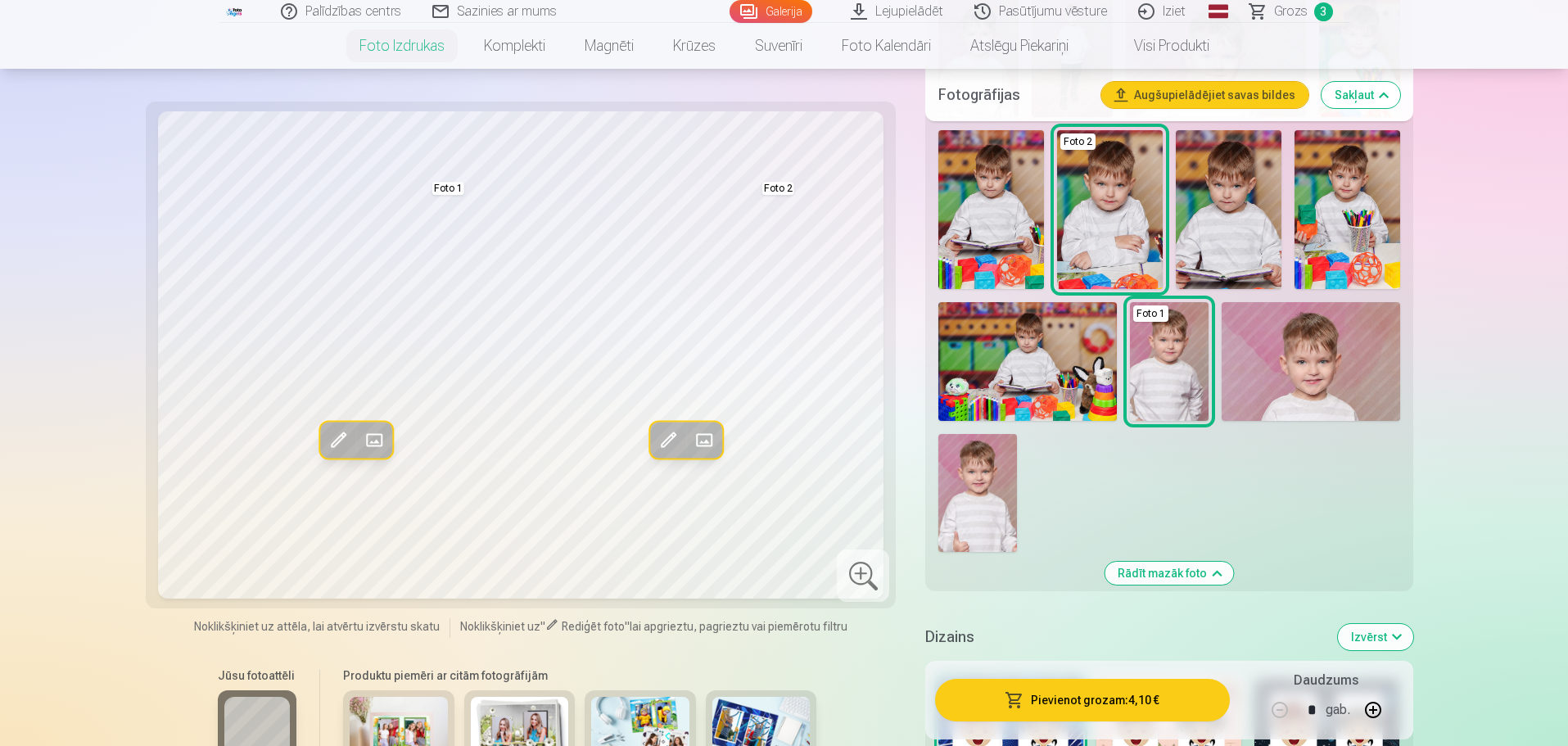
click at [651, 668] on h6 "Produktu piemēri ar citām fotogrāfijām" at bounding box center [580, 675] width 486 height 16
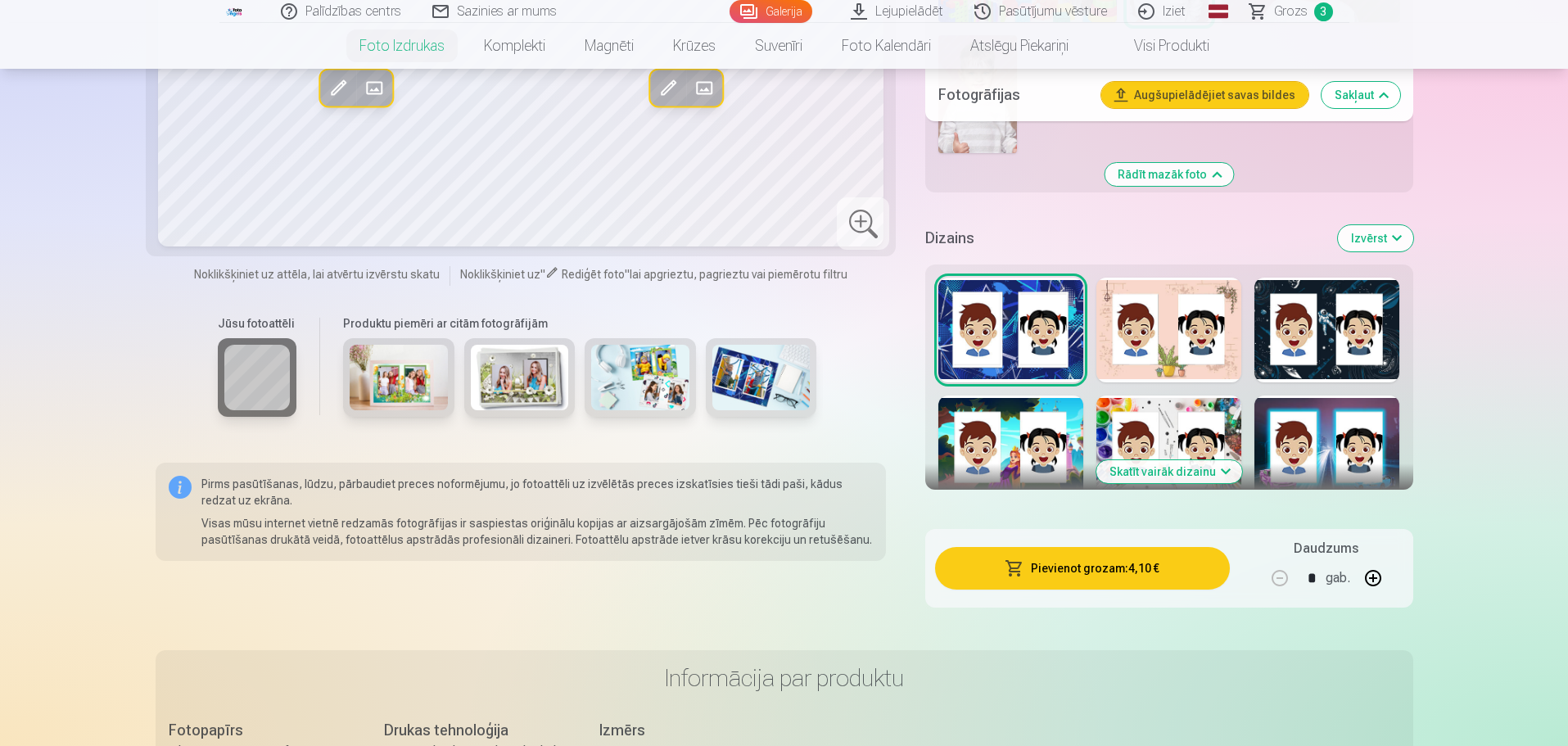
scroll to position [1228, 0]
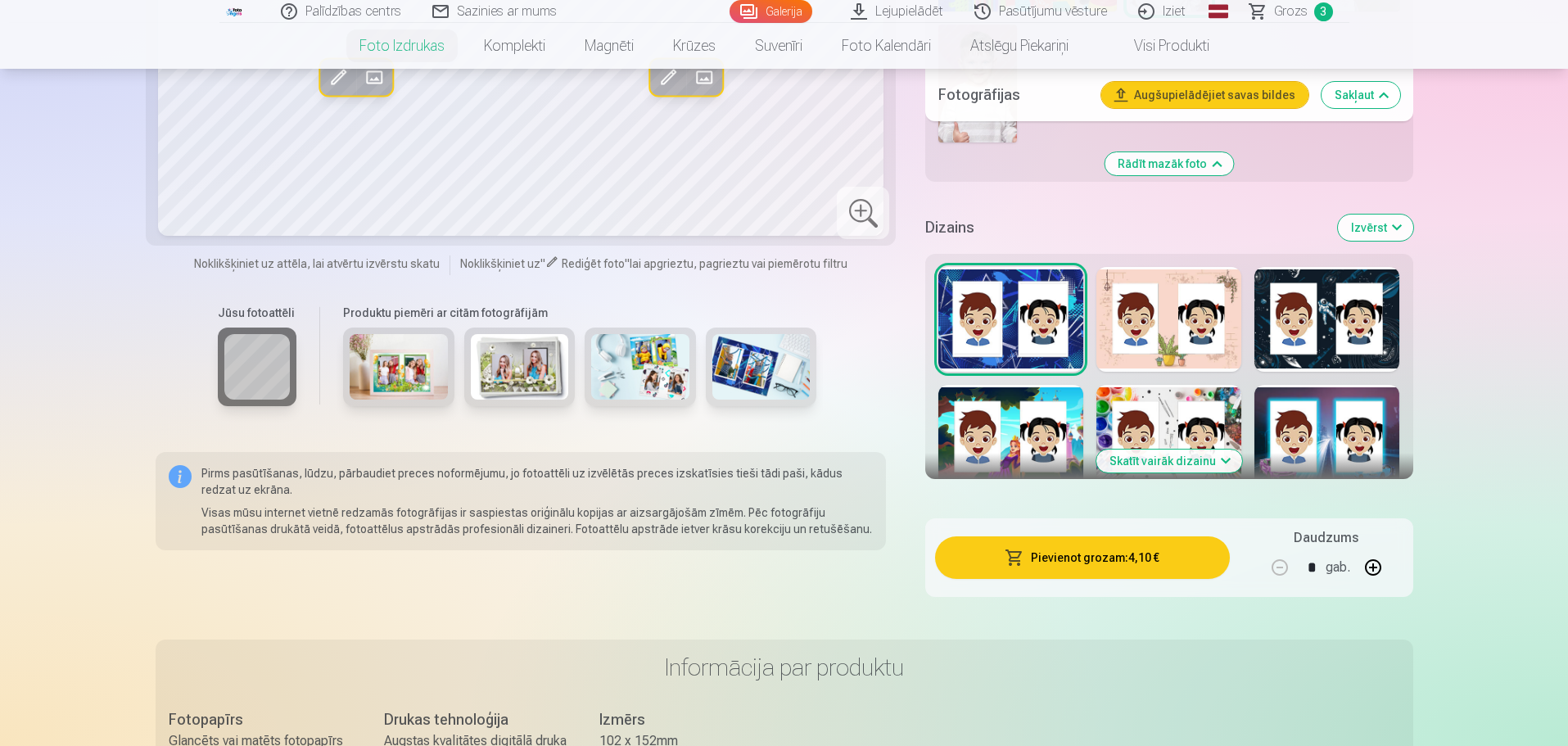
click at [1209, 471] on button "Skatīt vairāk dizainu" at bounding box center [1169, 461] width 146 height 23
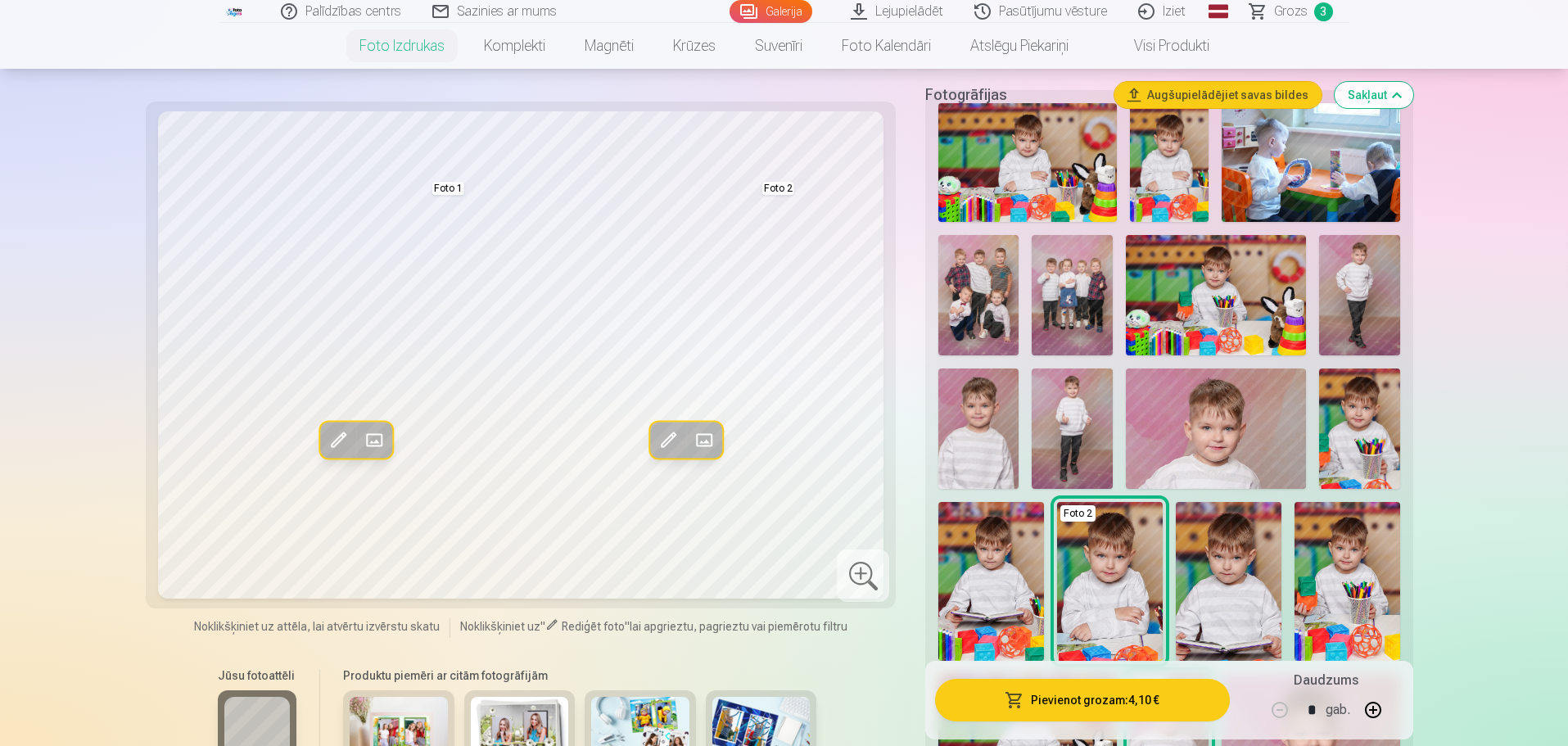
scroll to position [328, 0]
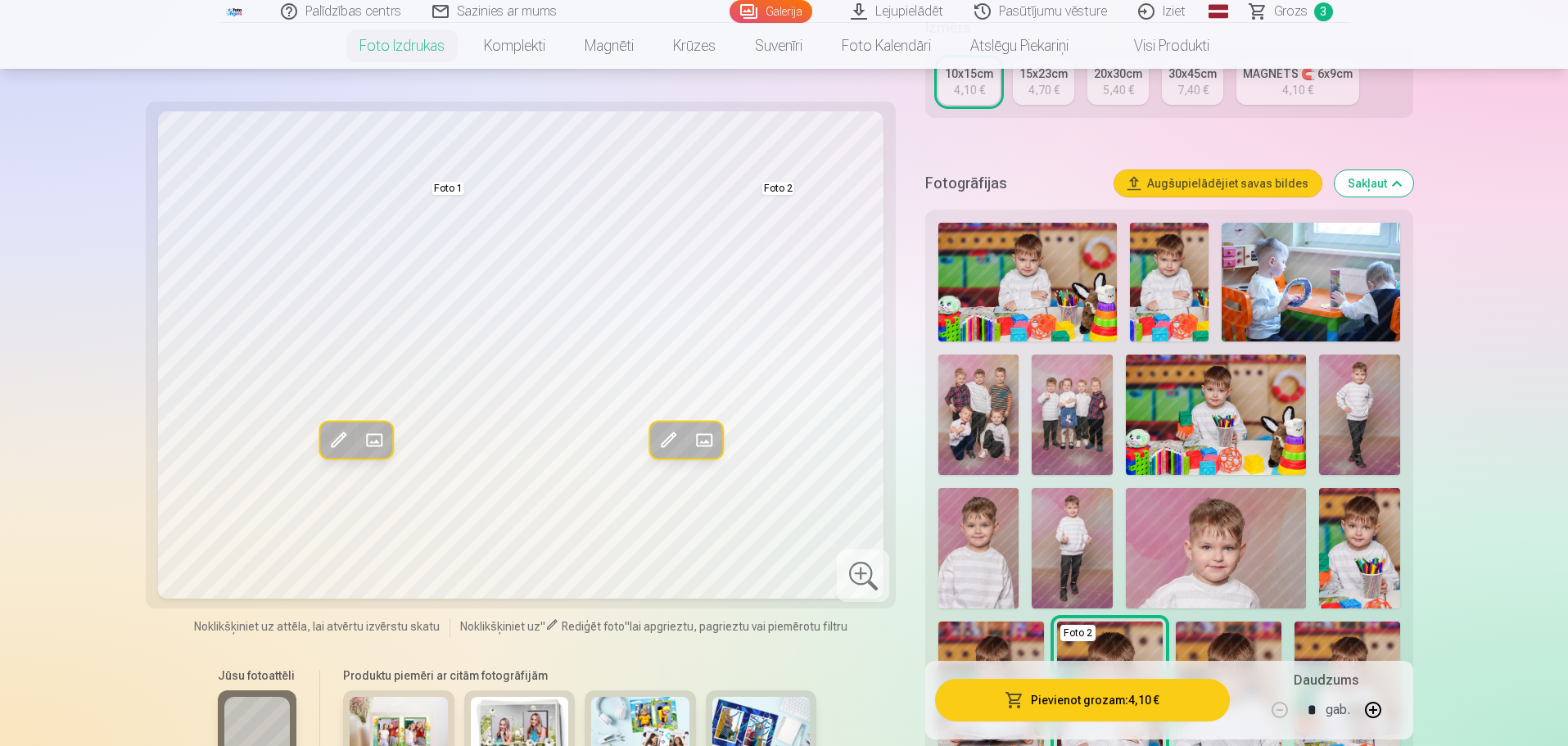
drag, startPoint x: 652, startPoint y: 50, endPoint x: 618, endPoint y: 54, distance: 34.2
click at [653, 52] on link "Krūzes" at bounding box center [693, 46] width 82 height 46
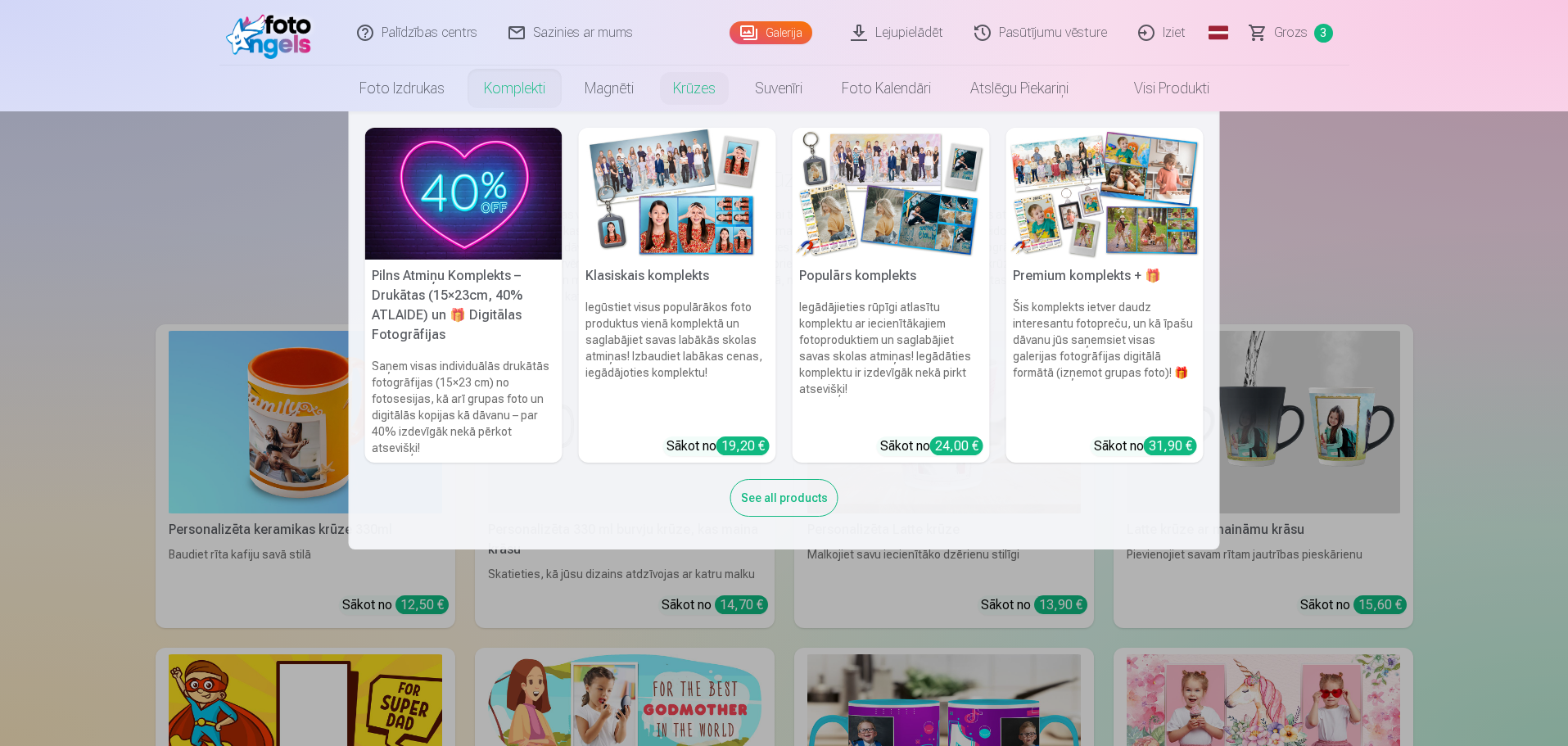
click at [598, 91] on link "Magnēti" at bounding box center [609, 89] width 88 height 46
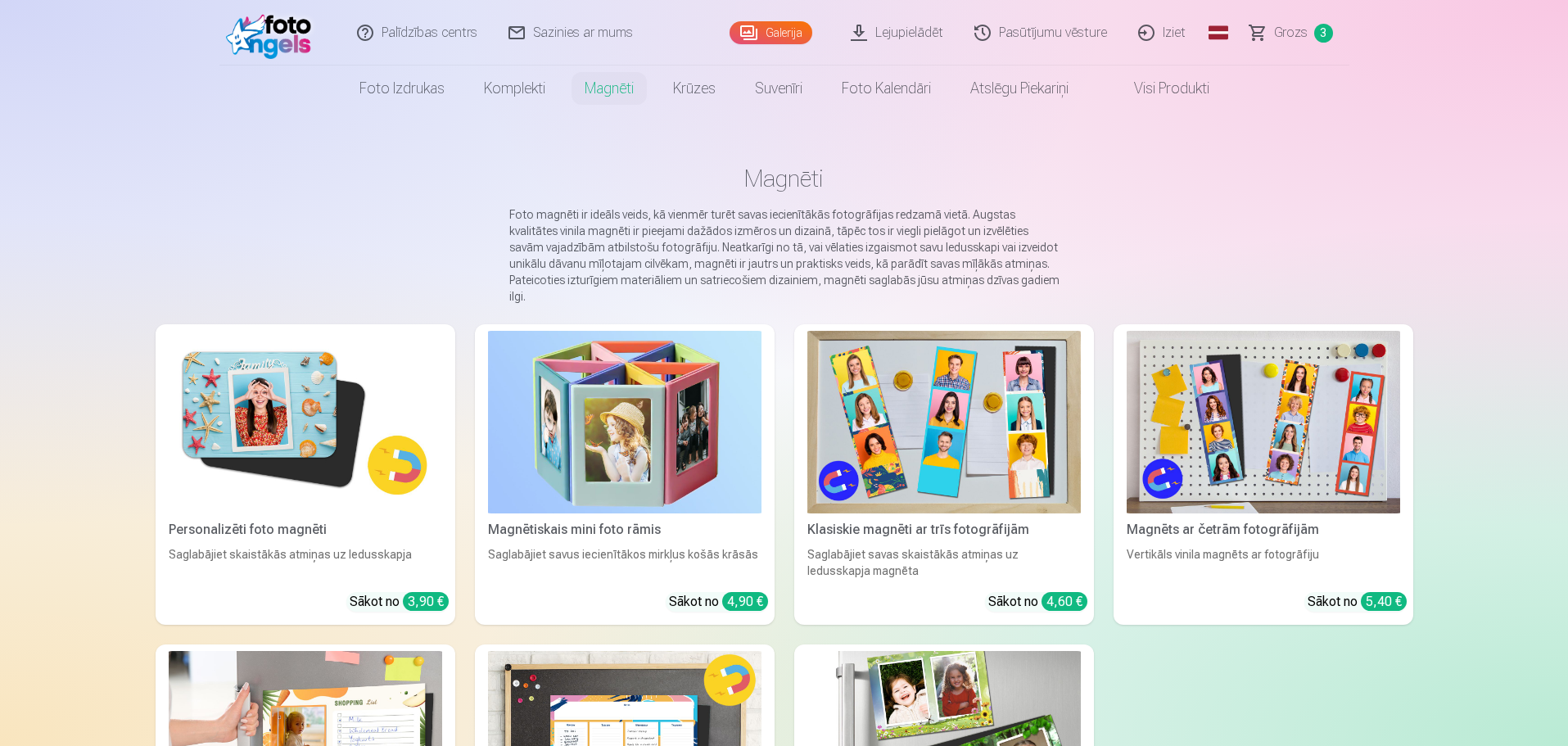
click at [1303, 26] on span "Grozs" at bounding box center [1290, 33] width 34 height 20
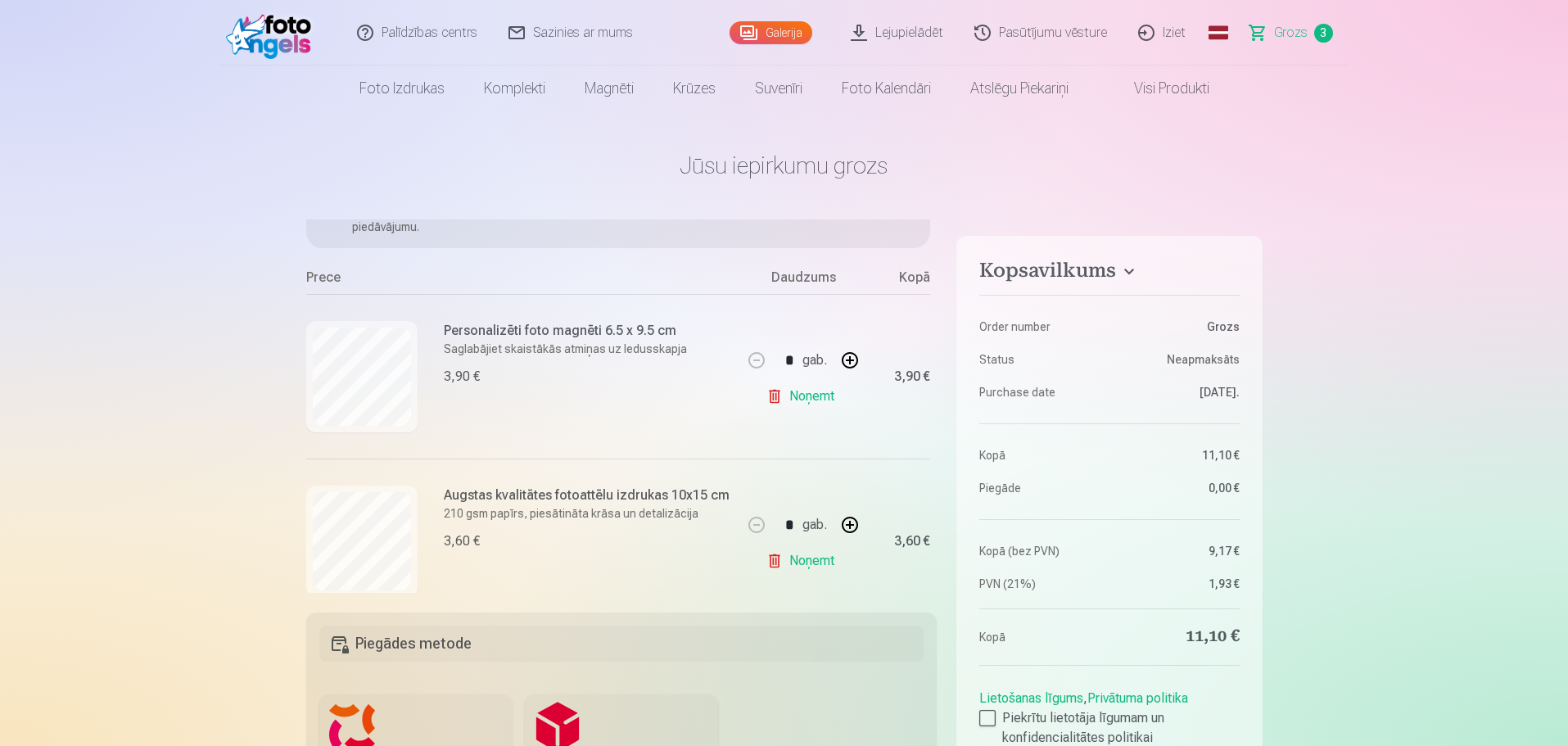
scroll to position [164, 0]
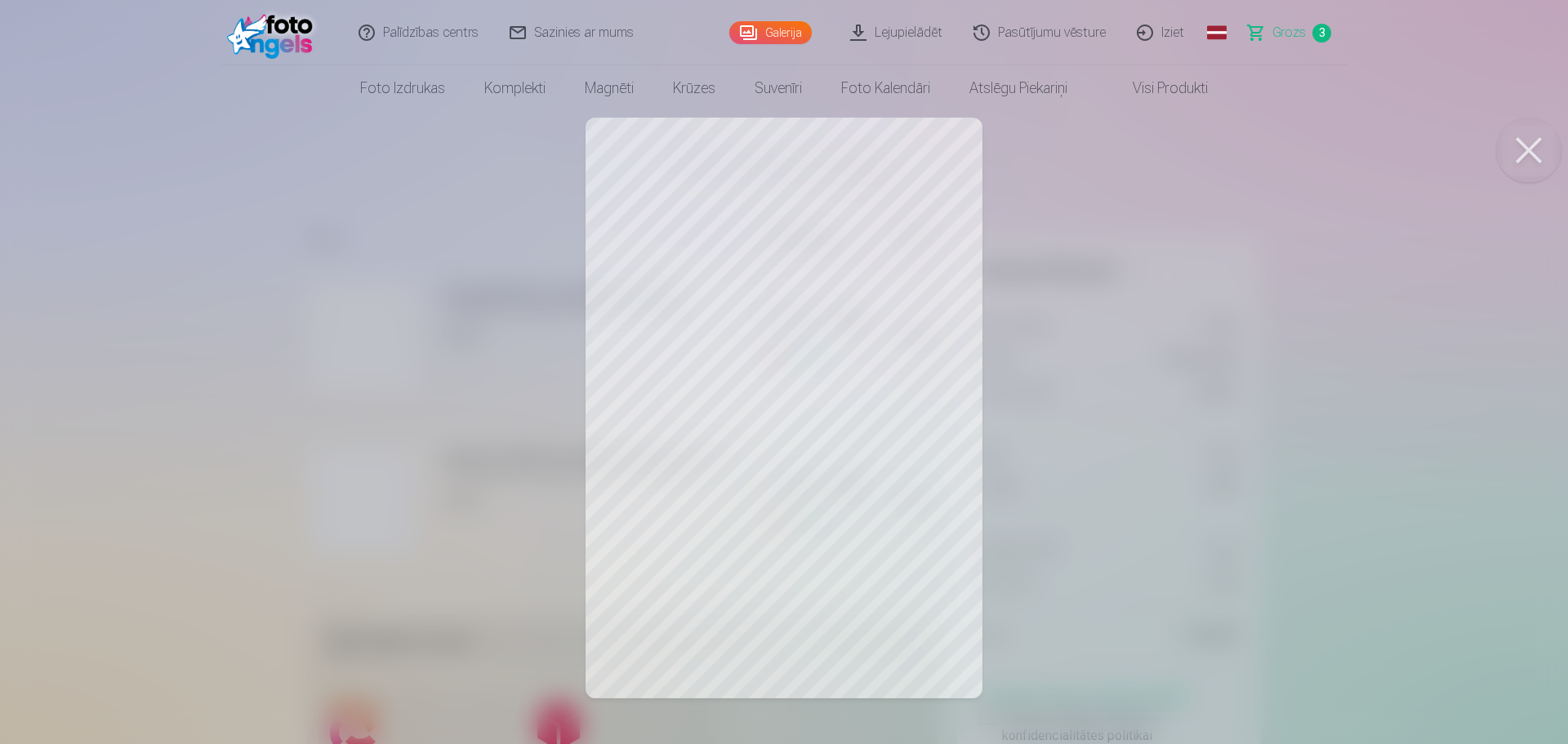
click at [1246, 176] on div at bounding box center [784, 372] width 1568 height 744
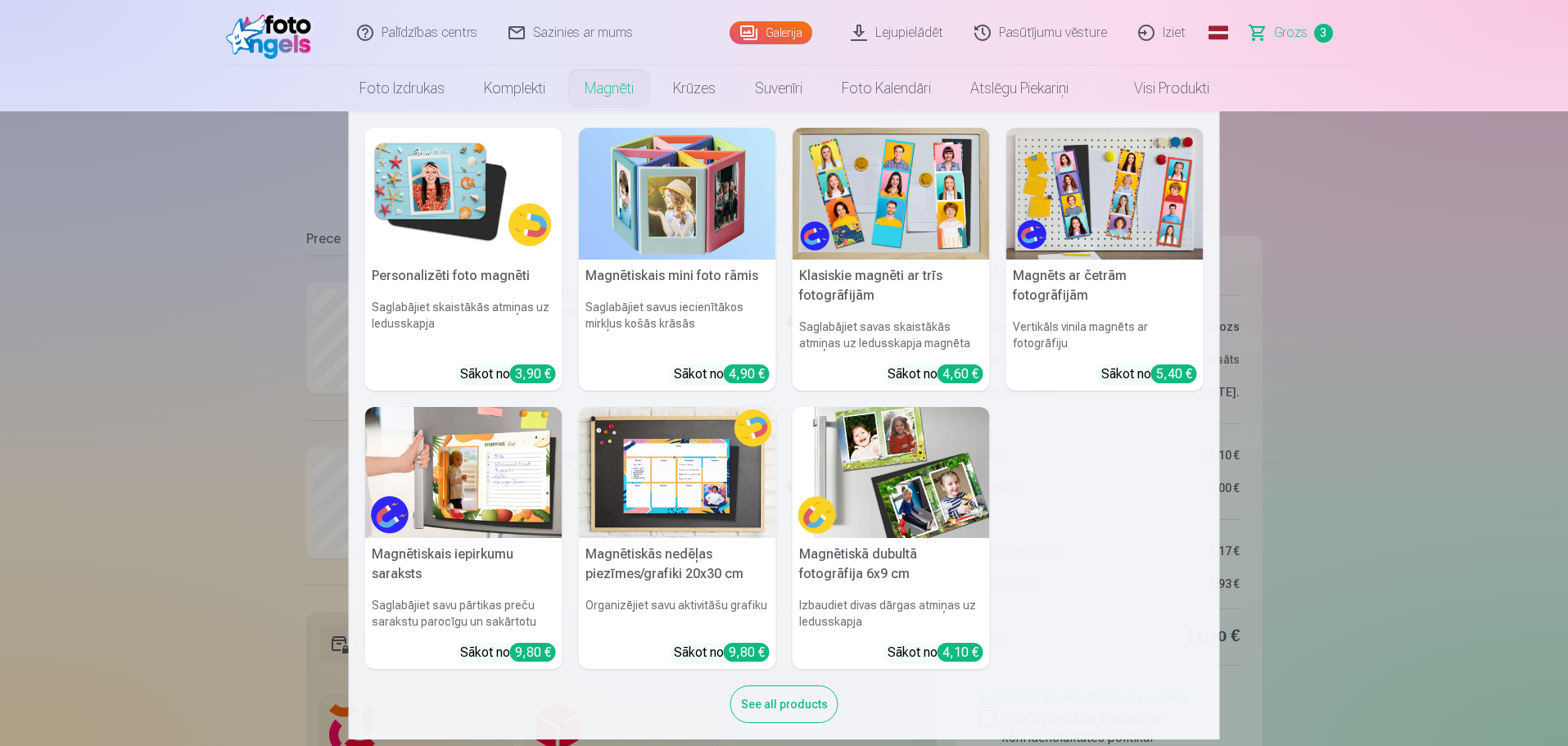
click at [600, 91] on link "Magnēti" at bounding box center [609, 89] width 88 height 46
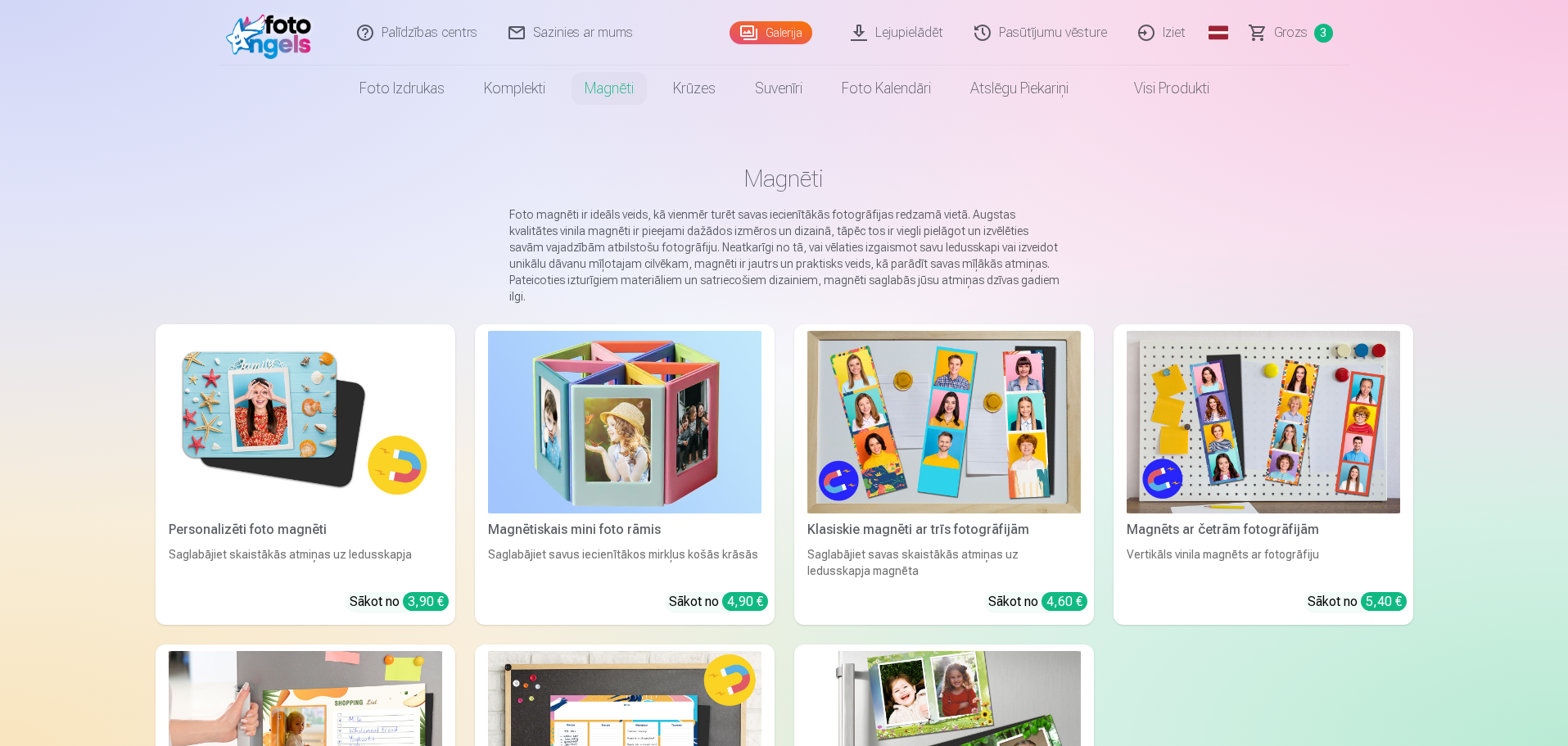
click at [295, 416] on img at bounding box center [306, 422] width 273 height 183
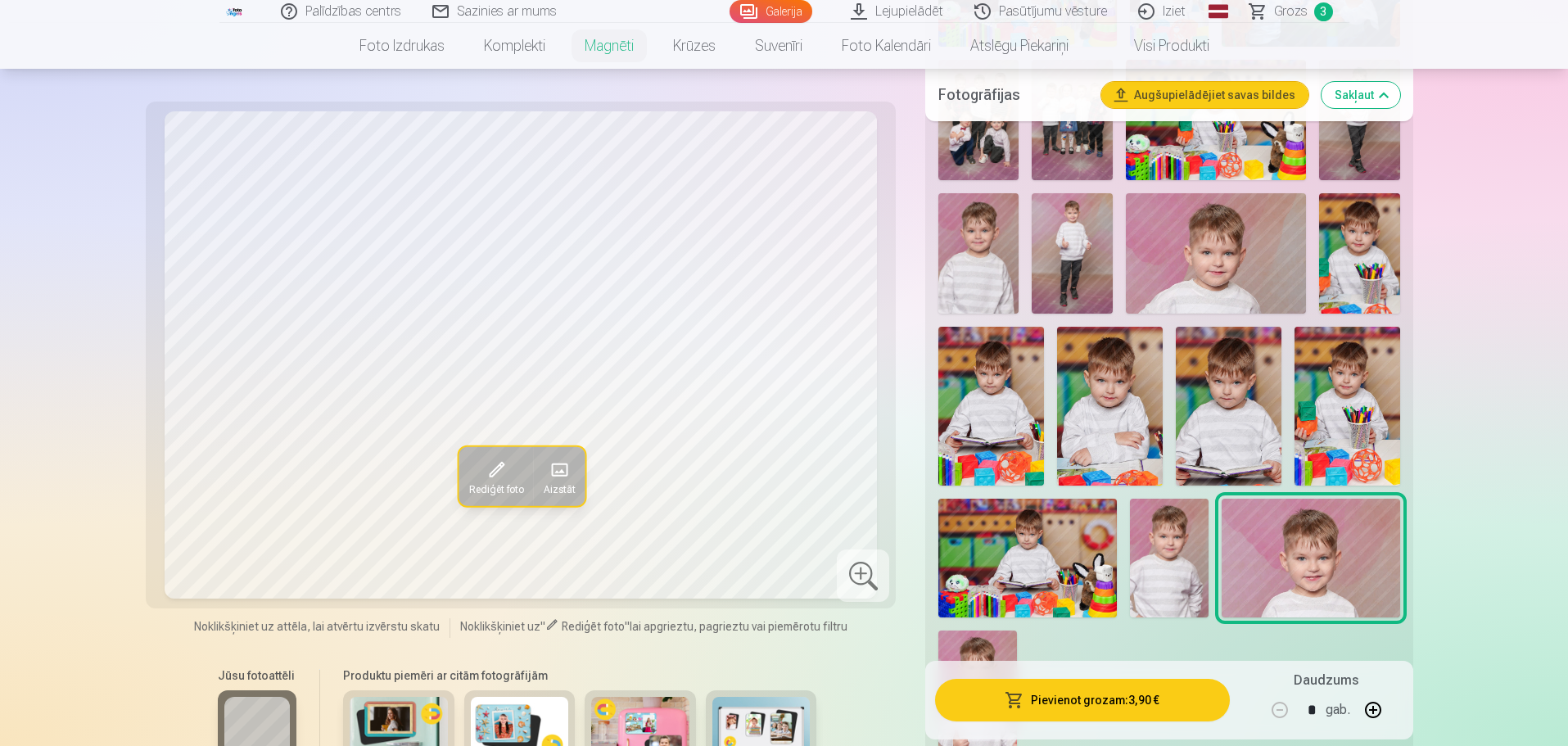
scroll to position [737, 0]
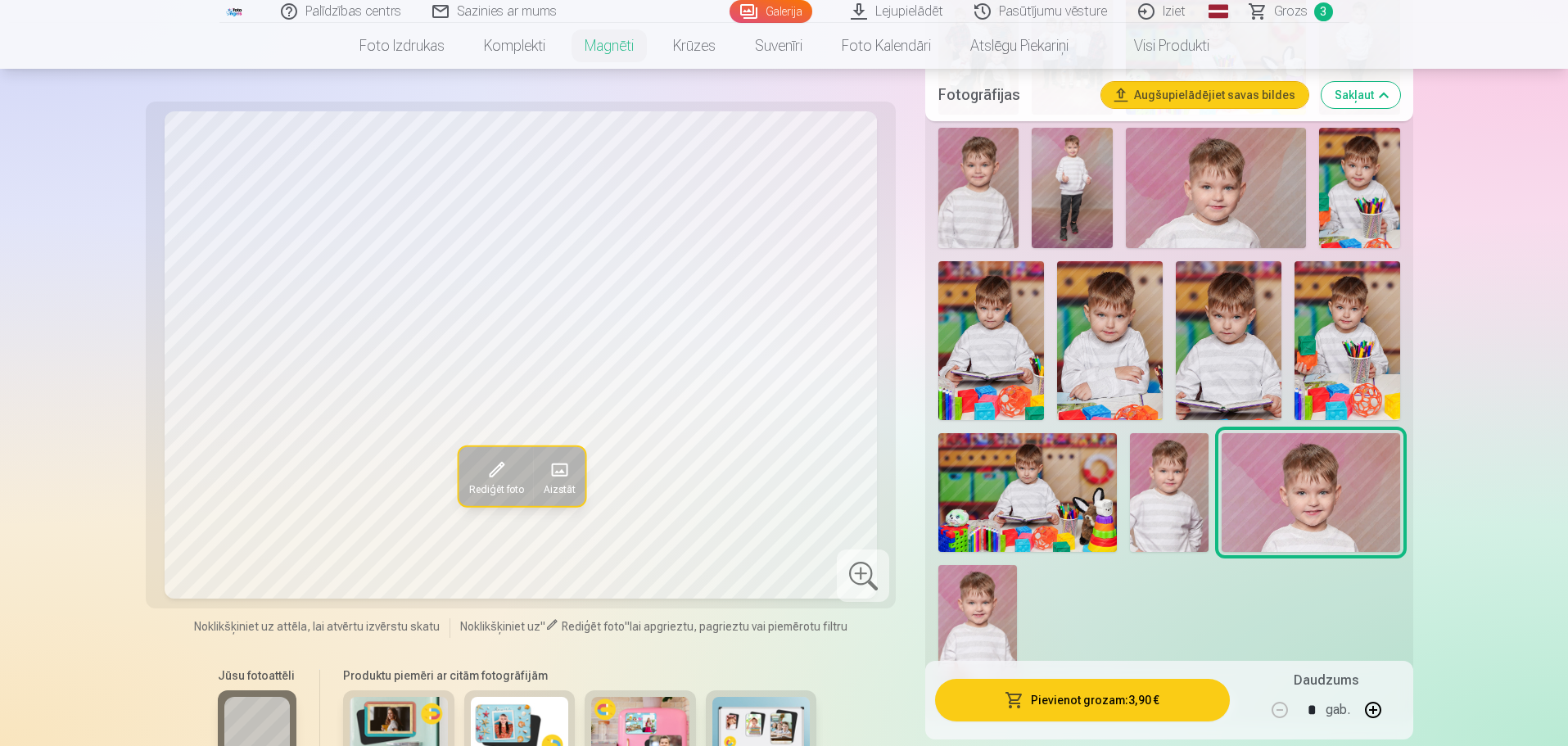
click at [968, 607] on img at bounding box center [977, 623] width 78 height 118
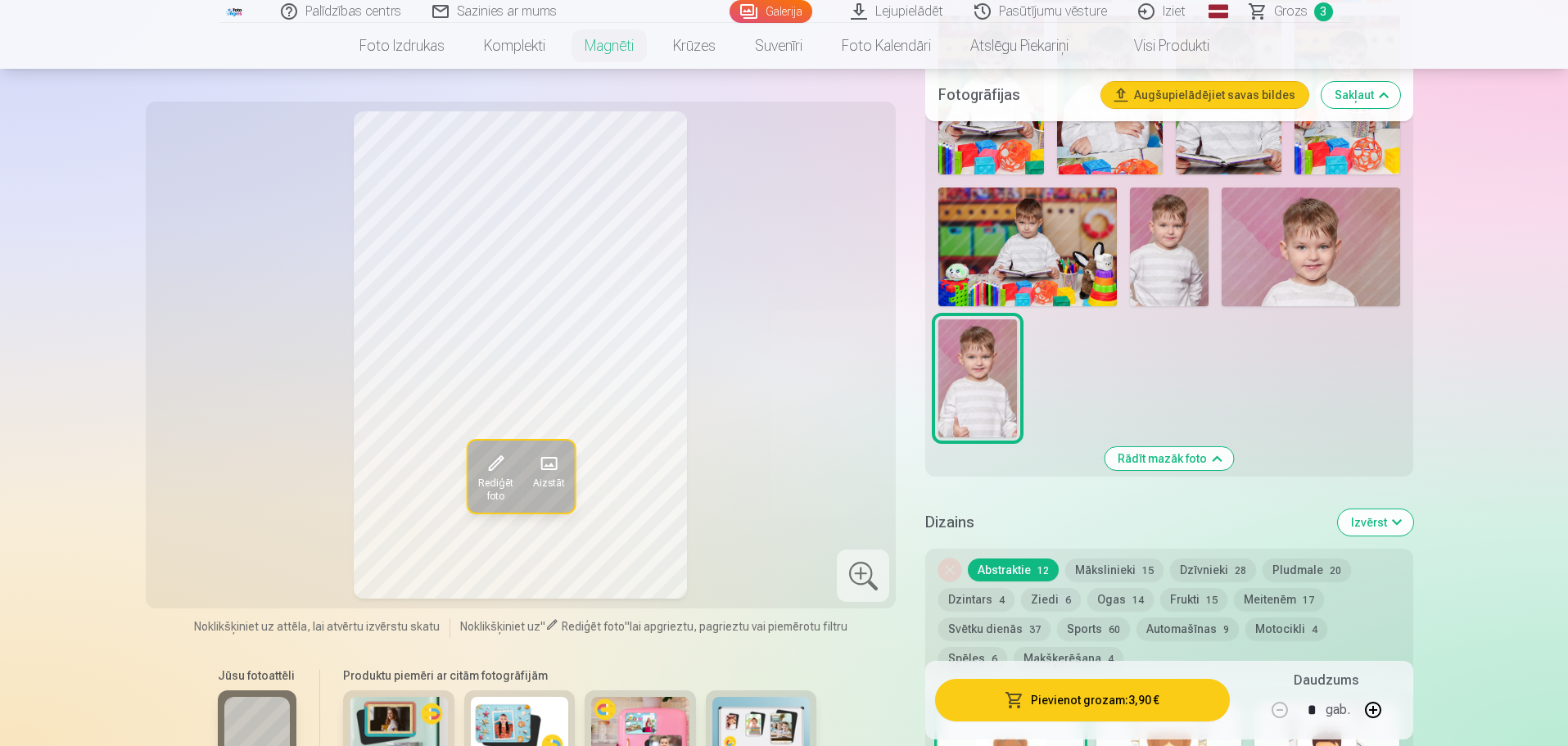
click at [628, 655] on div "Rediģēt foto Aizstāt Noklikšķiniet uz attēla, lai atvērtu izvērstu skatu Noklik…" at bounding box center [521, 529] width 731 height 837
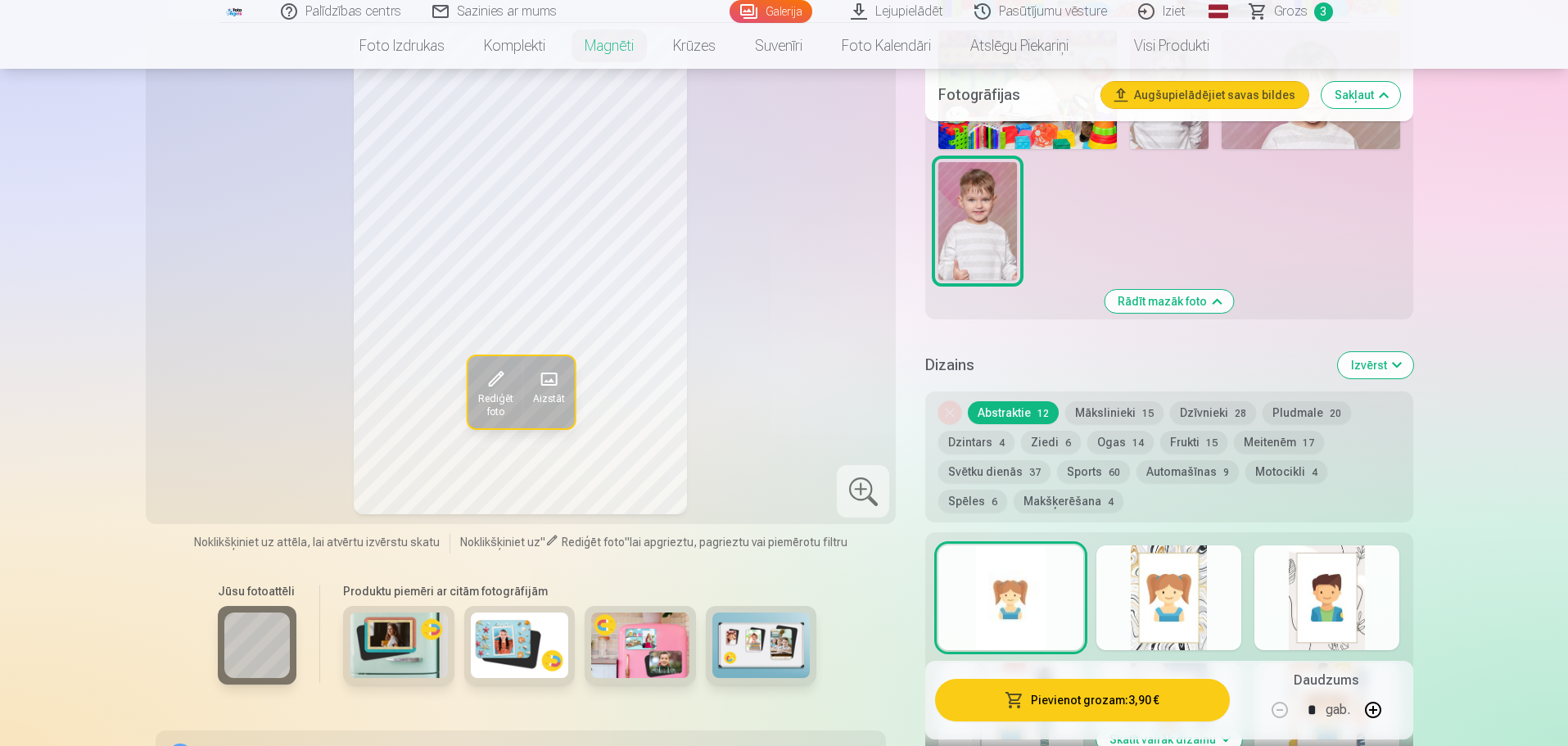
scroll to position [1228, 0]
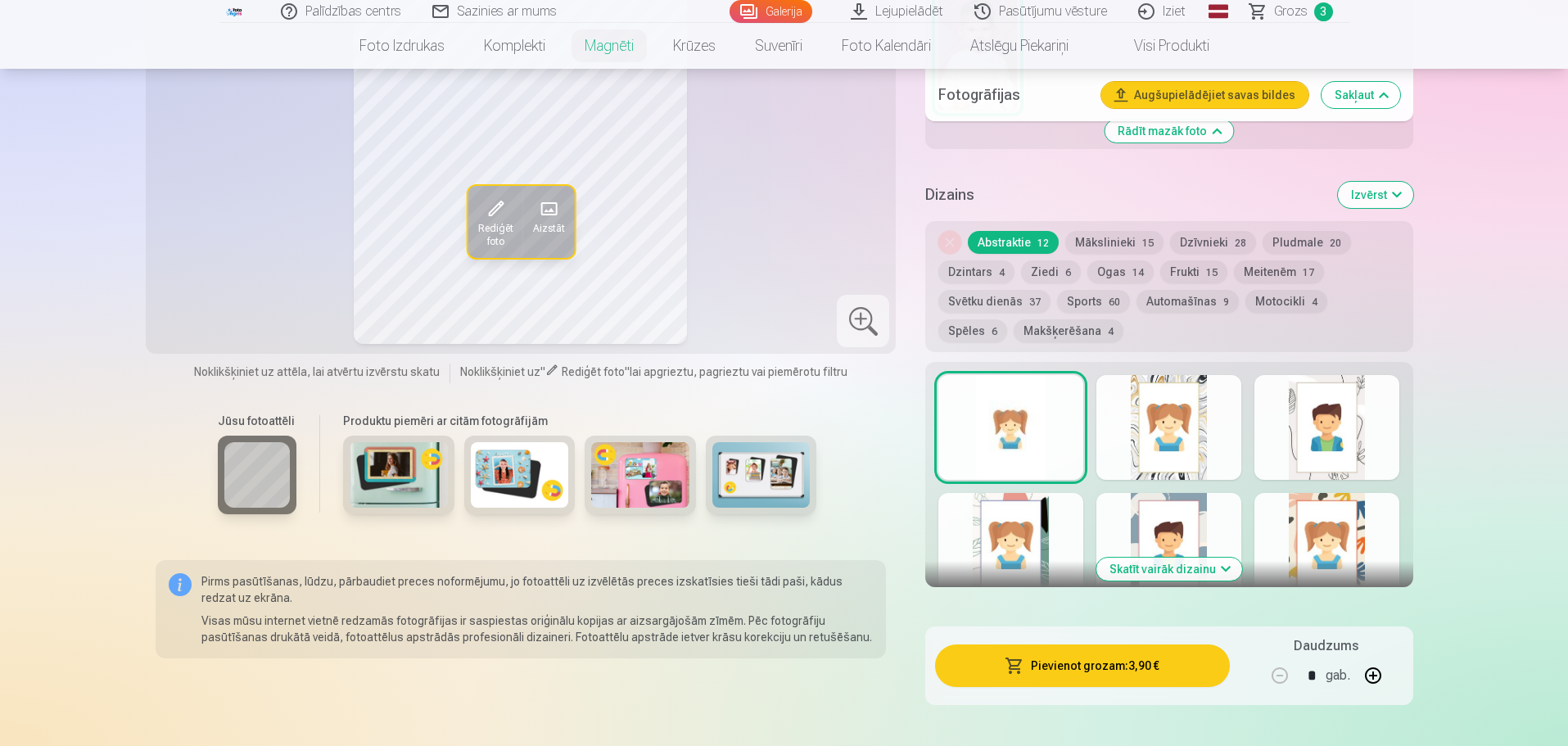
click at [1183, 557] on button "Skatīt vairāk dizainu" at bounding box center [1169, 569] width 146 height 23
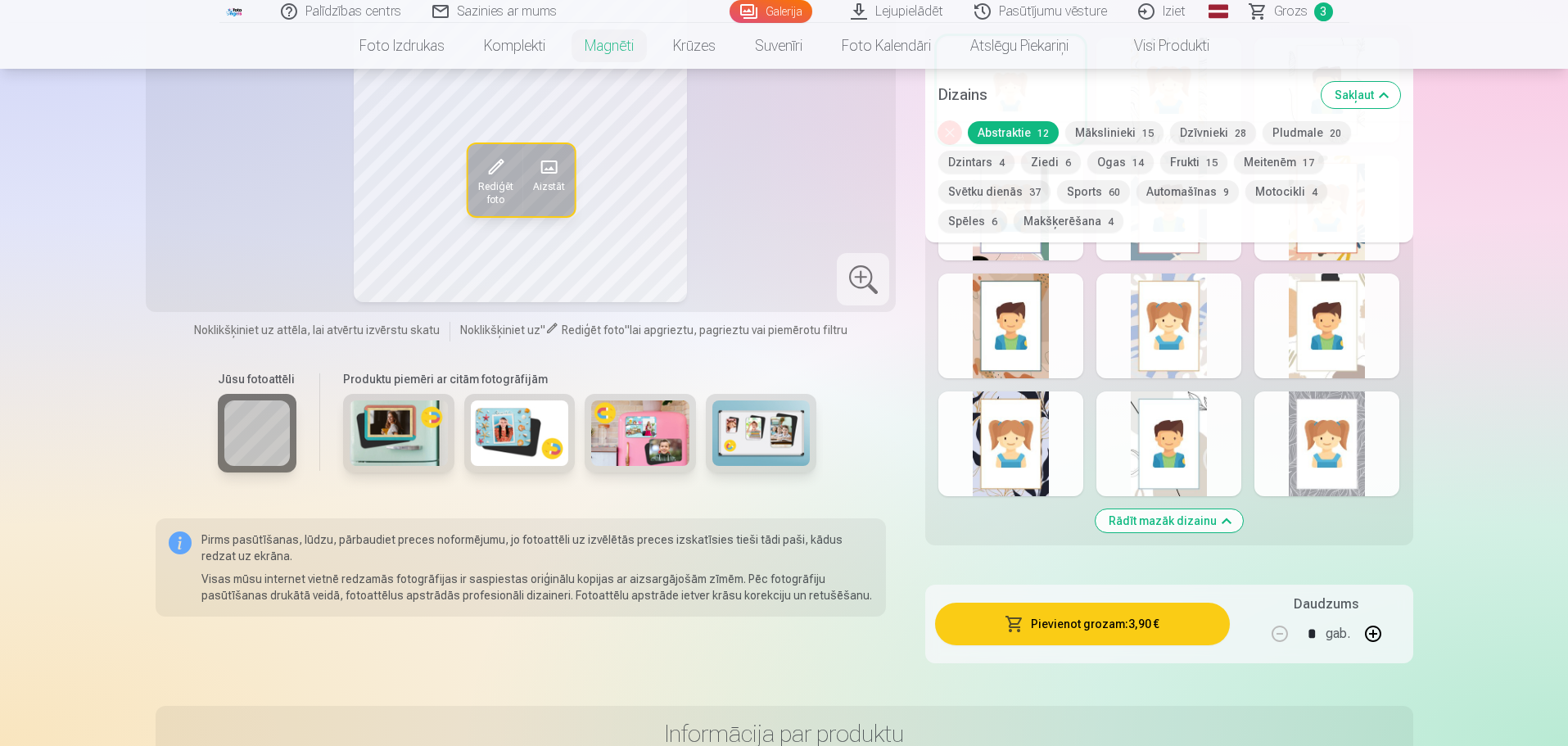
click at [1188, 512] on button "Rādīt mazāk dizainu" at bounding box center [1169, 520] width 147 height 23
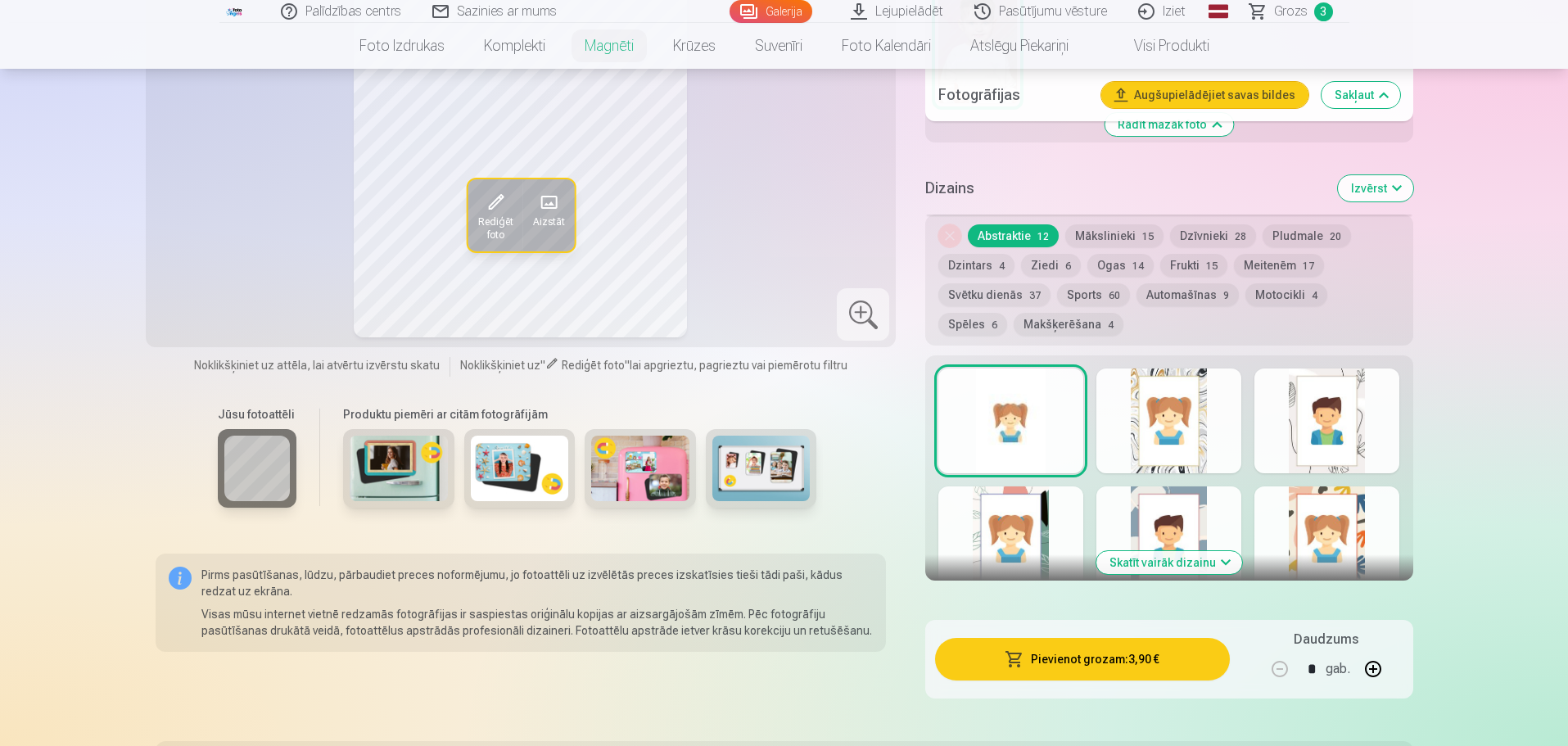
scroll to position [1303, 0]
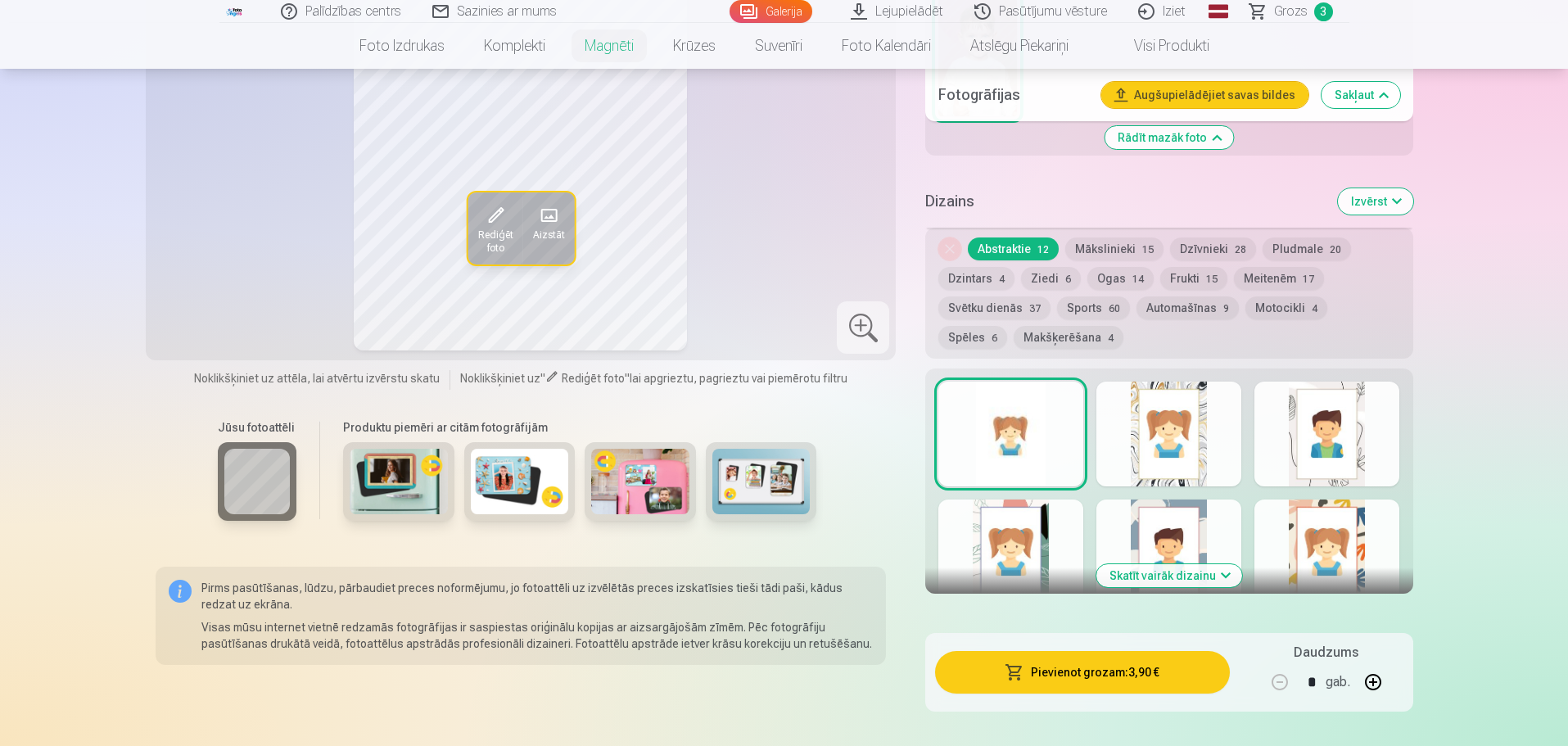
click at [1187, 564] on button "Skatīt vairāk dizainu" at bounding box center [1169, 576] width 146 height 23
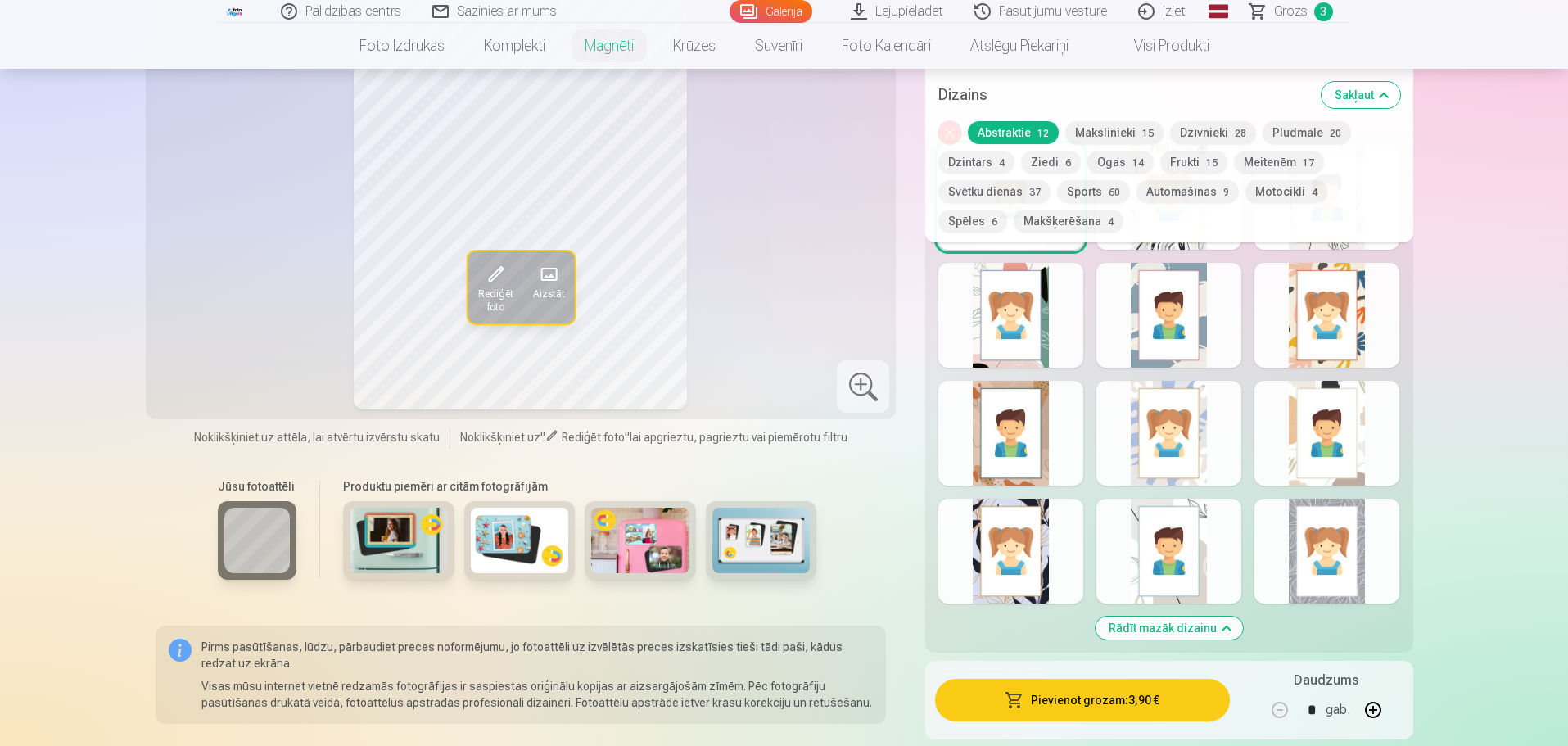
scroll to position [1549, 0]
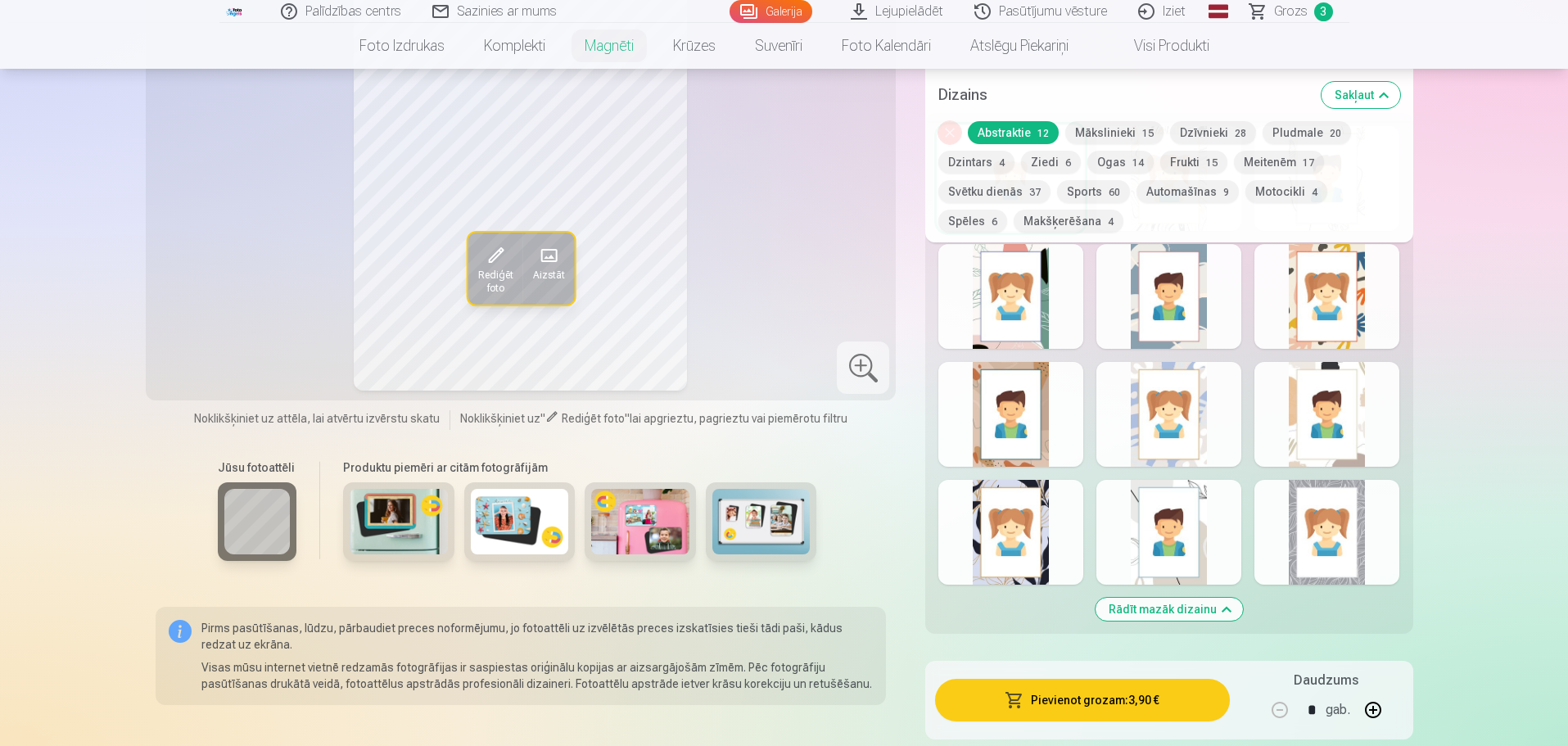
click at [1330, 514] on div at bounding box center [1327, 532] width 145 height 105
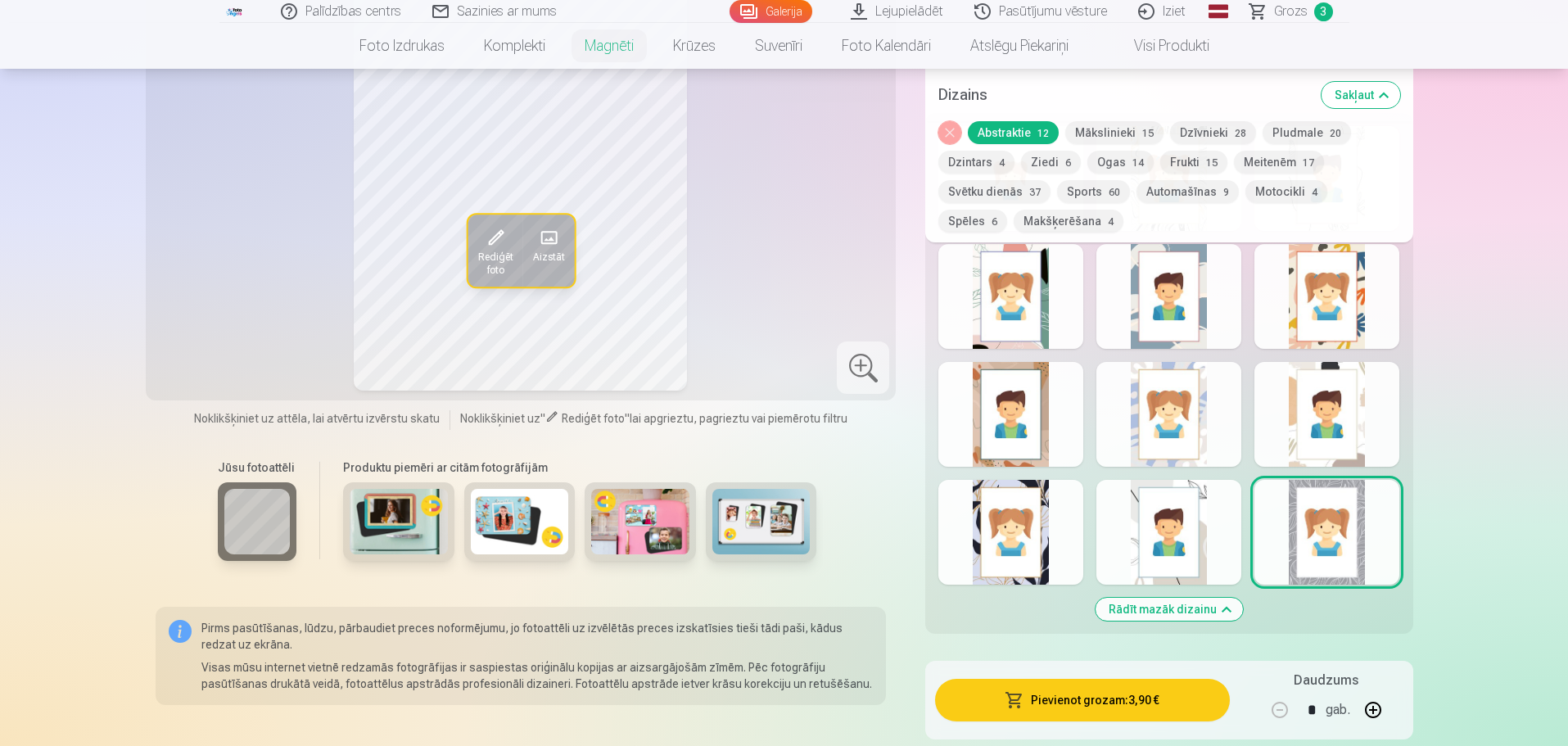
scroll to position [1385, 0]
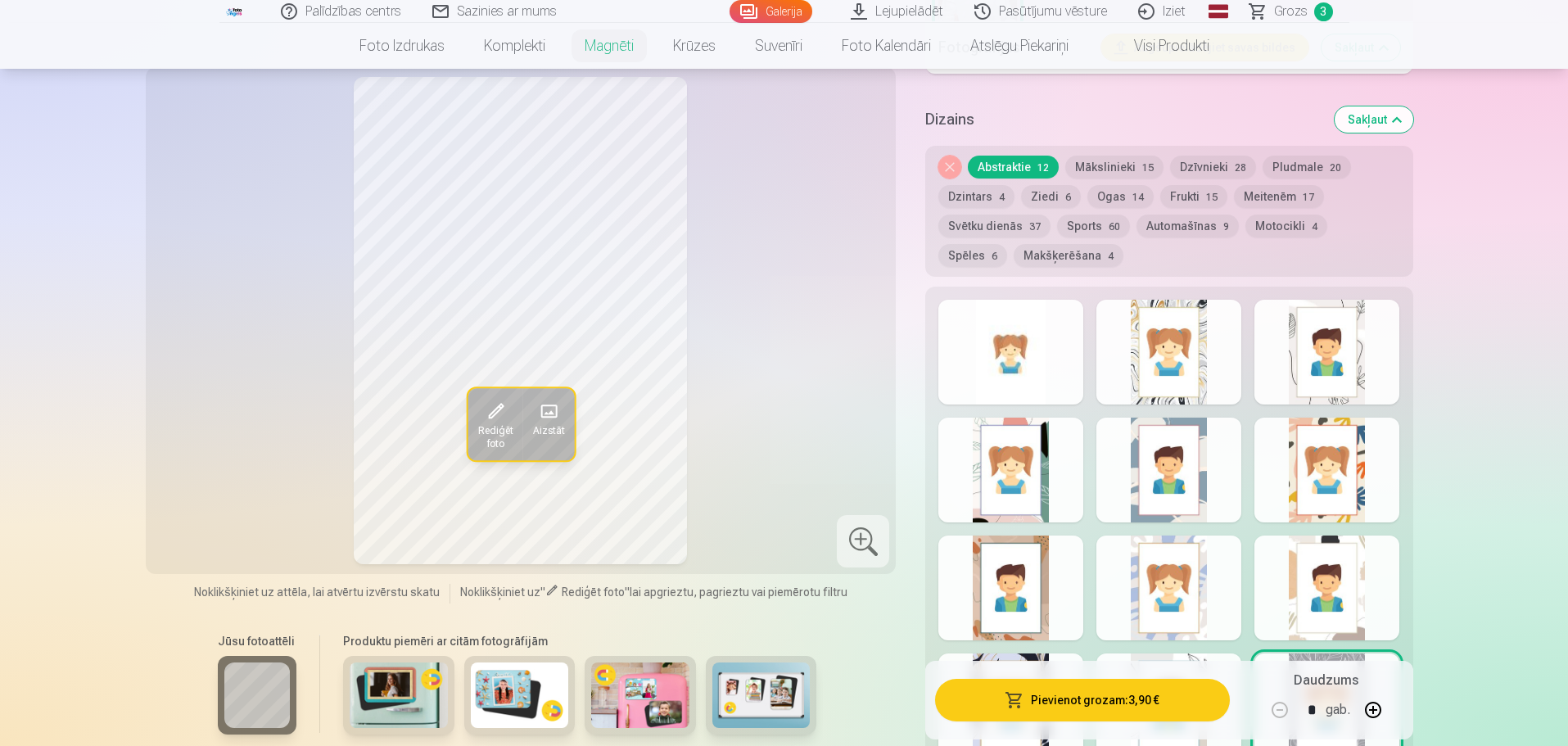
click at [1037, 364] on div at bounding box center [1010, 352] width 145 height 105
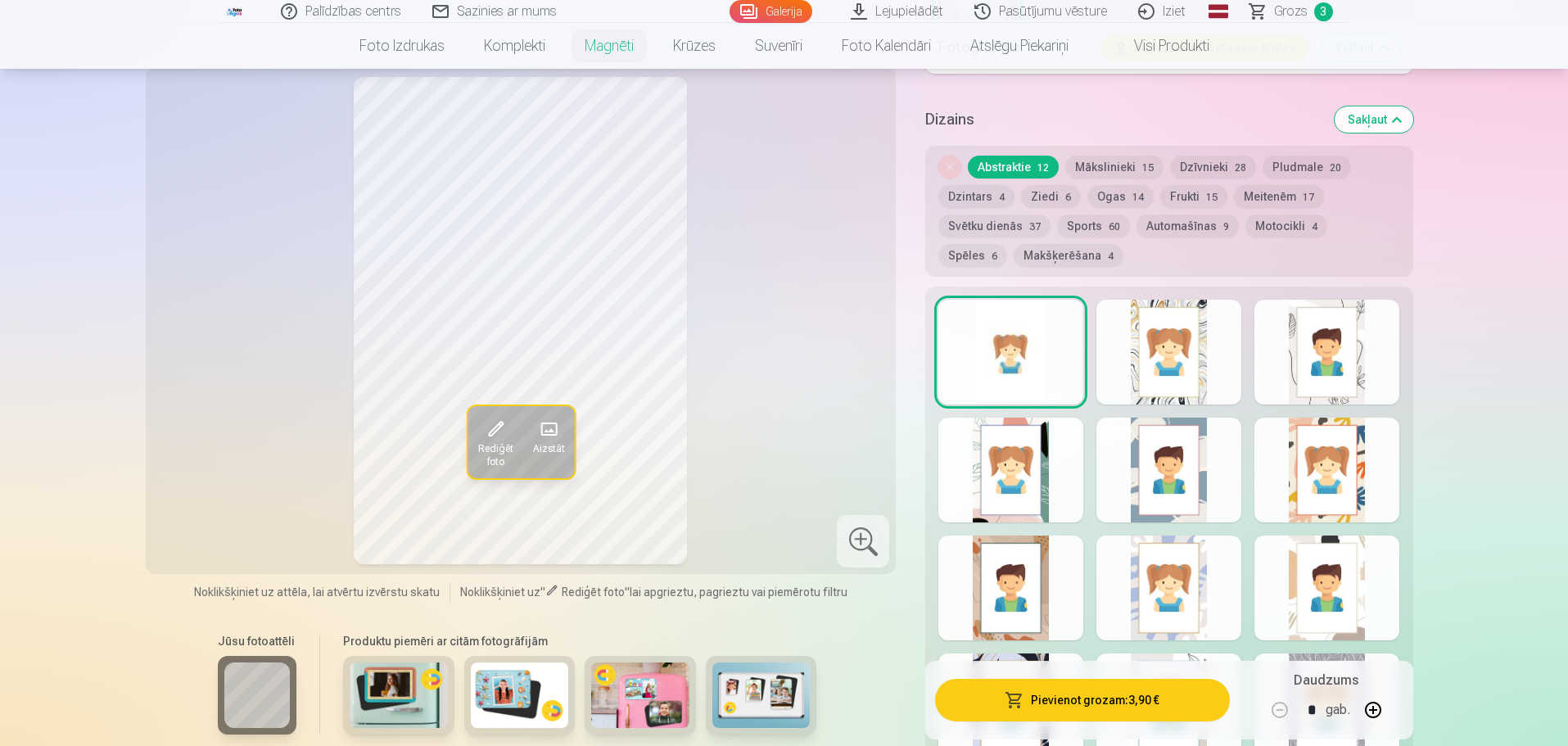
scroll to position [1466, 0]
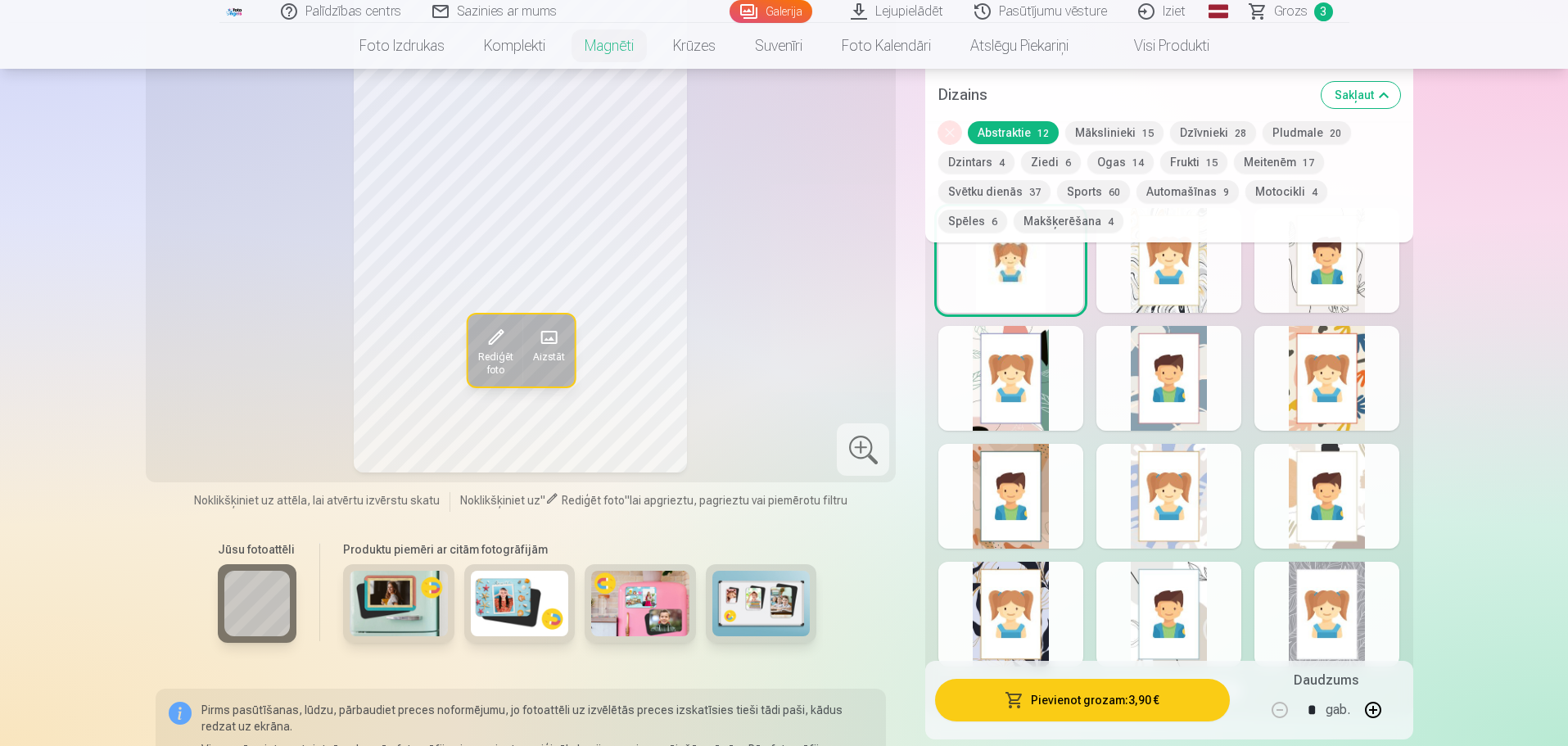
click at [379, 576] on img at bounding box center [398, 604] width 98 height 66
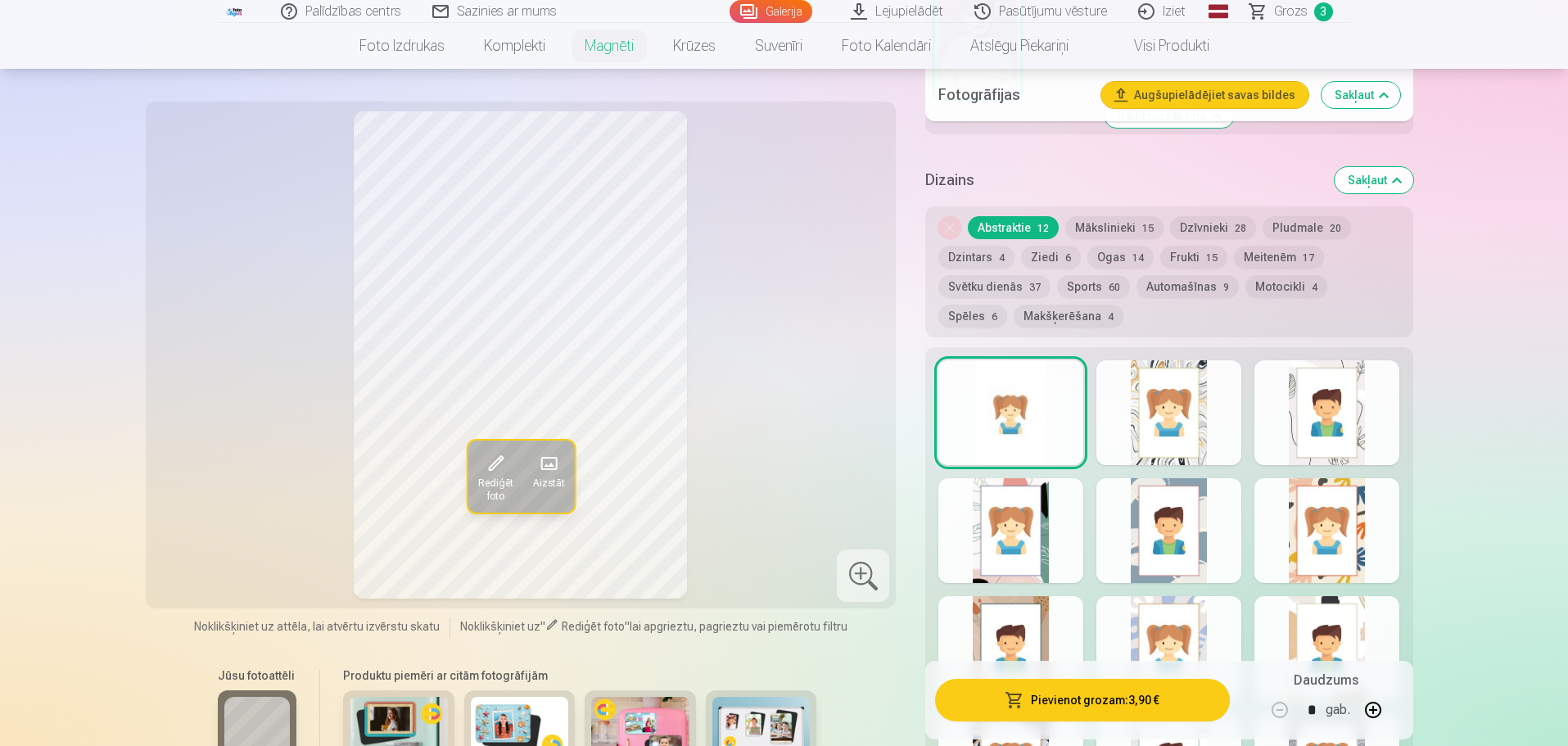
scroll to position [1303, 0]
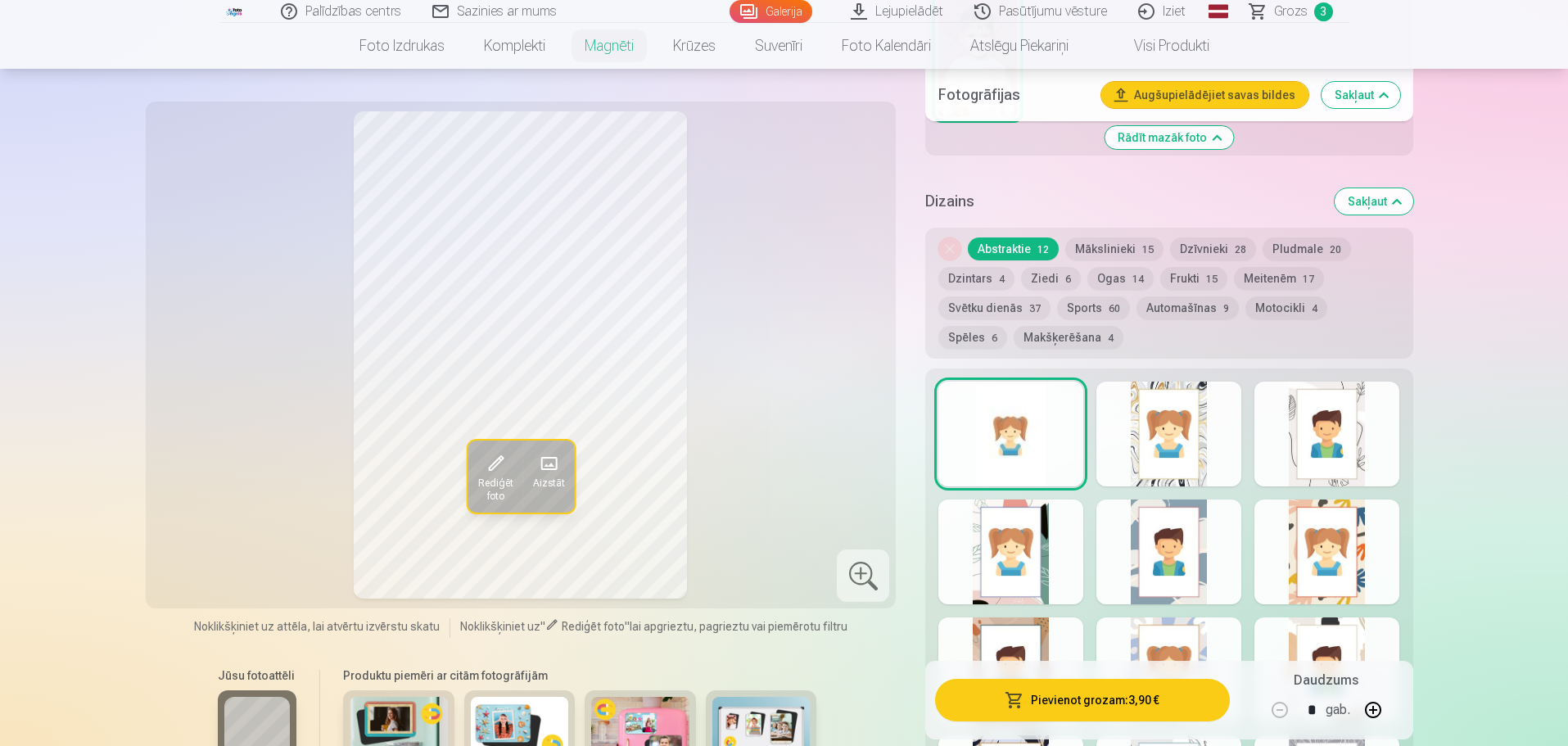
click at [1310, 16] on link "Grozs 3" at bounding box center [1291, 12] width 114 height 23
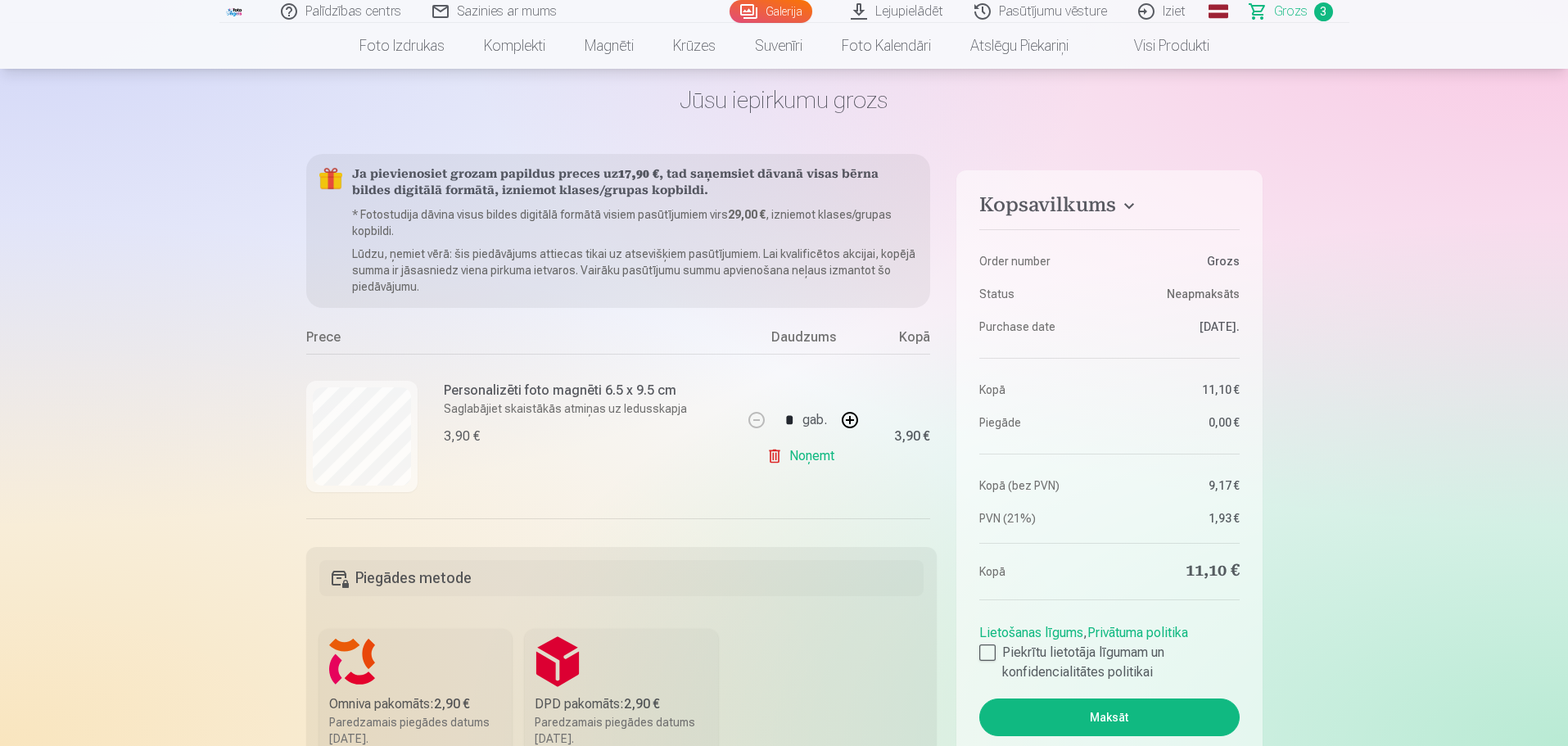
scroll to position [164, 0]
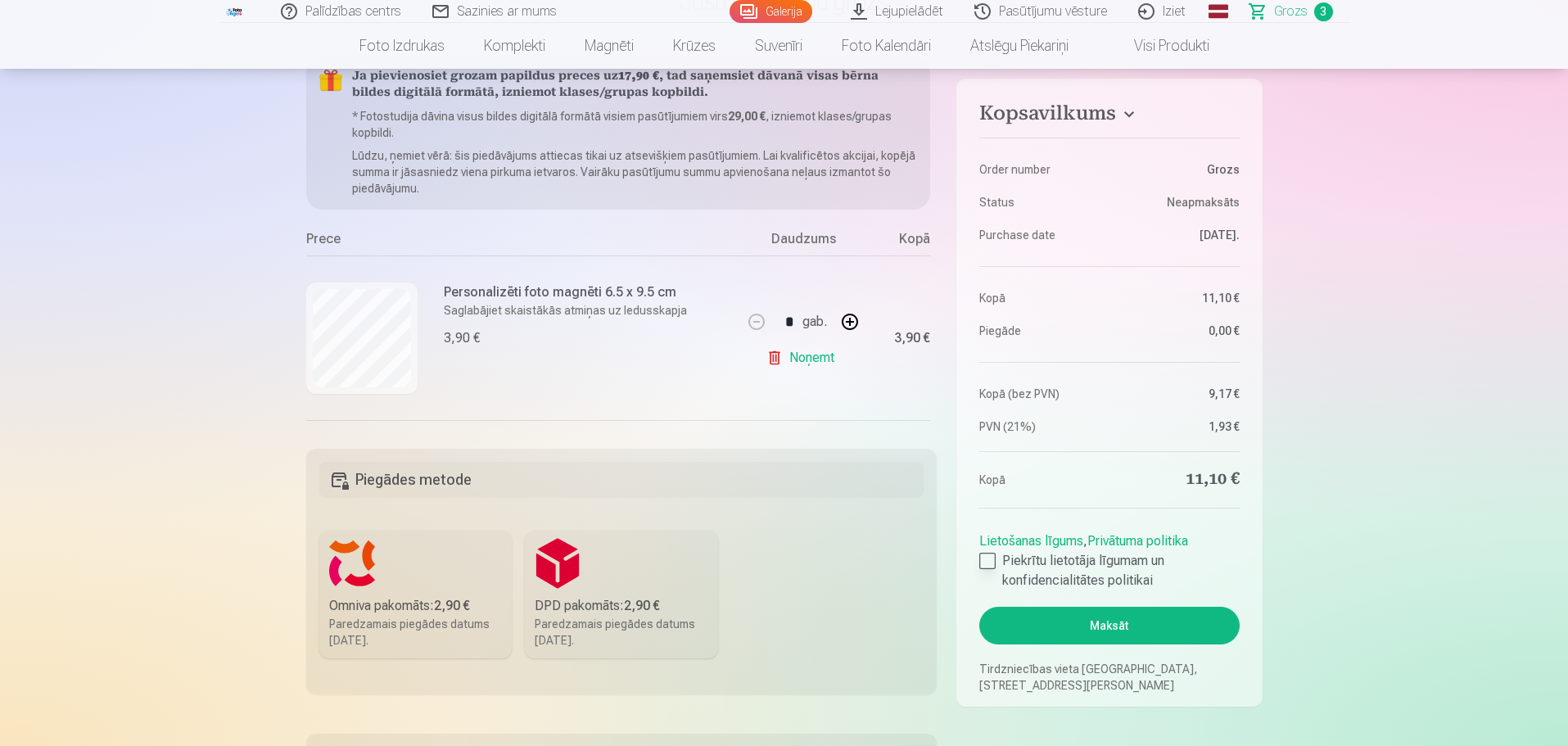
click at [1073, 571] on label "Piekrītu lietotāja līgumam un konfidencialitātes politikai" at bounding box center [1108, 571] width 259 height 40
click at [1114, 624] on button "Maksāt" at bounding box center [1108, 626] width 259 height 38
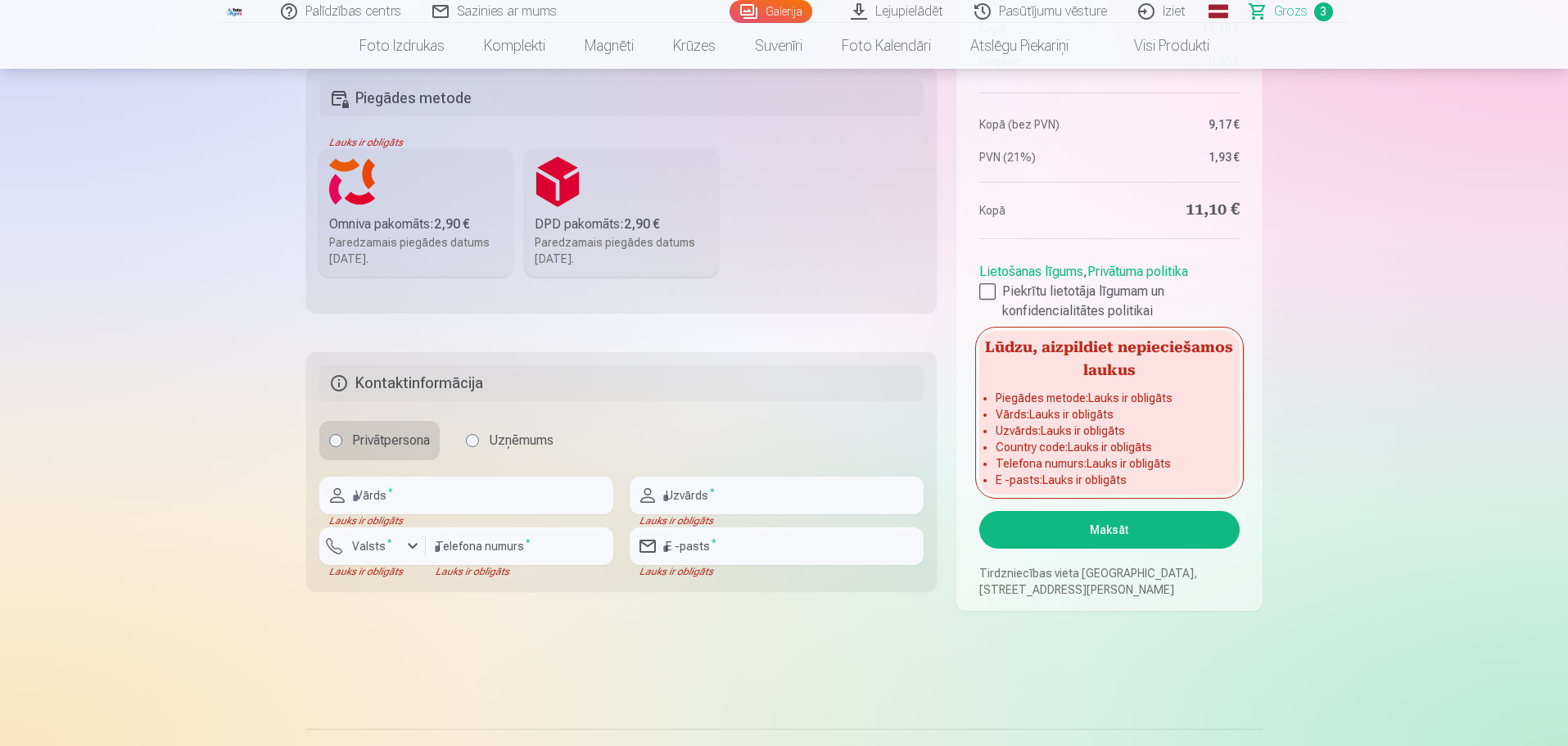
scroll to position [573, 0]
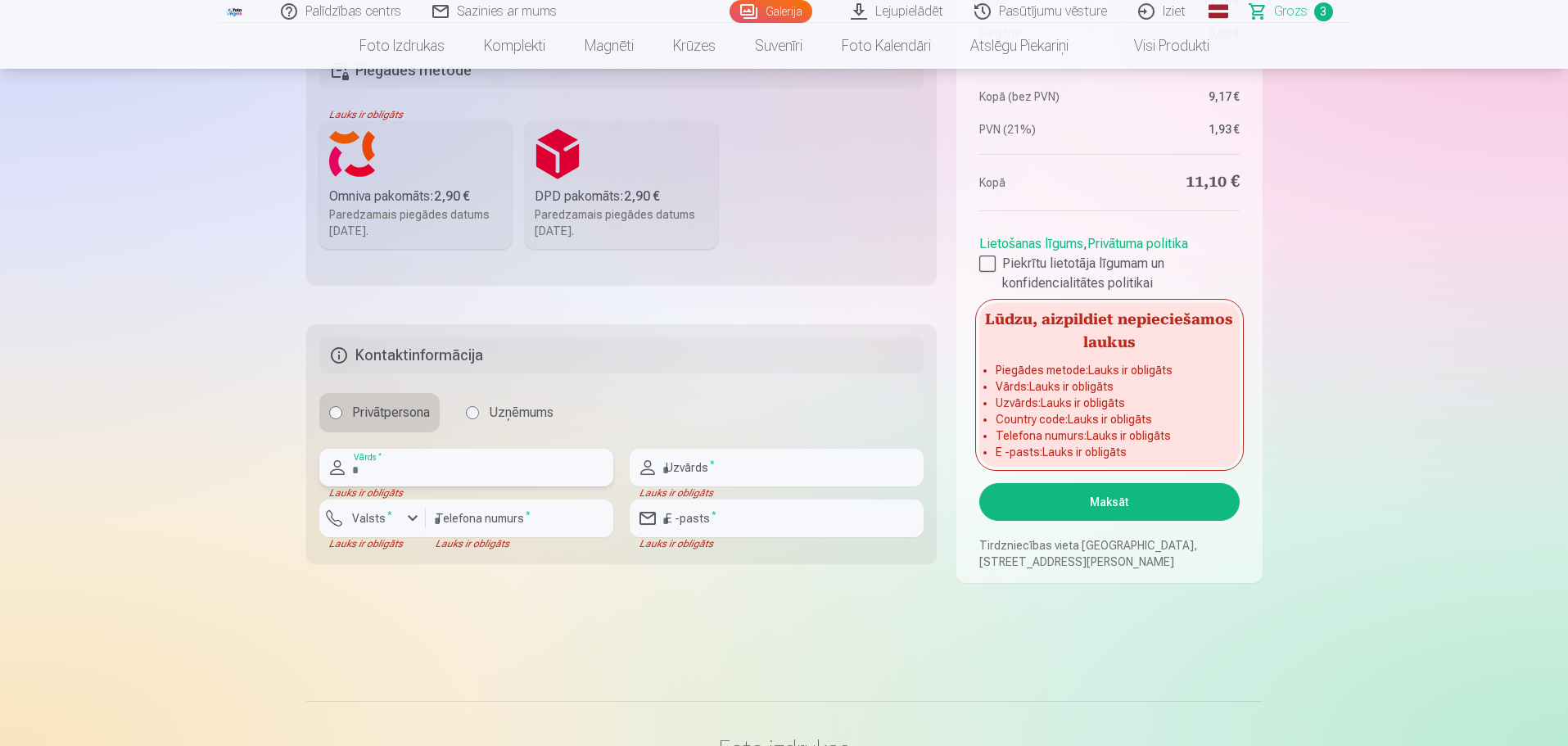
drag, startPoint x: 455, startPoint y: 479, endPoint x: 470, endPoint y: 485, distance: 16.2
click at [455, 479] on input "text" at bounding box center [466, 468] width 294 height 38
type input "*****"
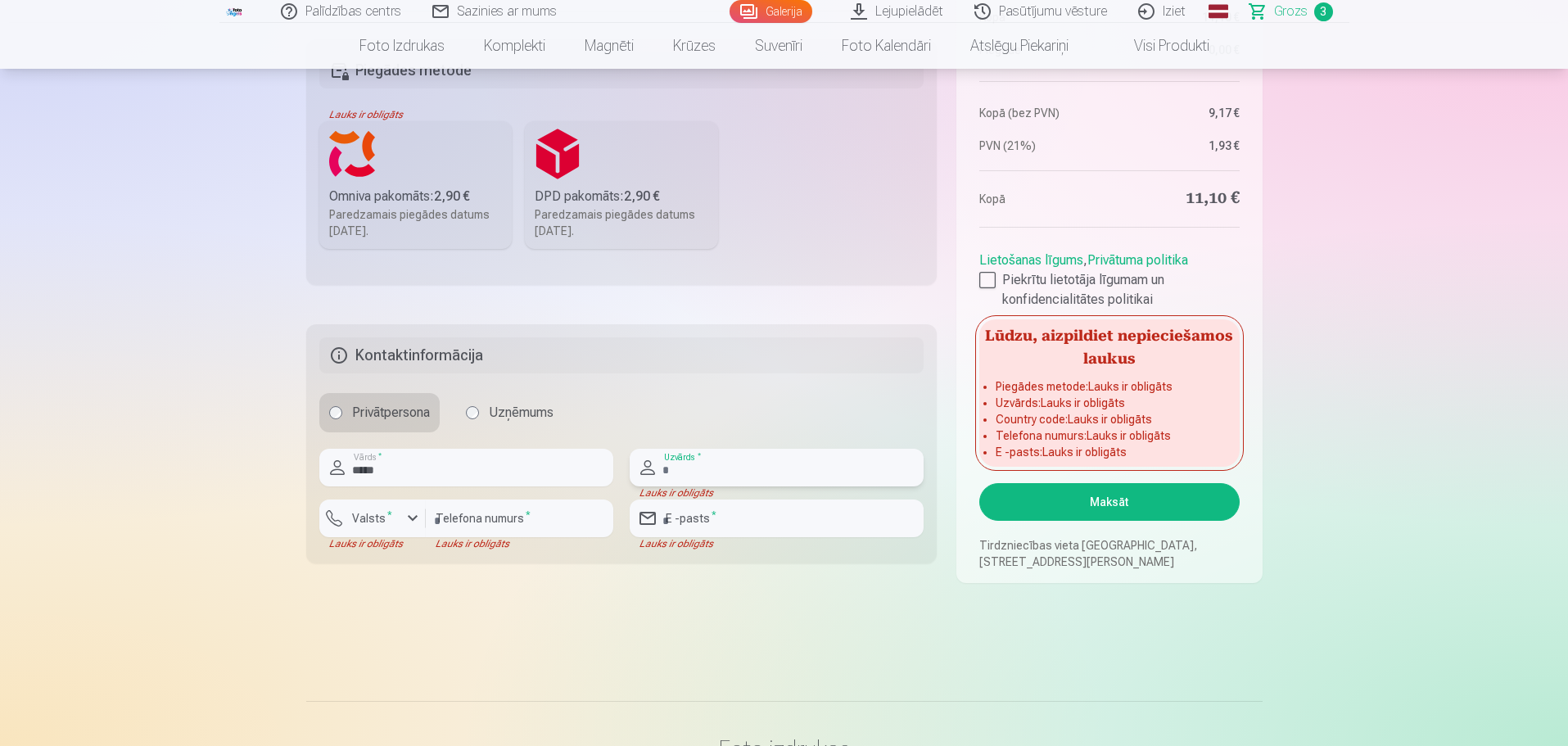
click at [735, 476] on input "text" at bounding box center [776, 468] width 294 height 38
click at [543, 527] on input "number" at bounding box center [520, 518] width 188 height 38
type input "********"
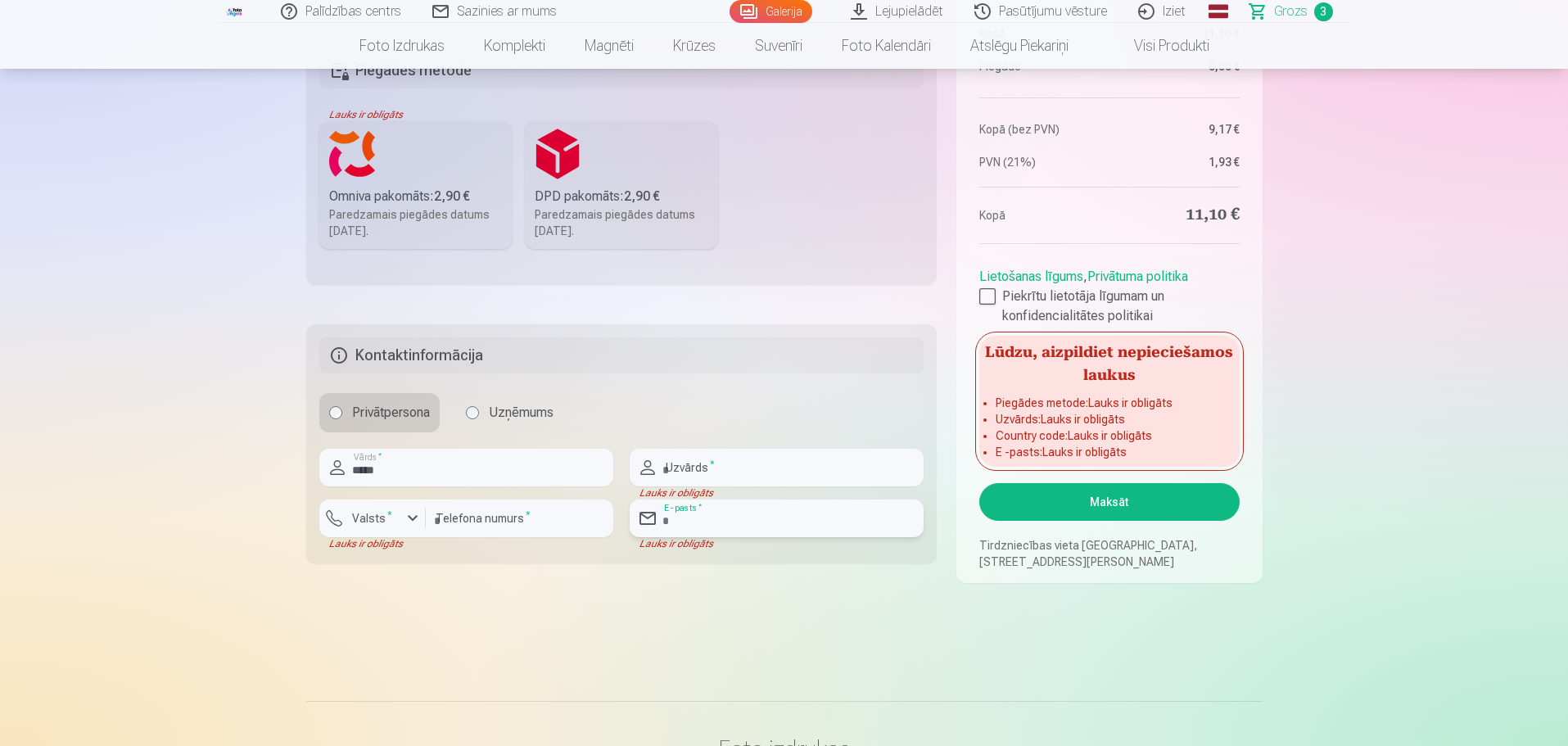
click at [746, 522] on input "email" at bounding box center [776, 518] width 294 height 38
type input "**********"
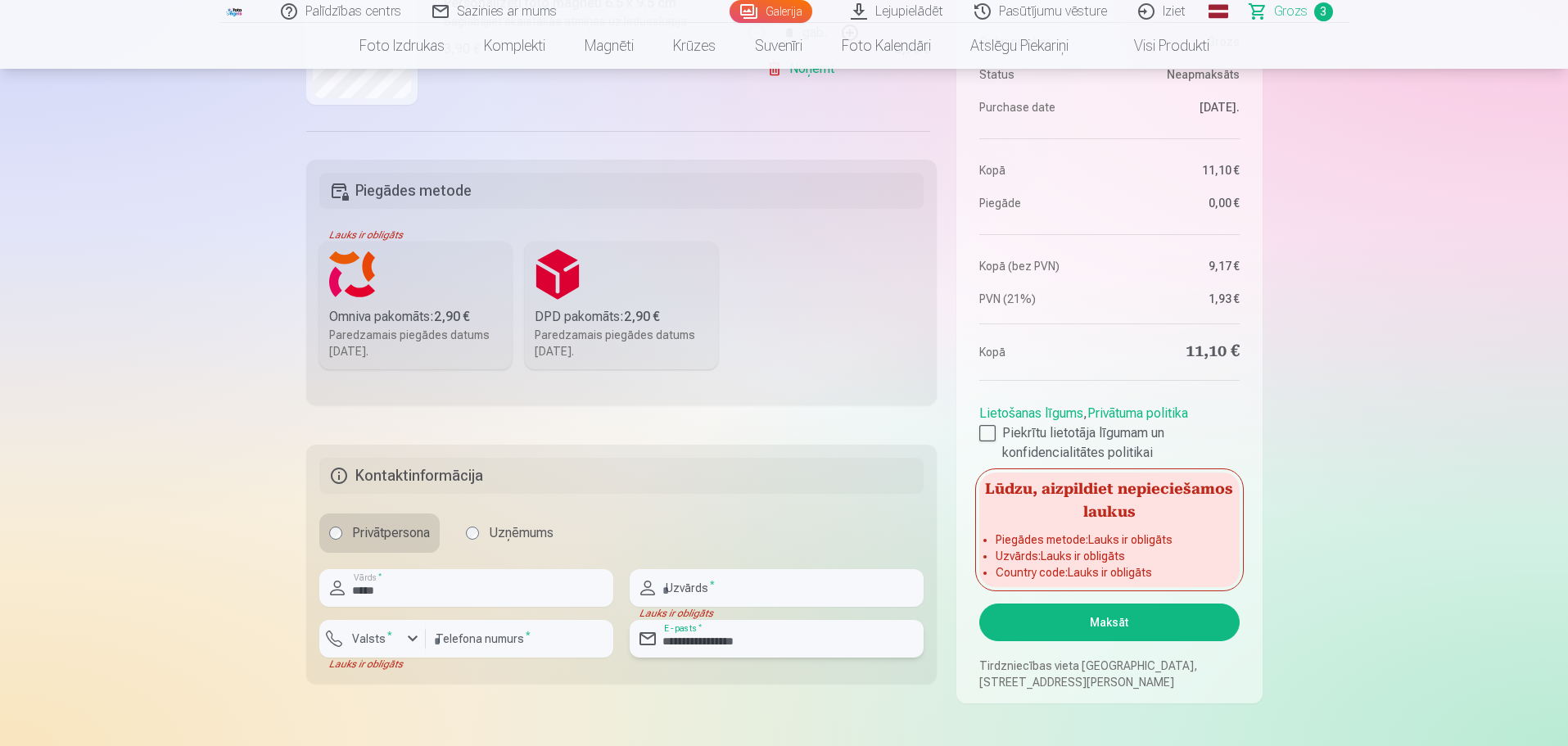
scroll to position [409, 0]
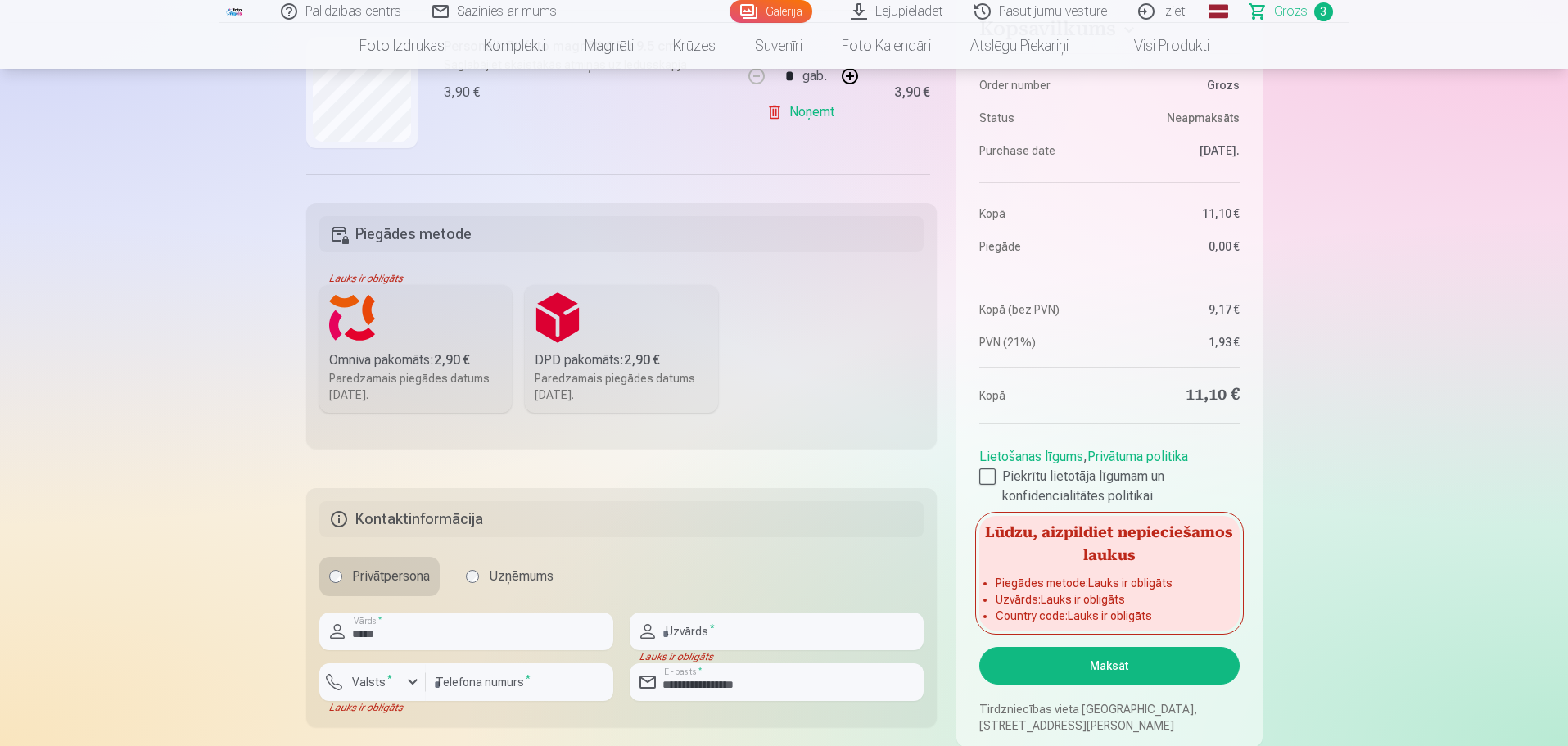
click at [418, 346] on label "Omniva pakomāts : 2,90 € Paredzamais piegādes datums [DATE]." at bounding box center [416, 348] width 194 height 128
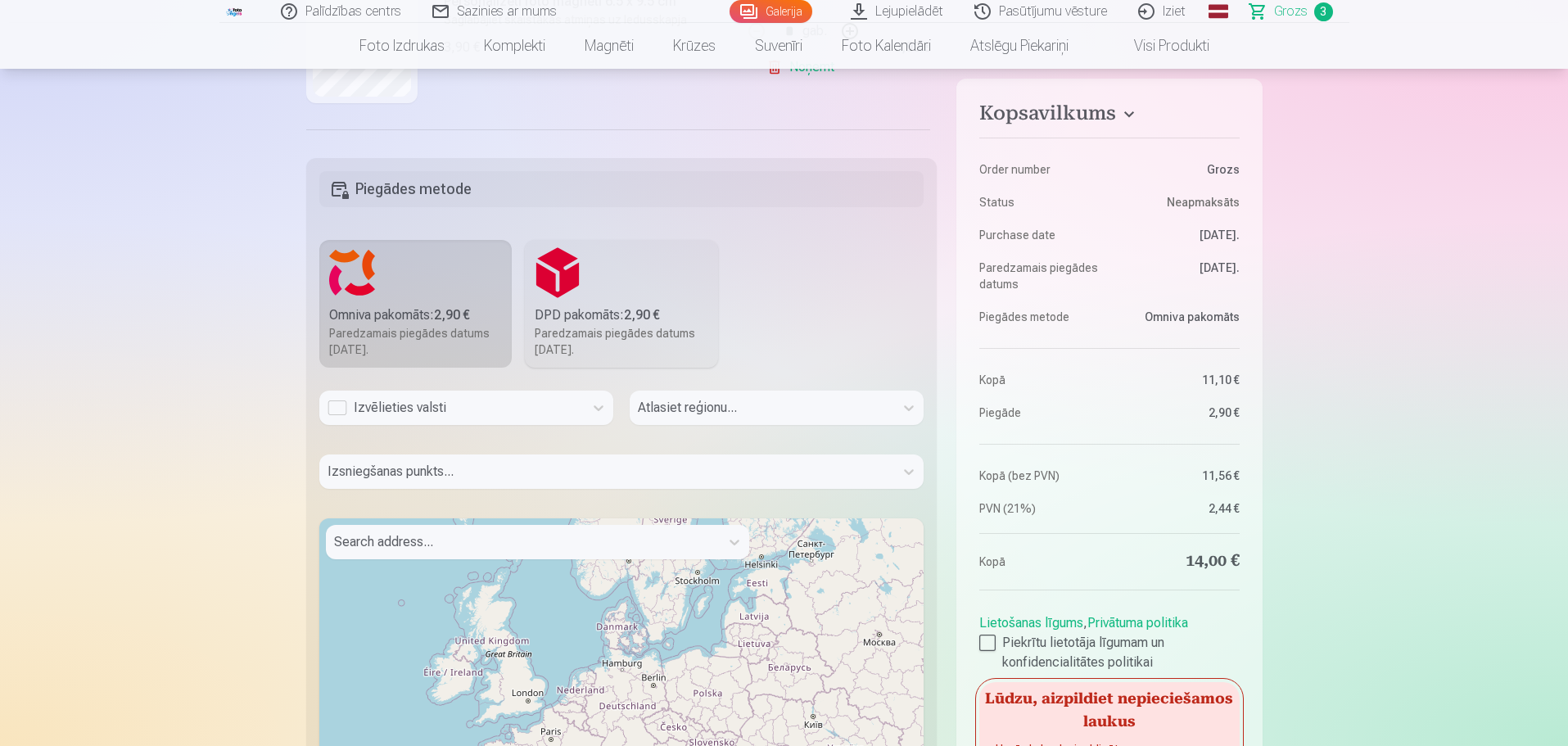
scroll to position [491, 0]
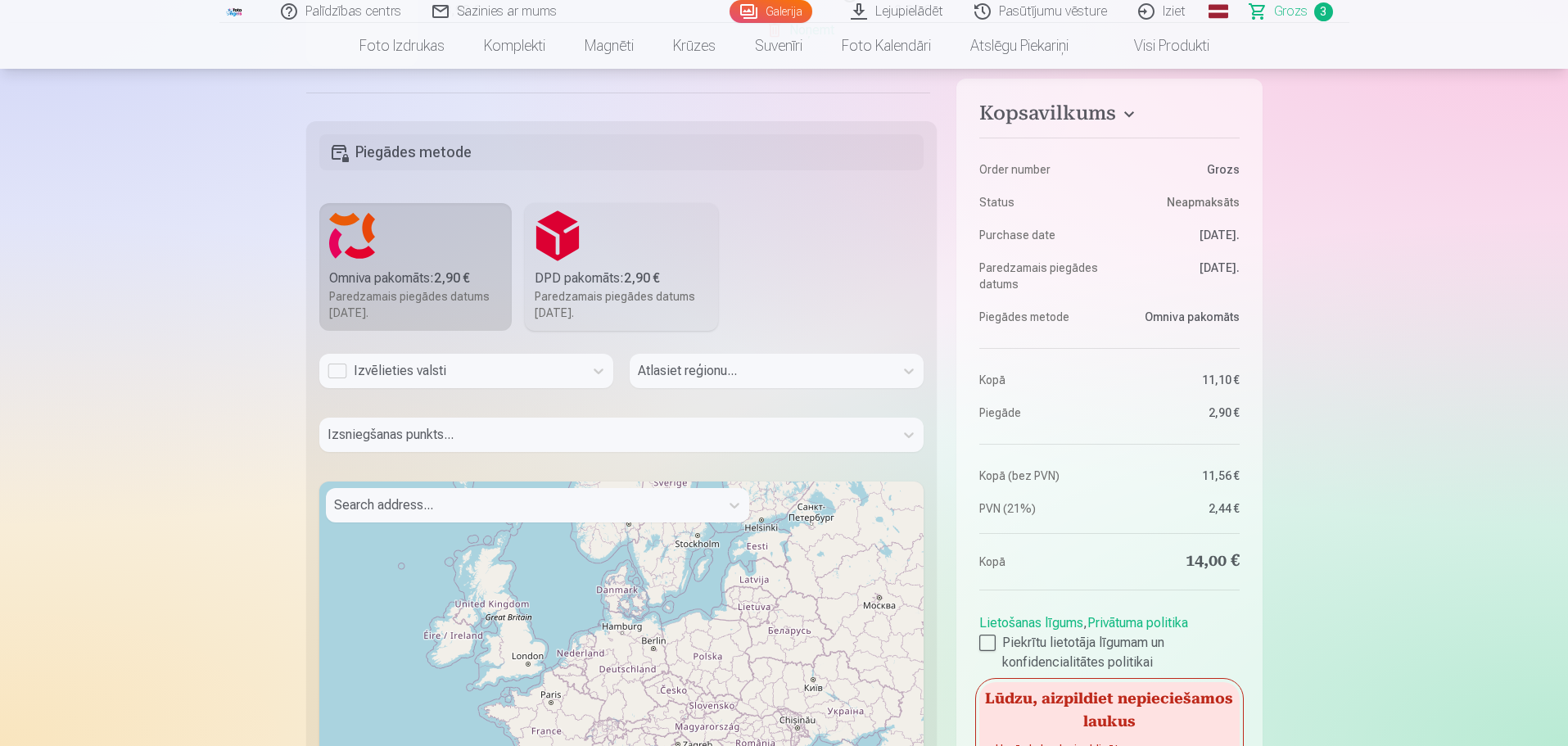
click at [418, 377] on div "Izvēlieties valsti" at bounding box center [451, 371] width 248 height 20
click at [402, 413] on div "Latvija" at bounding box center [466, 415] width 292 height 33
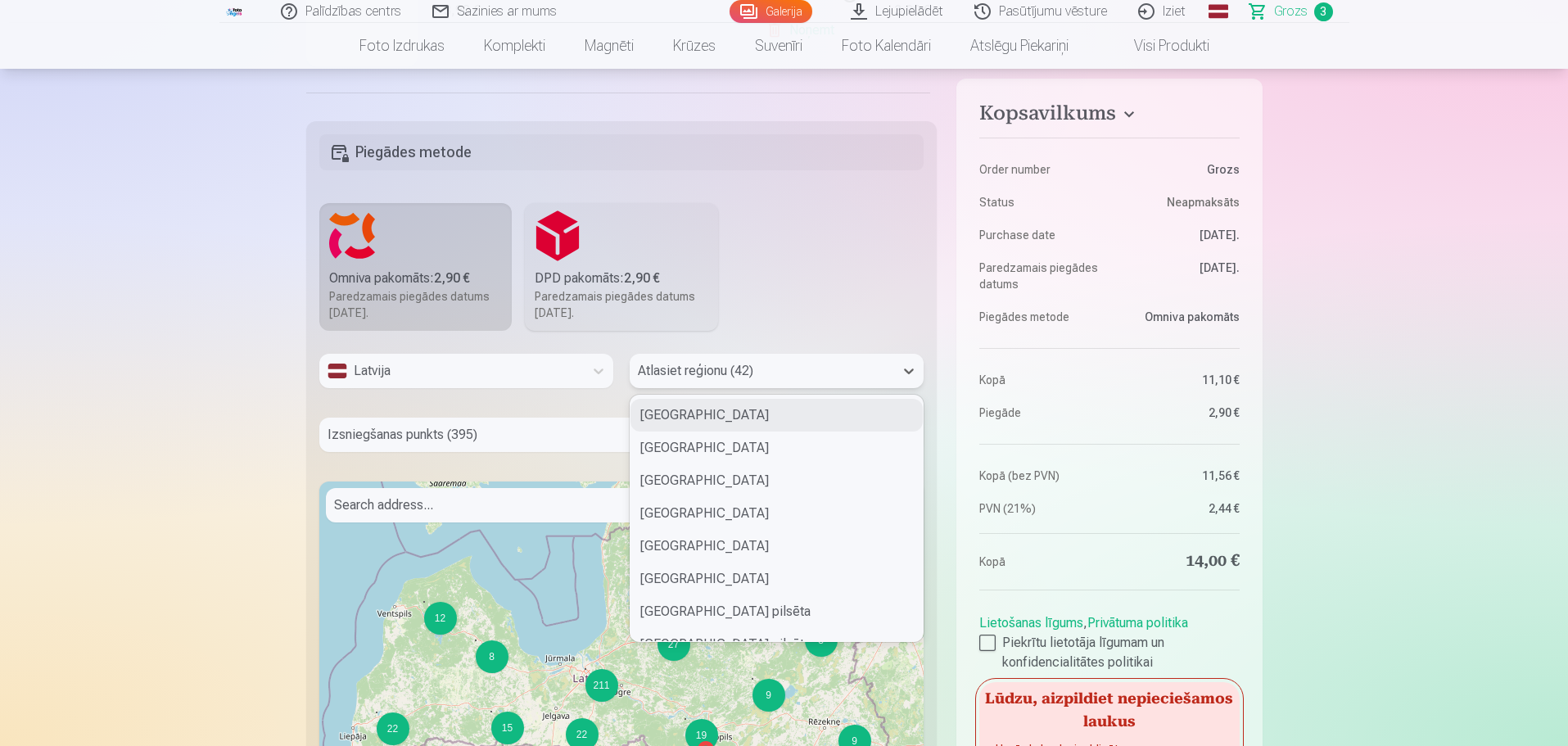
click at [765, 377] on div at bounding box center [761, 371] width 248 height 23
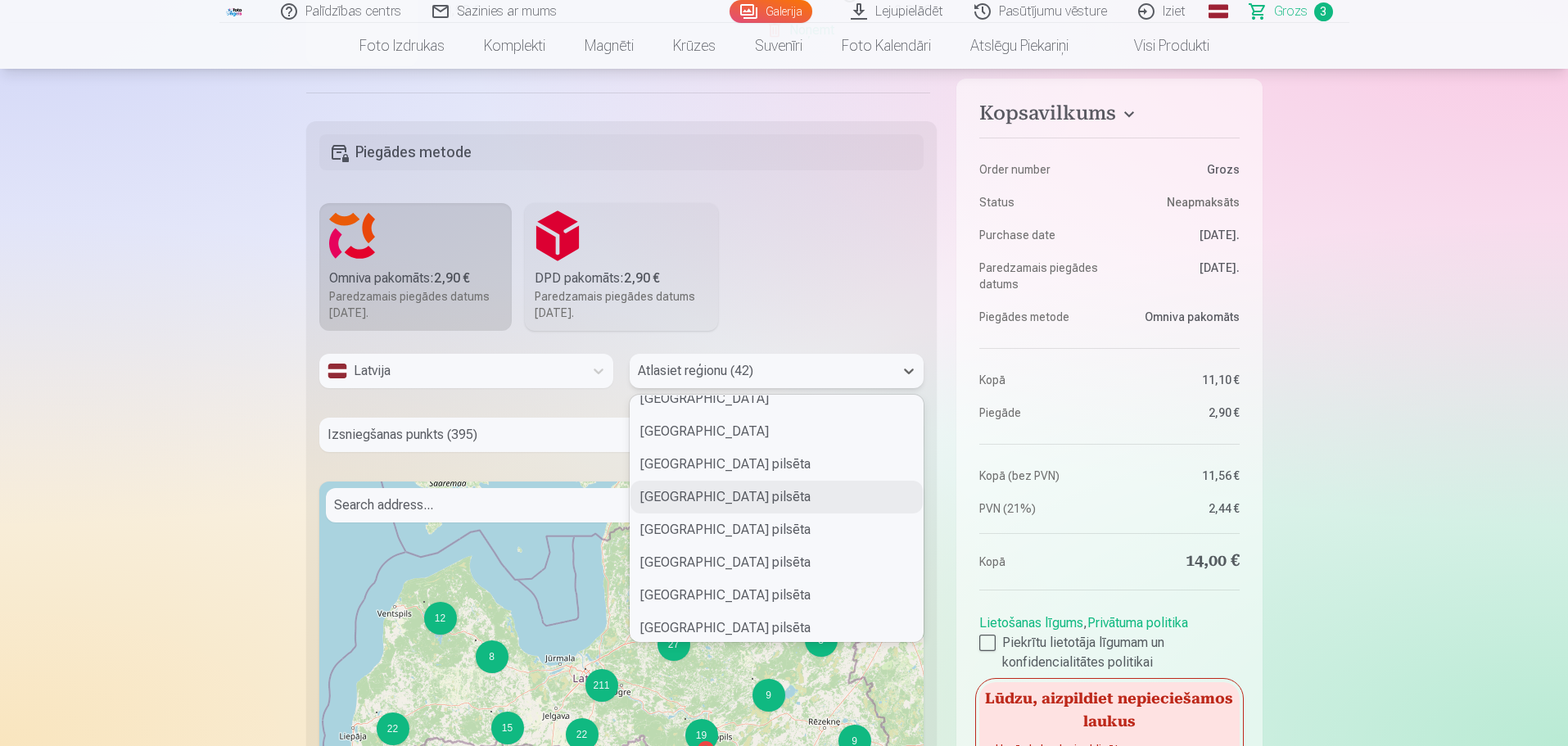
scroll to position [245, 0]
click at [723, 529] on div "[GEOGRAPHIC_DATA] pilsēta" at bounding box center [776, 529] width 292 height 33
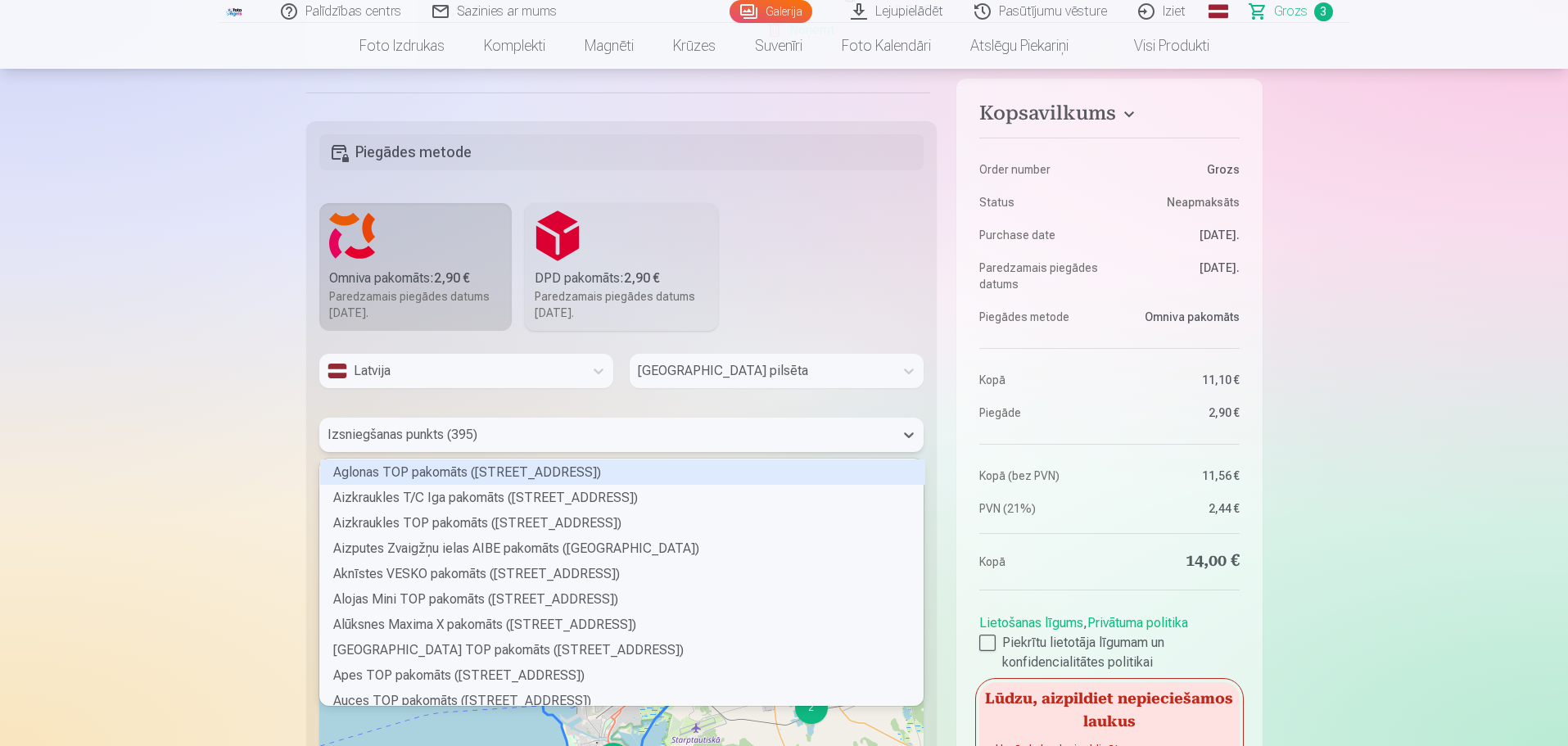
click at [514, 440] on div at bounding box center [607, 435] width 559 height 23
click at [468, 427] on div at bounding box center [607, 435] width 559 height 23
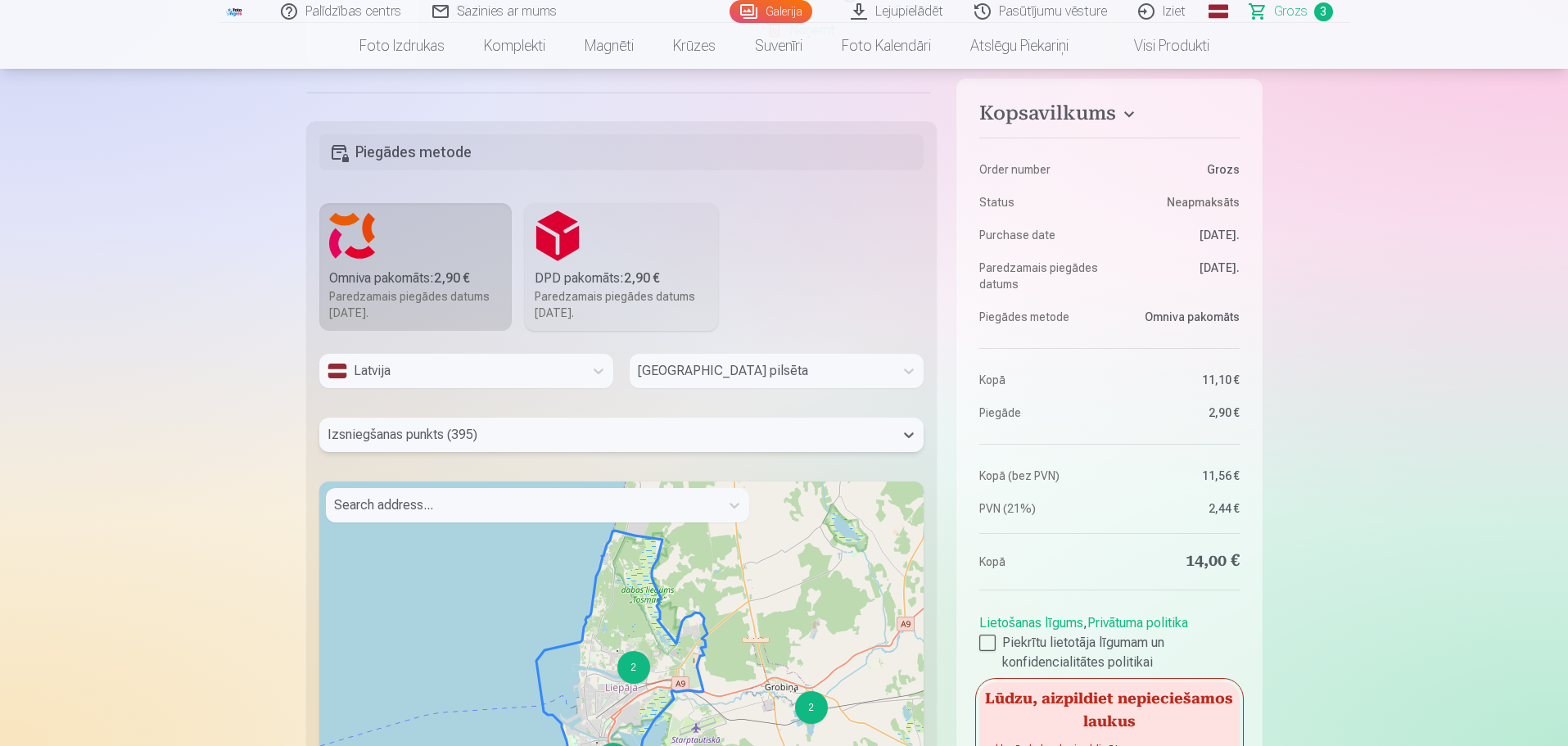
click at [469, 436] on div at bounding box center [607, 435] width 559 height 23
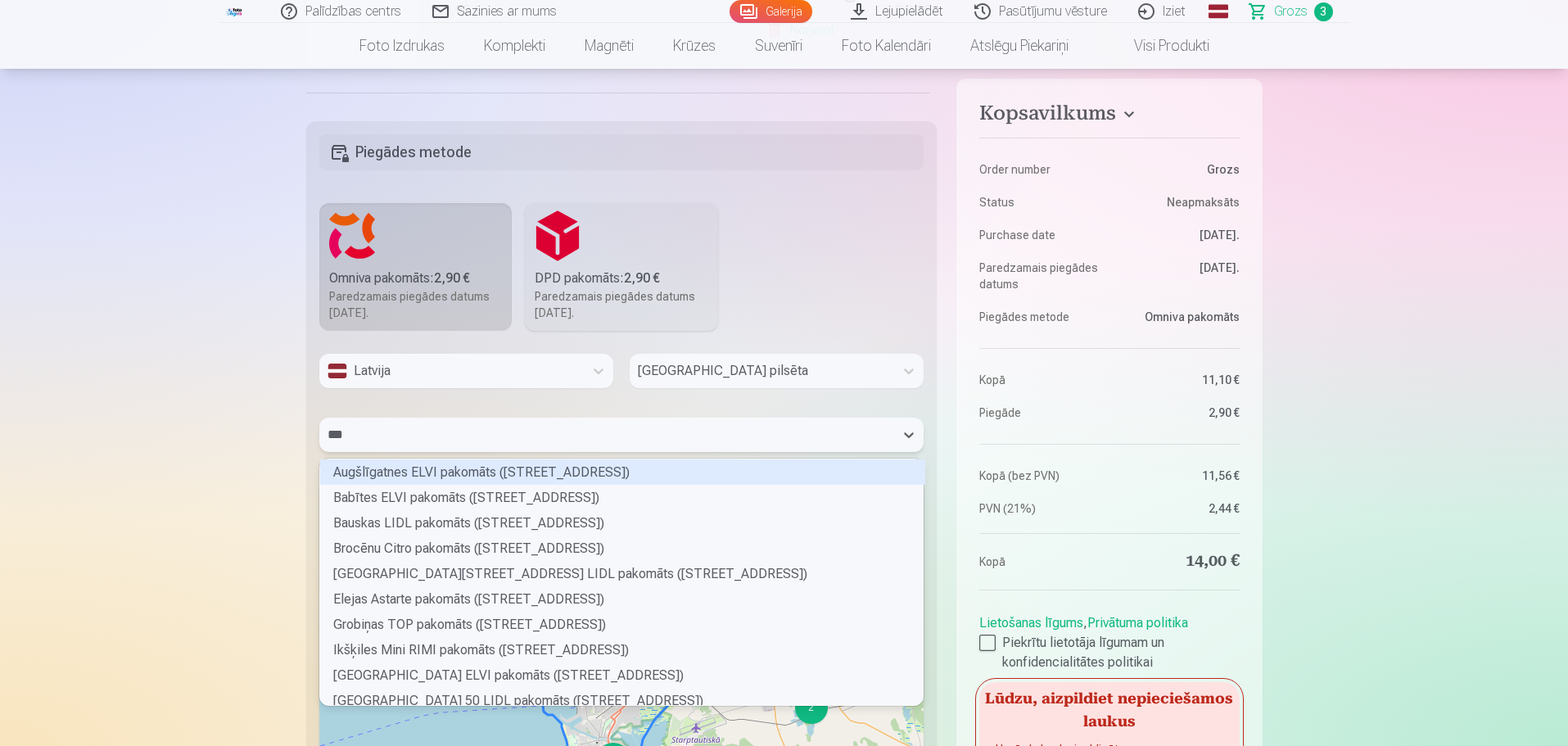
type input "****"
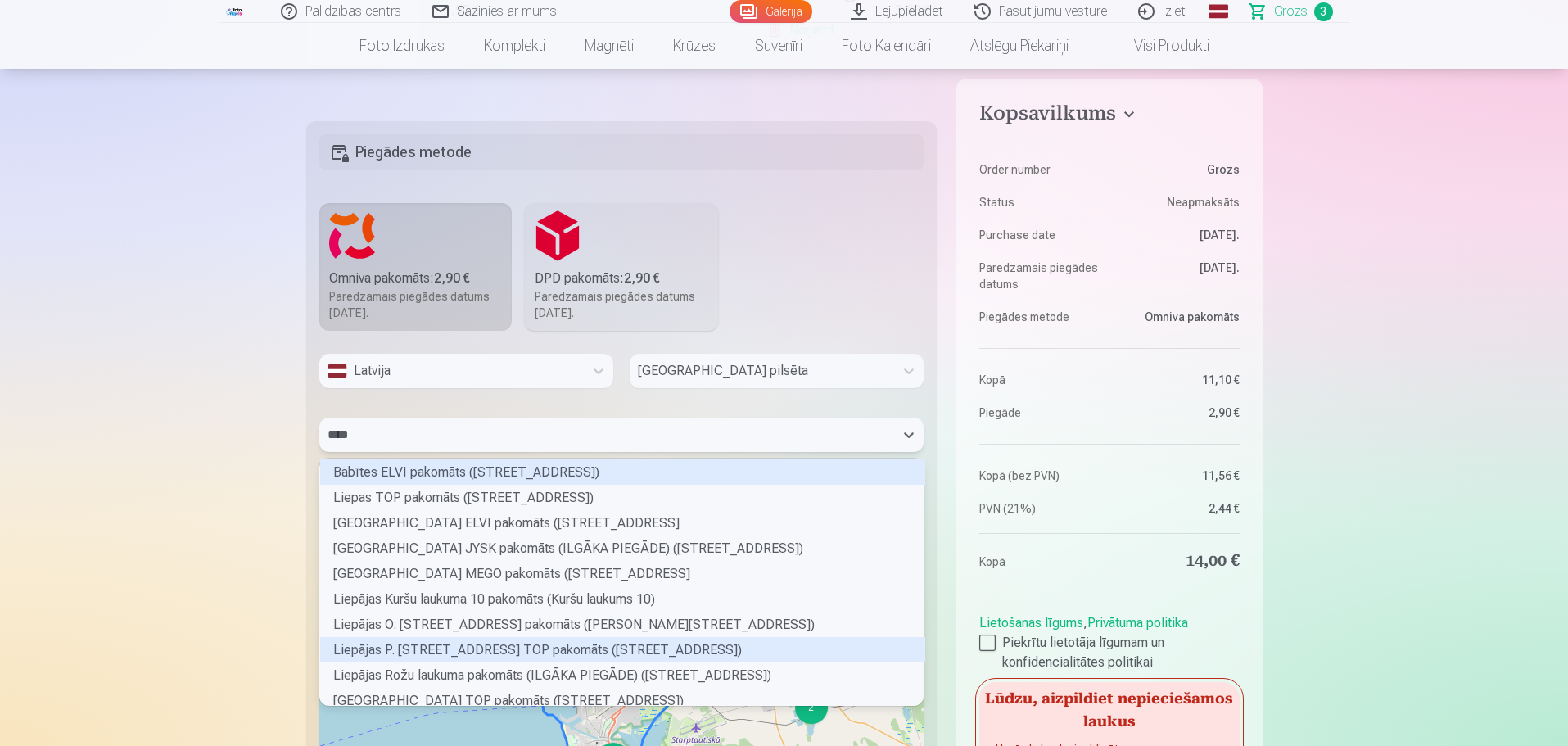
click at [439, 648] on div "Liepājas P. [STREET_ADDRESS] TOP pakomāts ([STREET_ADDRESS])" at bounding box center [623, 649] width 605 height 26
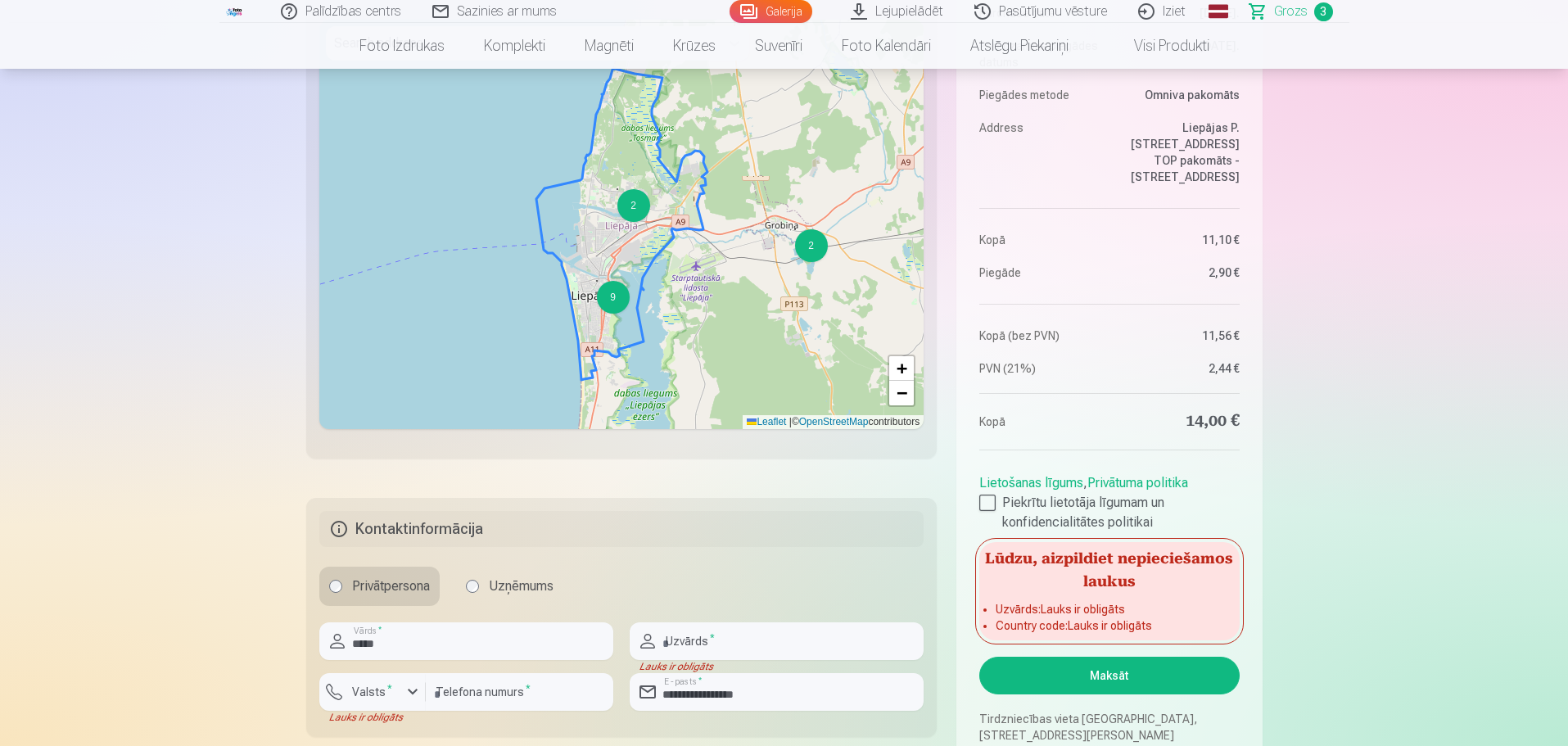
scroll to position [982, 0]
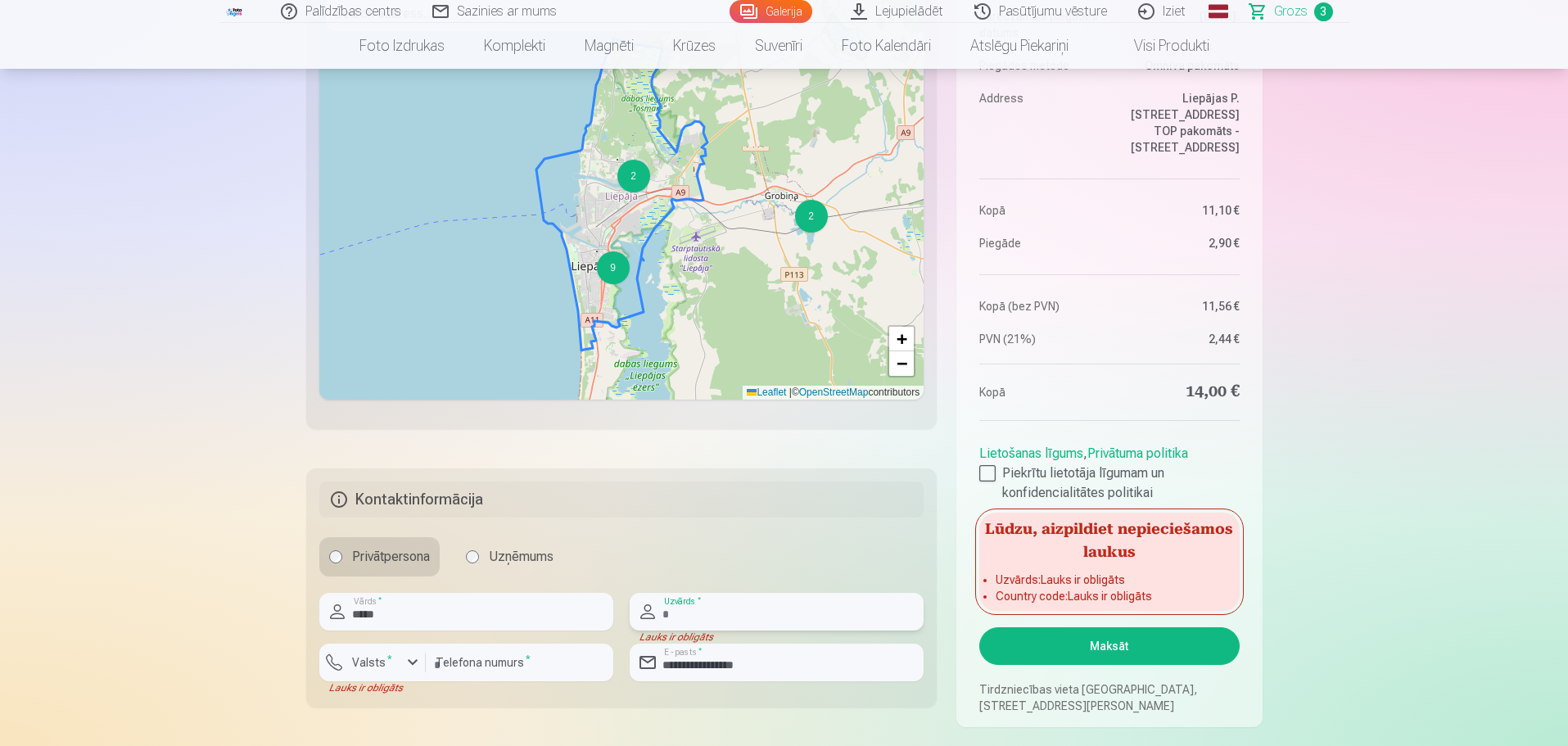
click at [721, 620] on input "text" at bounding box center [776, 612] width 294 height 38
type input "******"
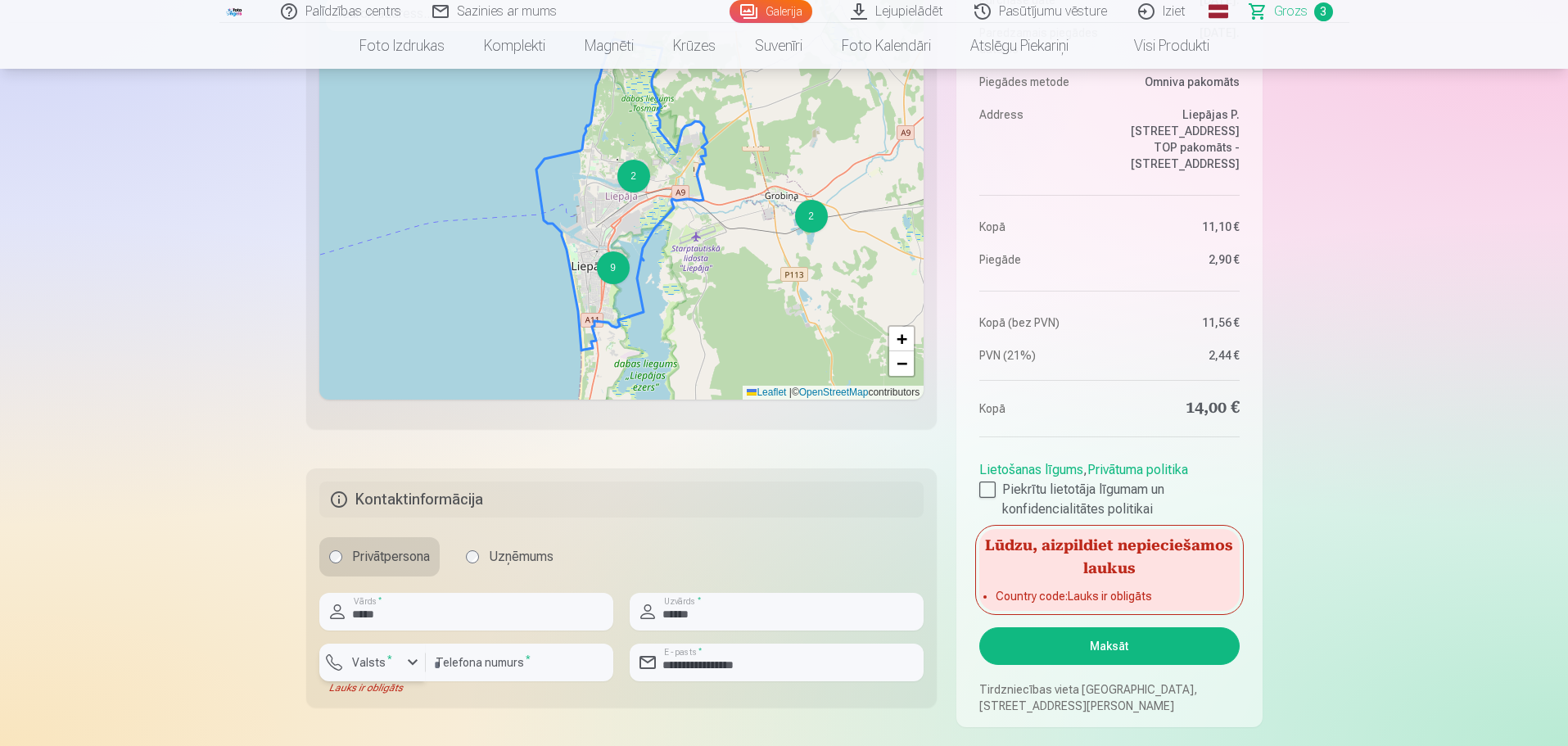
click at [387, 660] on sup "*" at bounding box center [390, 658] width 5 height 11
click at [400, 700] on li "+371 Latvija" at bounding box center [390, 701] width 116 height 33
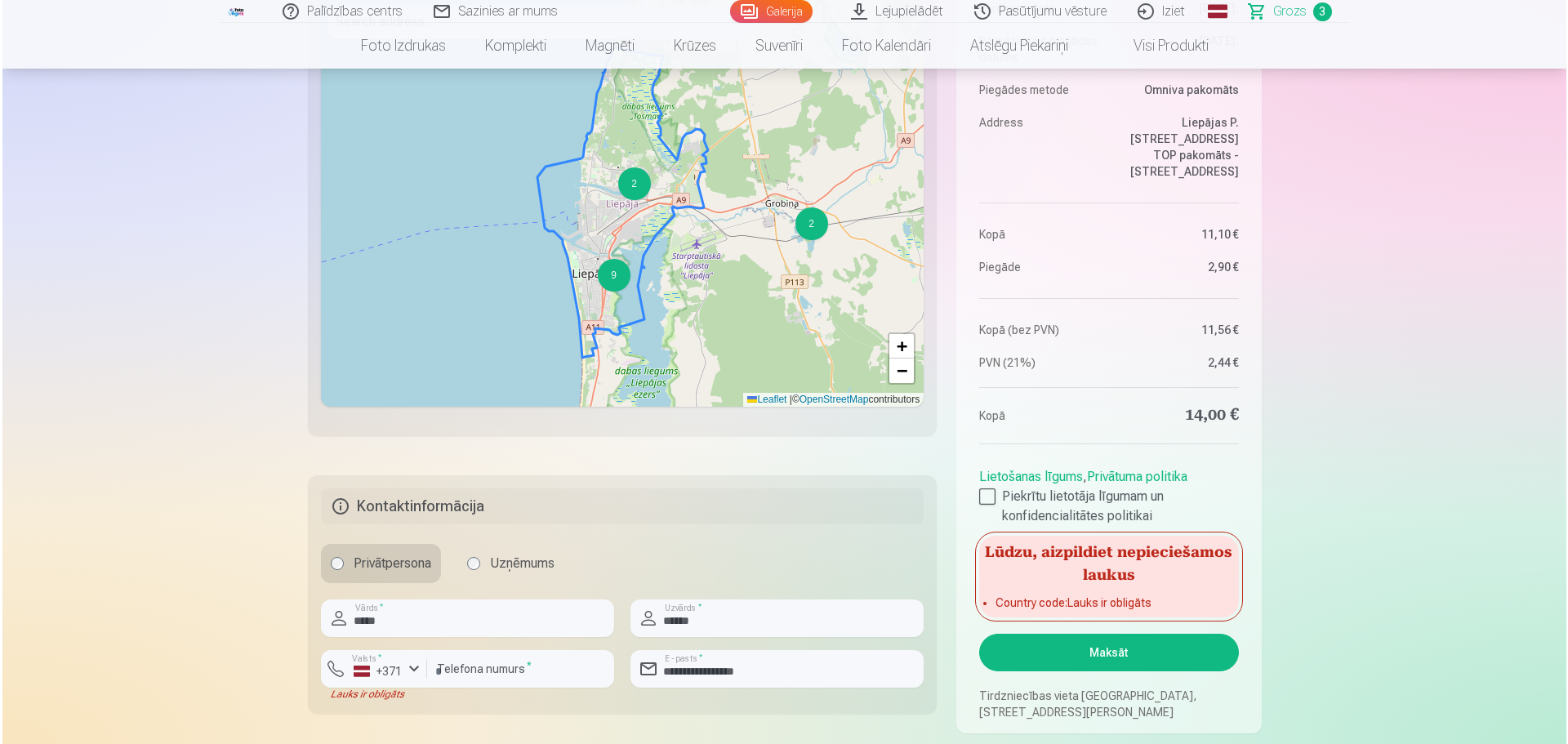
scroll to position [1061, 0]
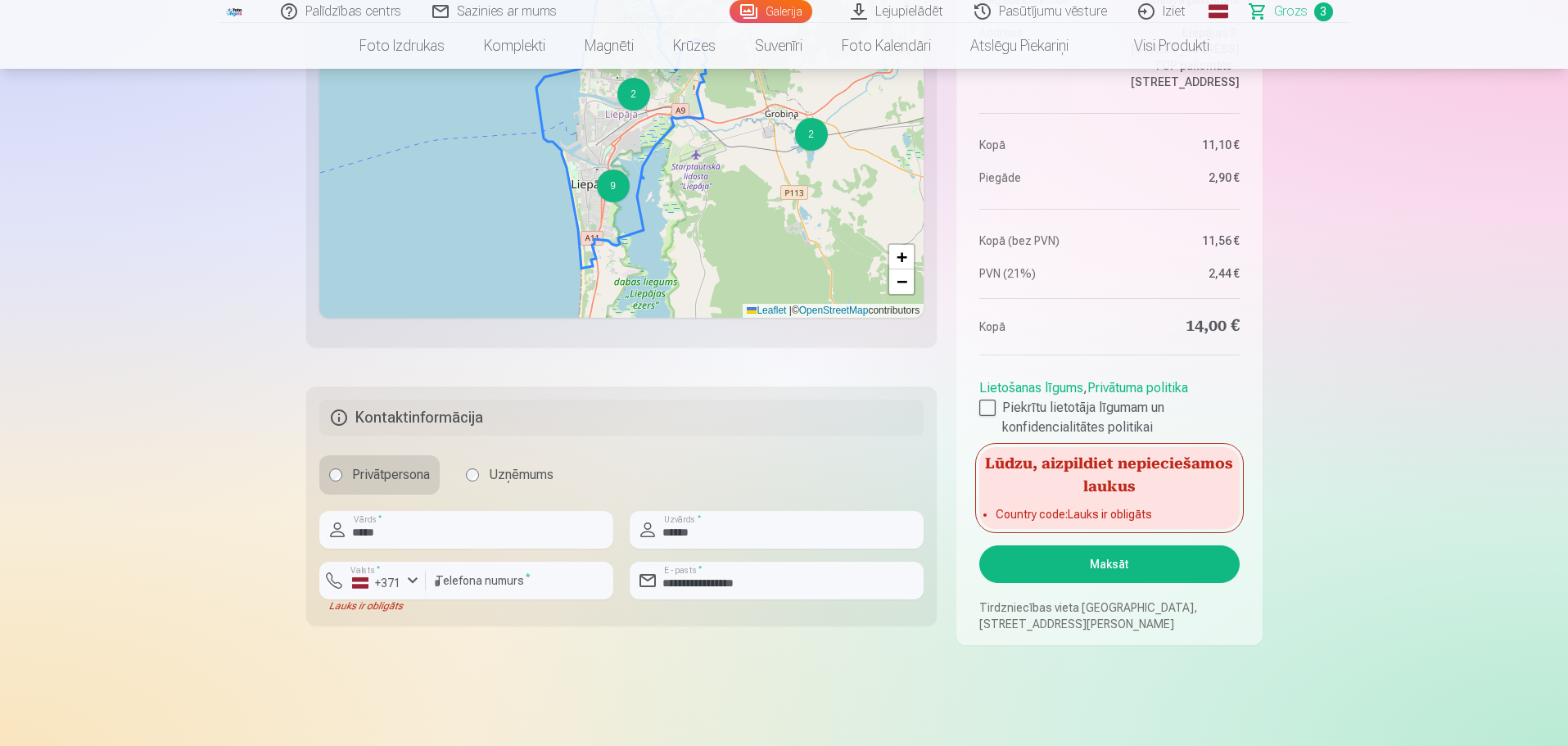
click at [433, 616] on fieldset "**********" at bounding box center [622, 506] width 631 height 239
click at [398, 590] on div "+371" at bounding box center [376, 583] width 49 height 16
click at [404, 624] on li "+371 Latvija" at bounding box center [405, 619] width 145 height 33
click at [502, 589] on input "********" at bounding box center [520, 580] width 188 height 38
click at [577, 585] on input "********" at bounding box center [520, 580] width 188 height 38
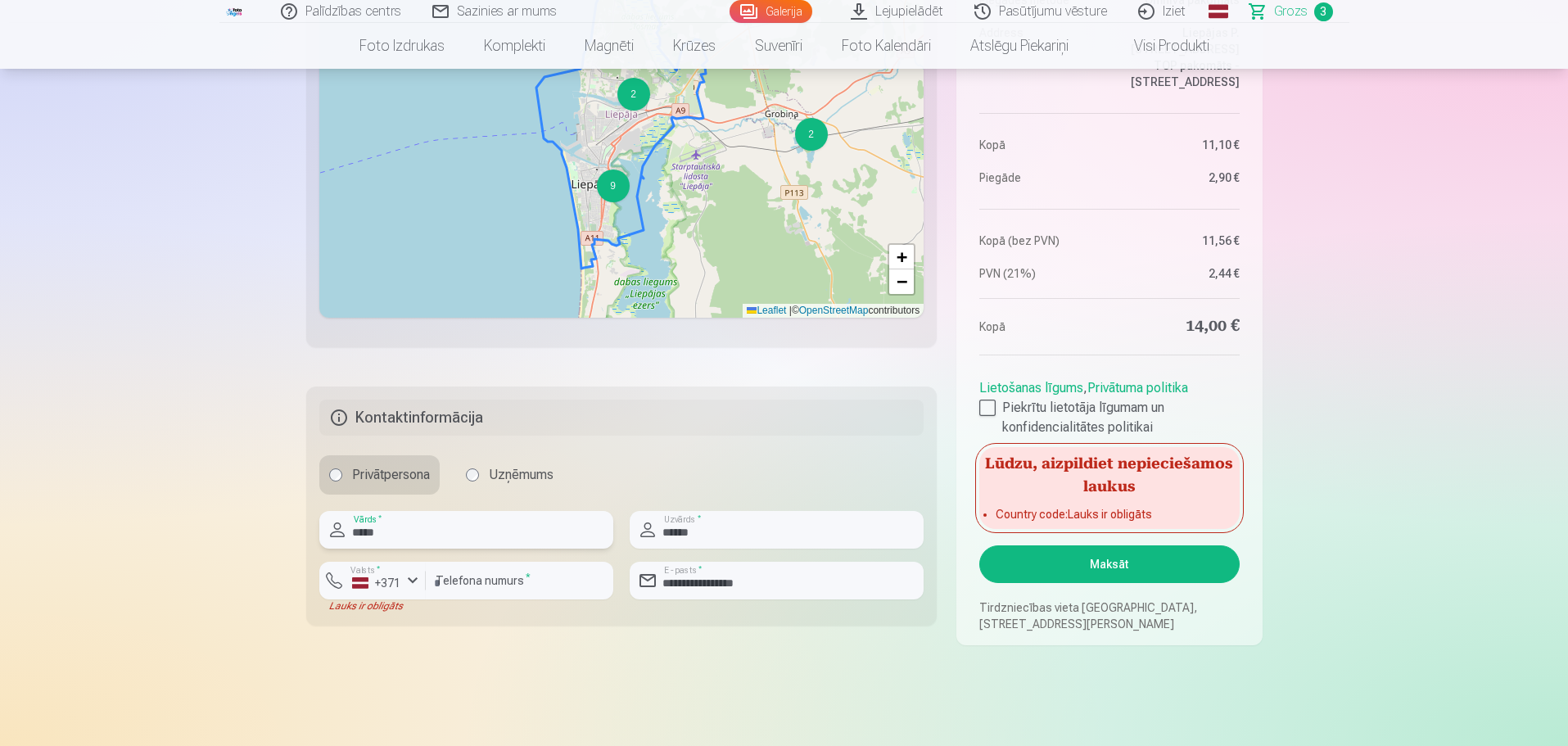
click at [581, 535] on input "*****" at bounding box center [466, 529] width 294 height 38
click at [674, 487] on div "Privātpersona Uzņēmums" at bounding box center [622, 475] width 605 height 40
click at [1160, 561] on button "Maksāt" at bounding box center [1108, 564] width 259 height 38
